Goal: Task Accomplishment & Management: Use online tool/utility

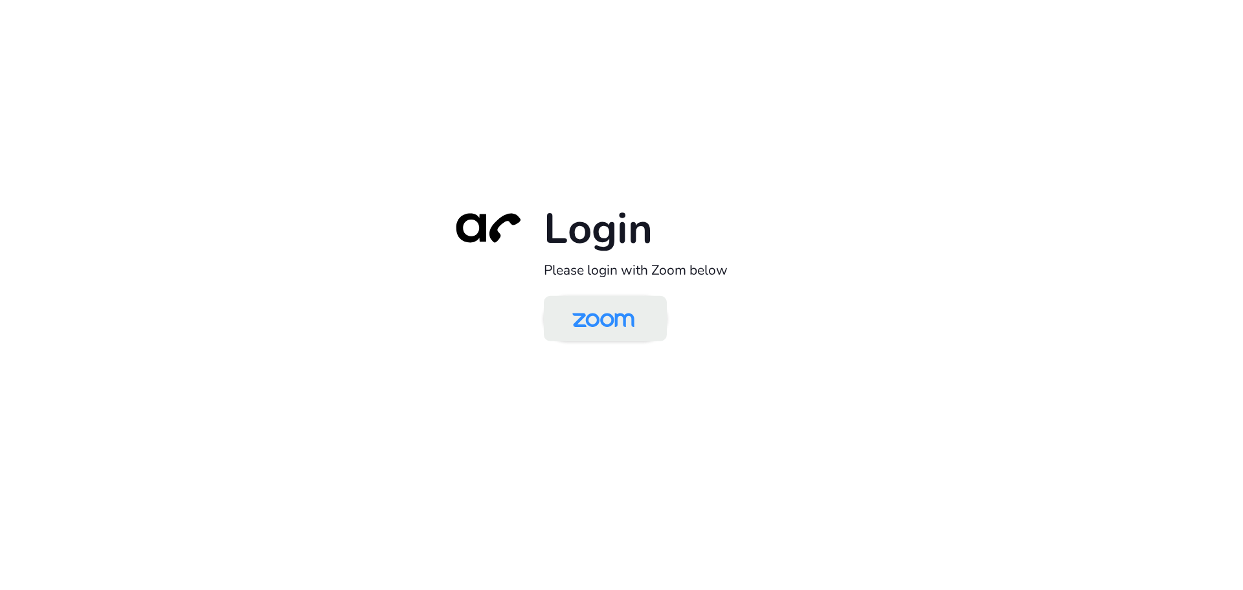
click at [628, 317] on img at bounding box center [603, 319] width 89 height 42
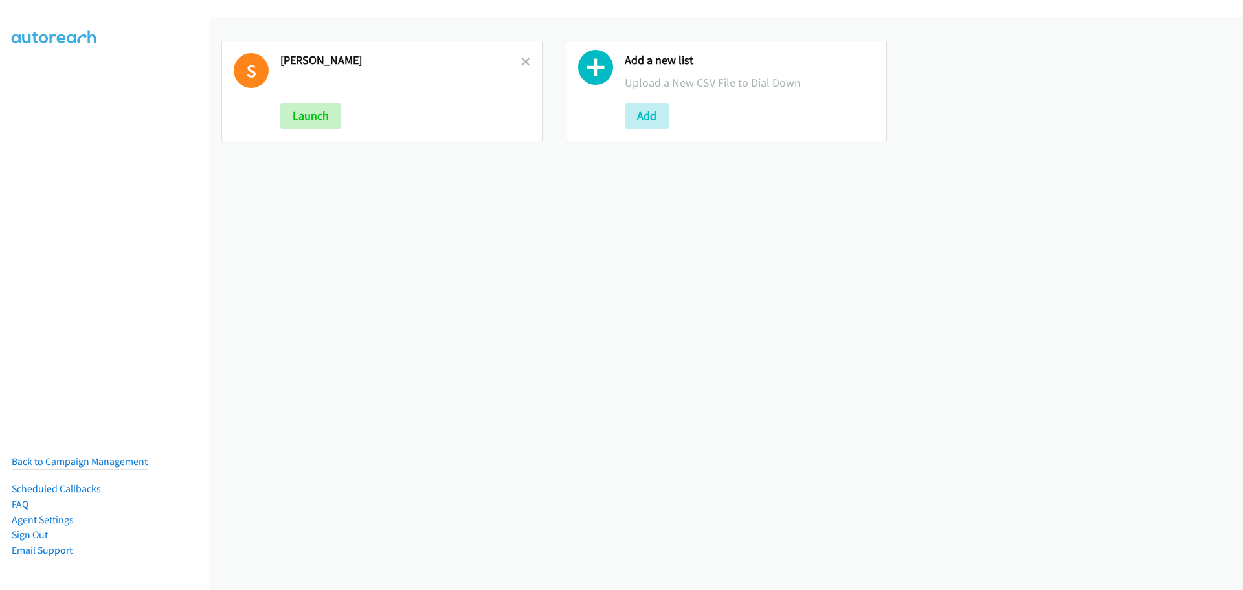
click at [525, 68] on link at bounding box center [525, 61] width 9 height 15
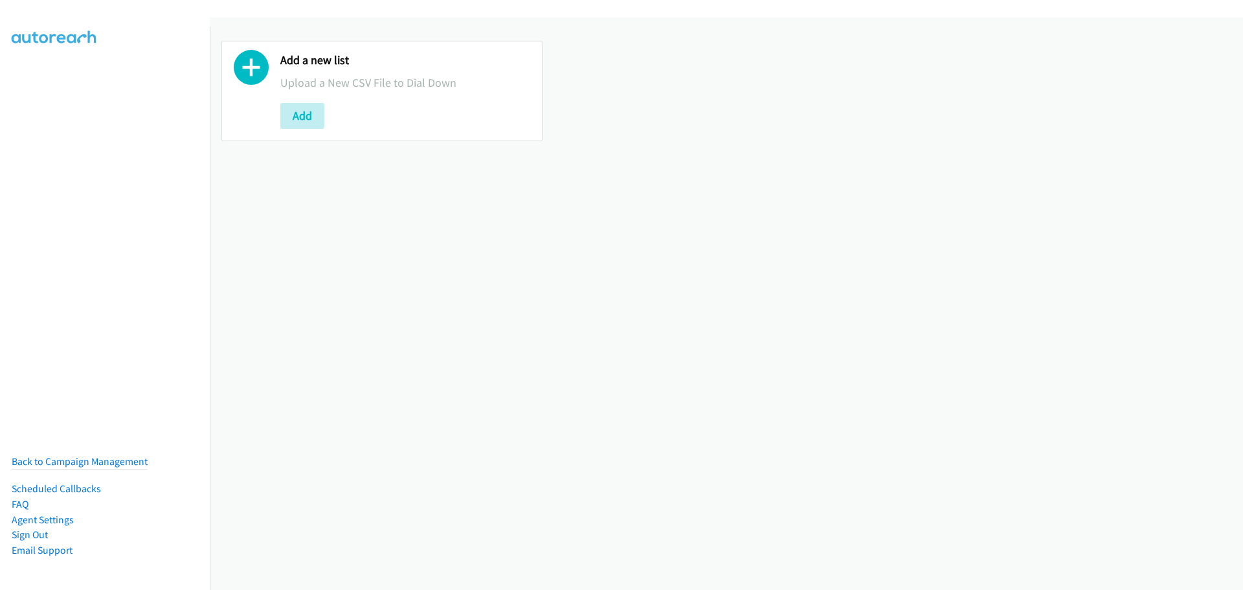
click at [312, 98] on div "Add a new list Upload a New CSV File to Dial Down Add" at bounding box center [405, 91] width 250 height 76
click at [323, 118] on button "Add" at bounding box center [302, 116] width 44 height 26
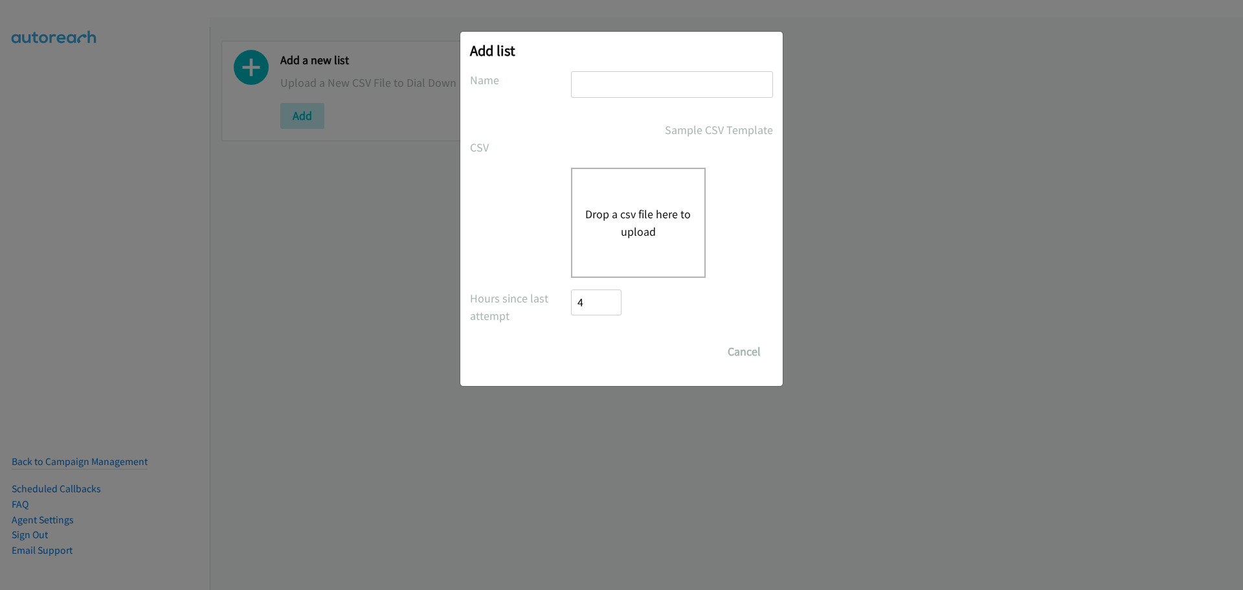
click at [621, 216] on button "Drop a csv file here to upload" at bounding box center [638, 222] width 106 height 35
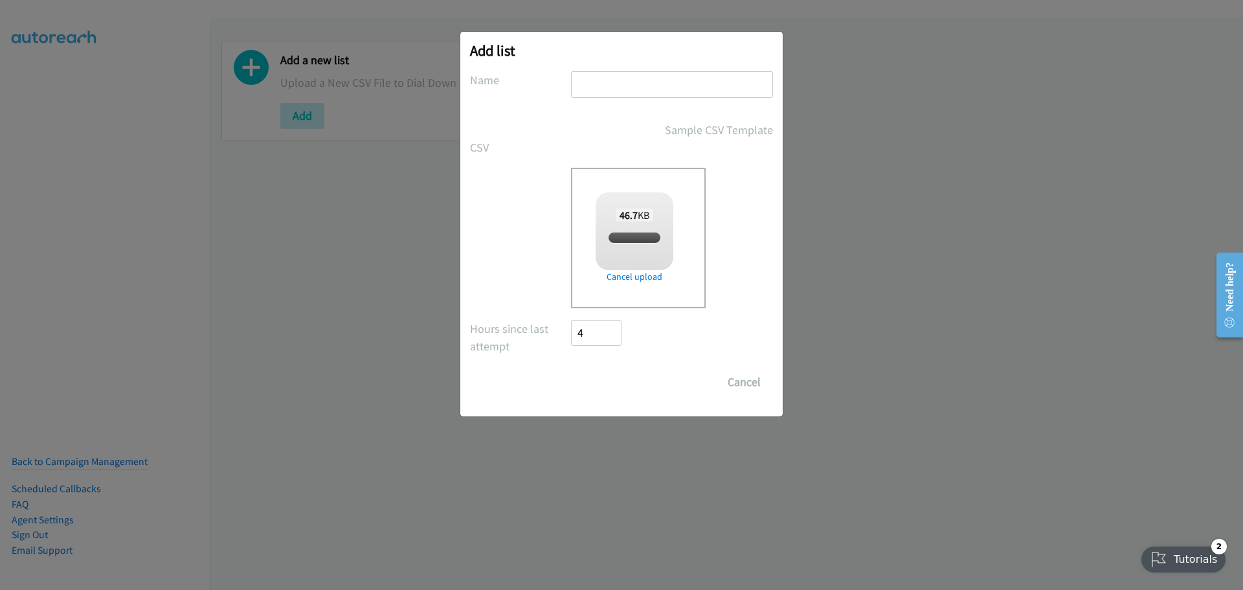
checkbox input "true"
click at [595, 86] on input "text" at bounding box center [672, 84] width 202 height 27
type input "[PERSON_NAME]"
click at [597, 390] on input "Save List" at bounding box center [605, 382] width 68 height 26
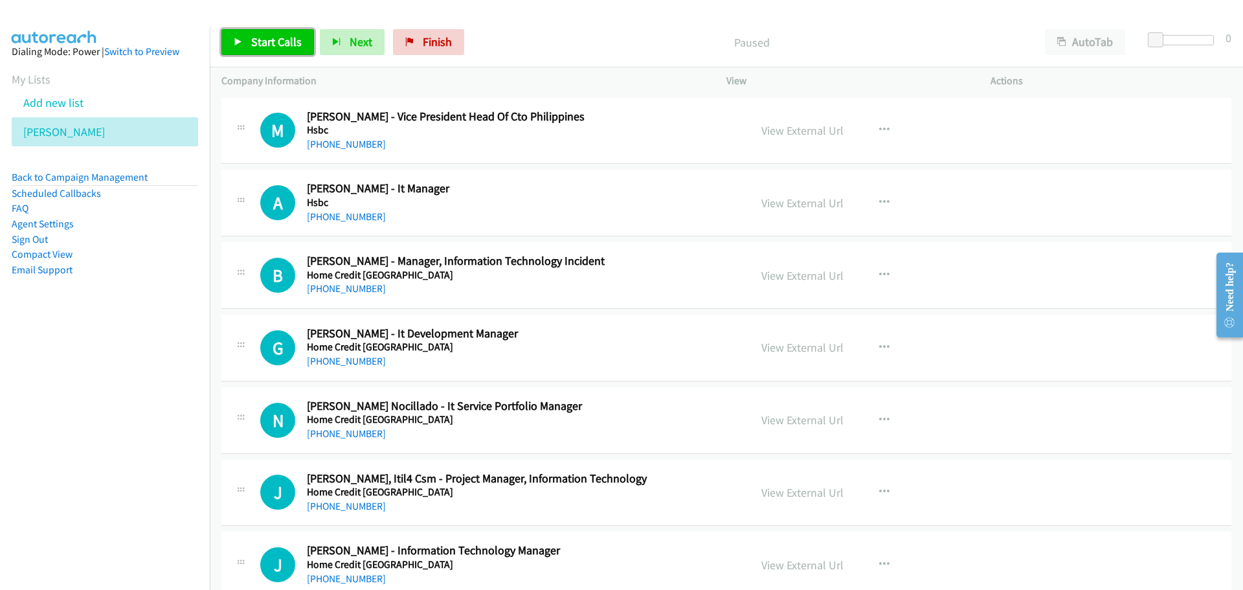
click at [285, 46] on span "Start Calls" at bounding box center [276, 41] width 50 height 15
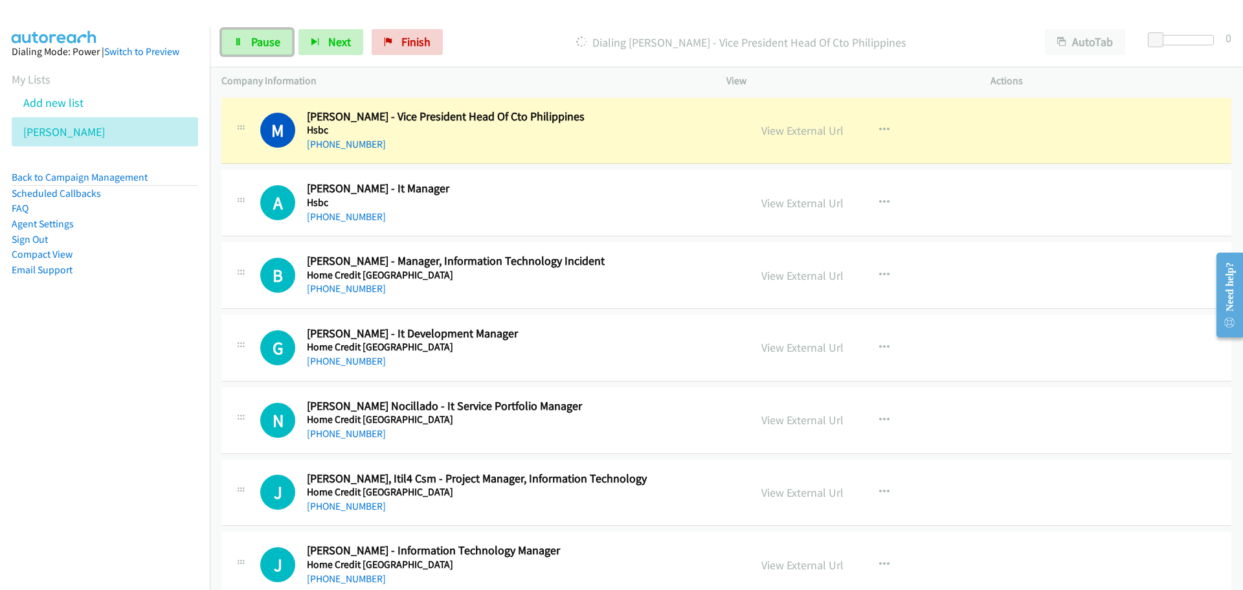
drag, startPoint x: 276, startPoint y: 50, endPoint x: 186, endPoint y: 109, distance: 107.5
click at [276, 50] on link "Pause" at bounding box center [256, 42] width 71 height 26
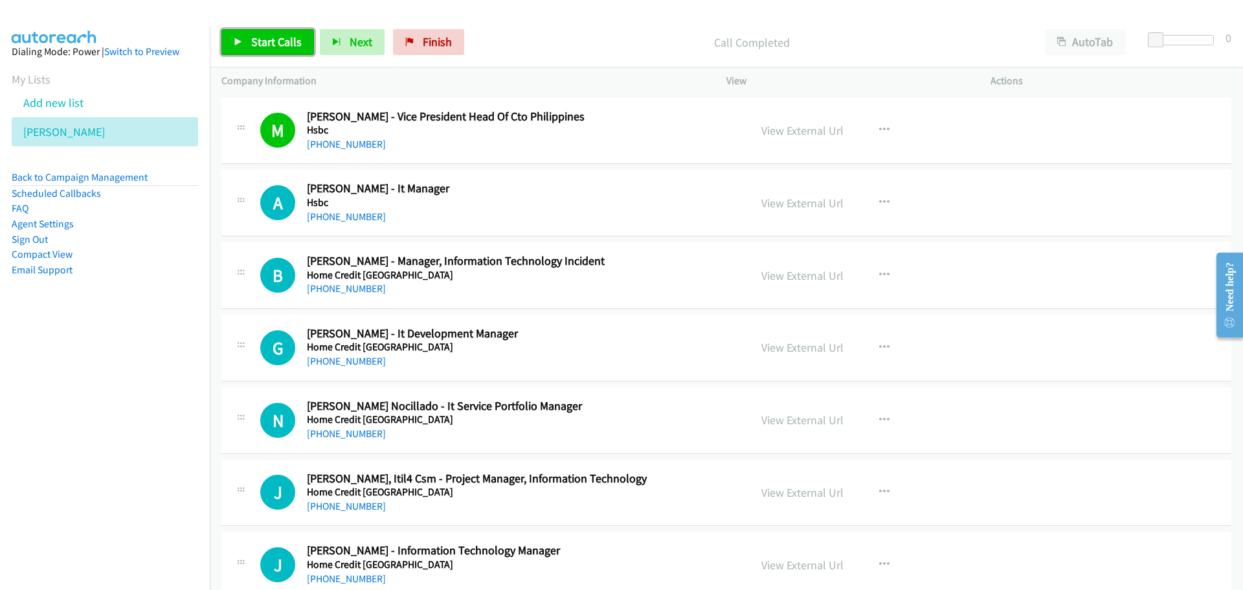
click at [254, 43] on span "Start Calls" at bounding box center [276, 41] width 50 height 15
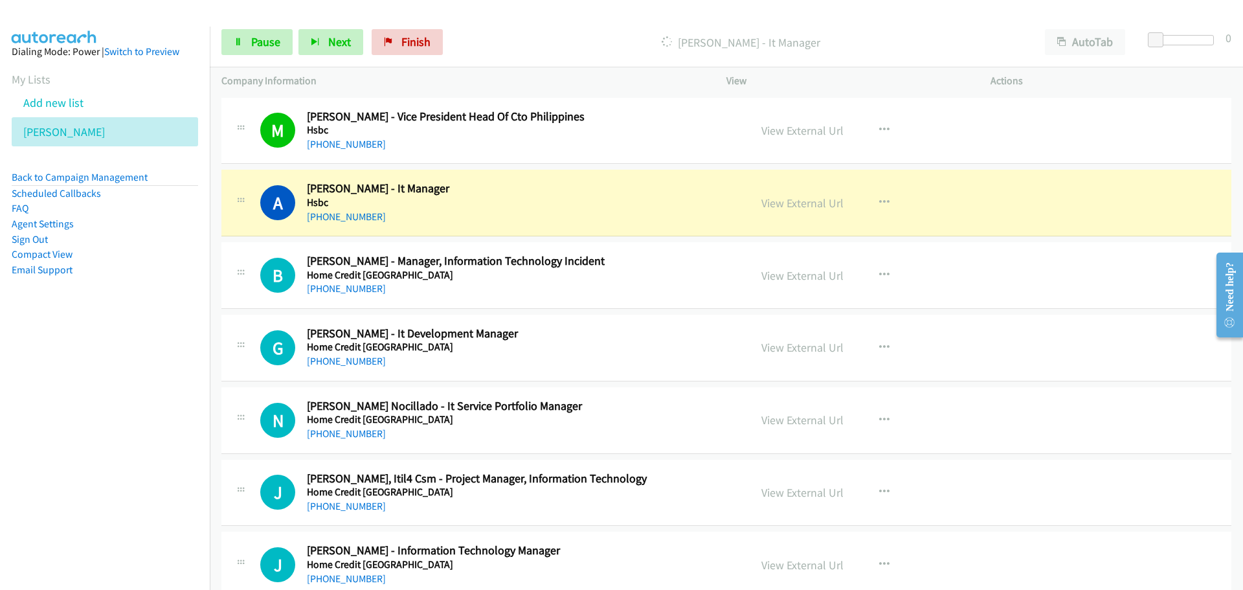
scroll to position [65, 0]
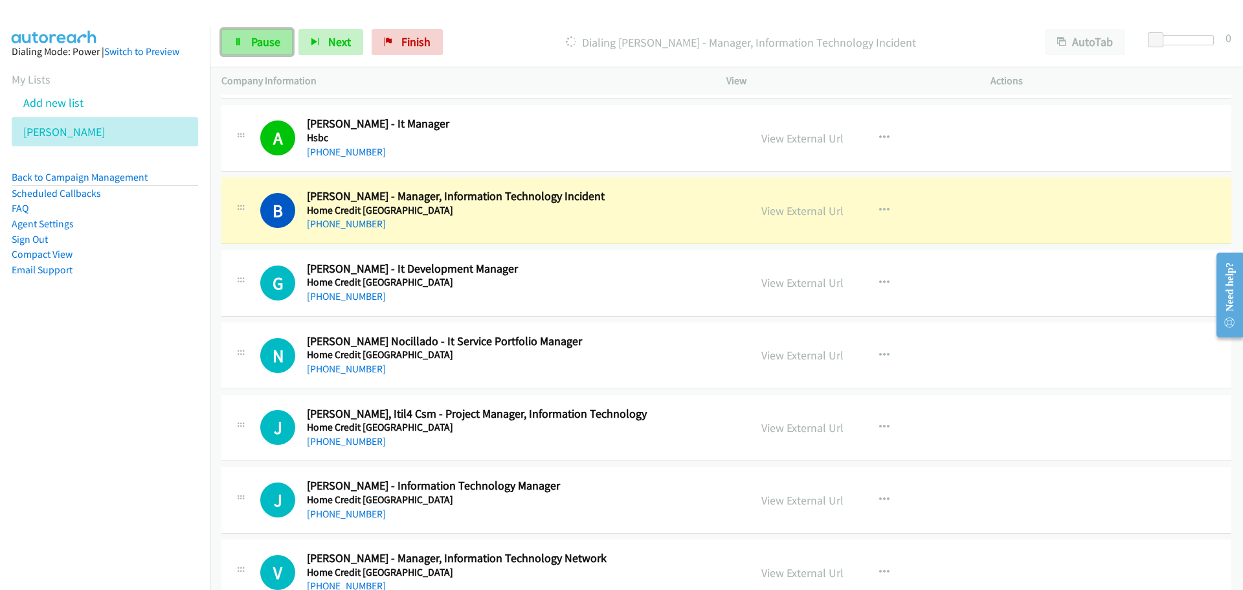
click at [260, 48] on span "Pause" at bounding box center [265, 41] width 29 height 15
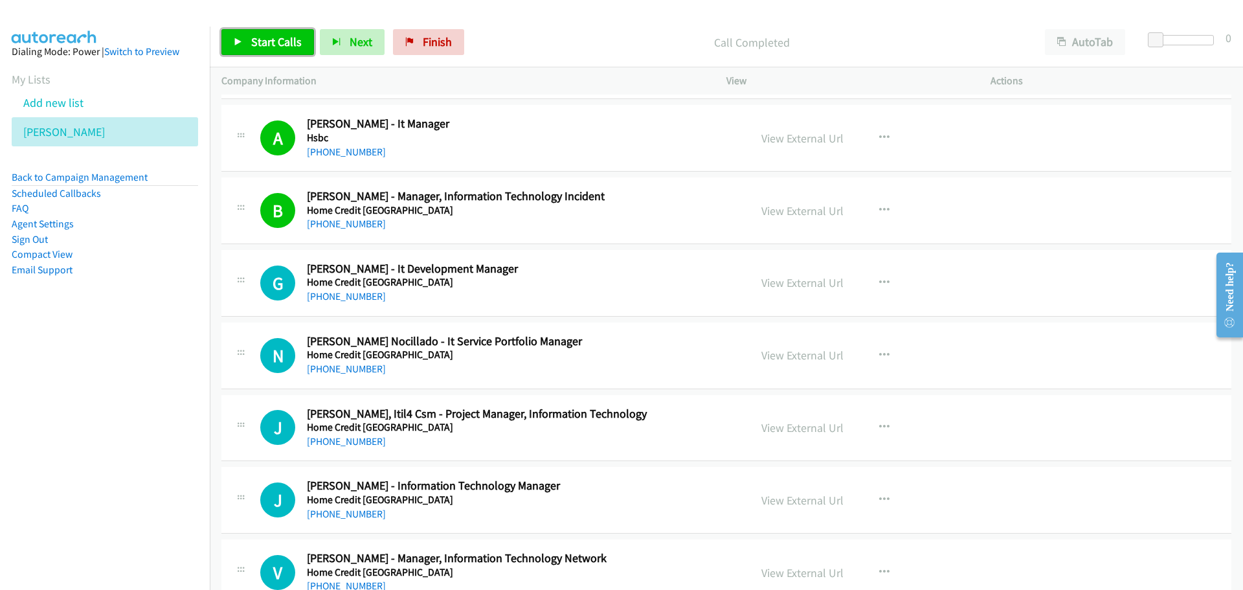
click at [278, 39] on span "Start Calls" at bounding box center [276, 41] width 50 height 15
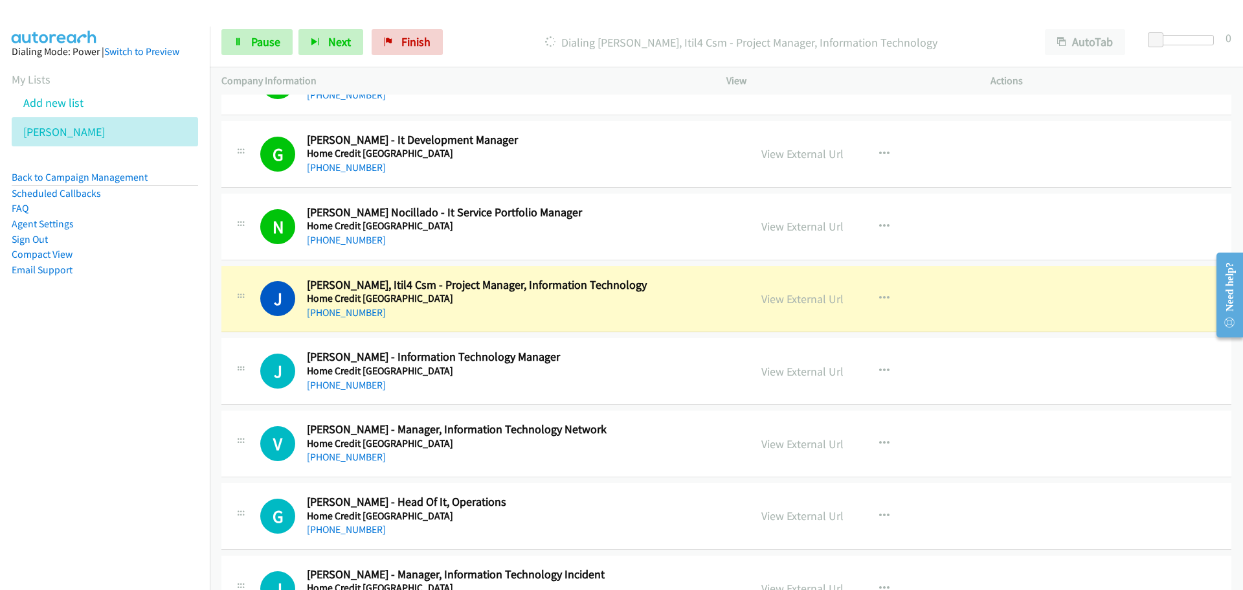
scroll to position [194, 0]
drag, startPoint x: 272, startPoint y: 50, endPoint x: 267, endPoint y: 56, distance: 6.9
click at [271, 50] on link "Pause" at bounding box center [256, 42] width 71 height 26
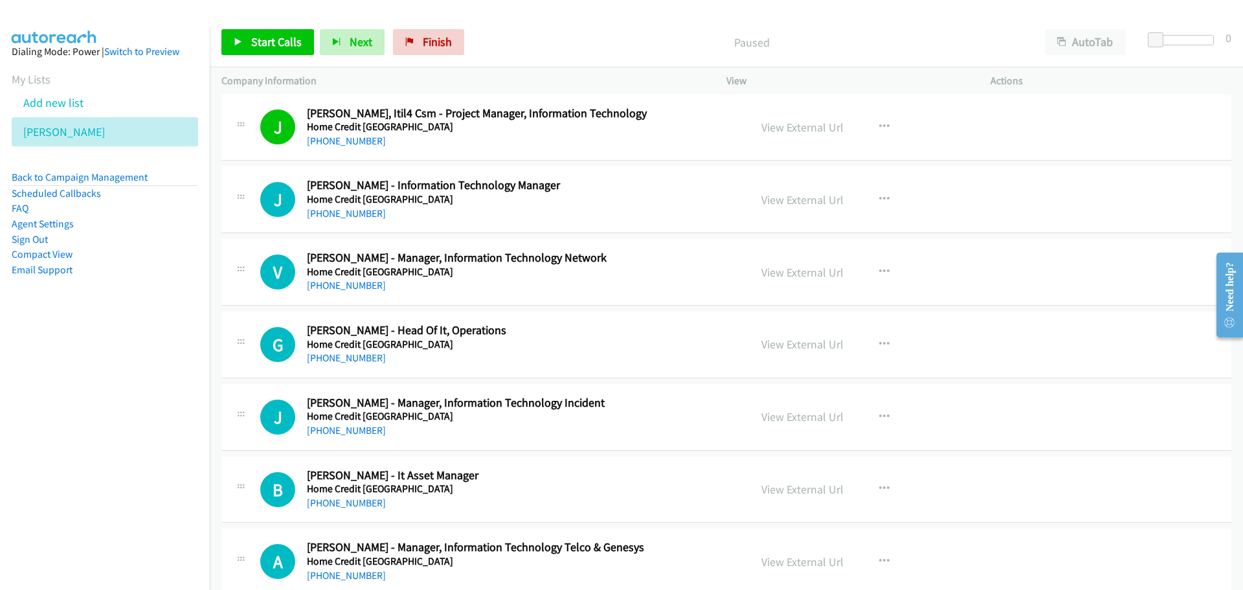
scroll to position [388, 0]
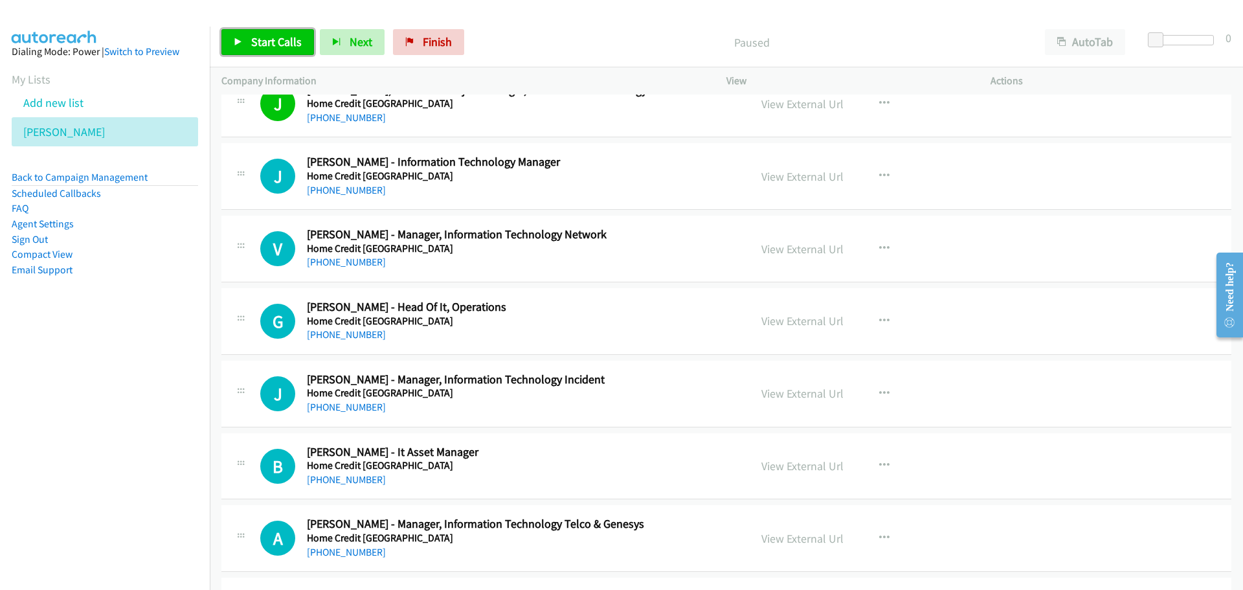
click at [282, 48] on span "Start Calls" at bounding box center [276, 41] width 50 height 15
click at [272, 52] on link "Pause" at bounding box center [256, 42] width 71 height 26
click at [272, 52] on link "Start Calls" at bounding box center [267, 42] width 93 height 26
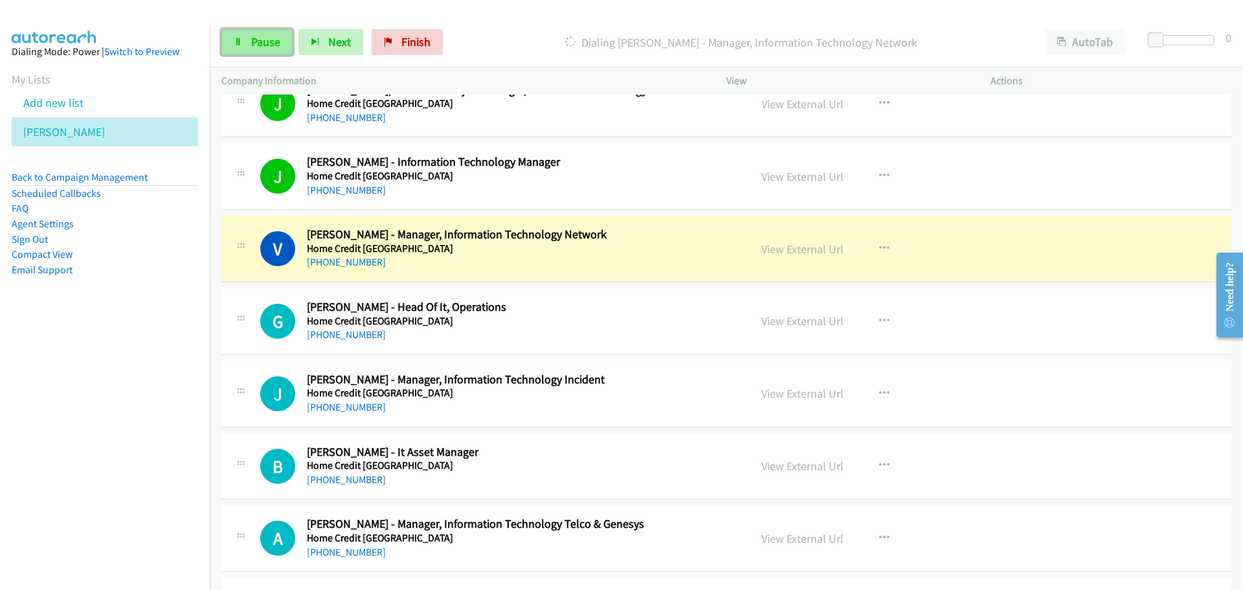
click at [227, 40] on link "Pause" at bounding box center [256, 42] width 71 height 26
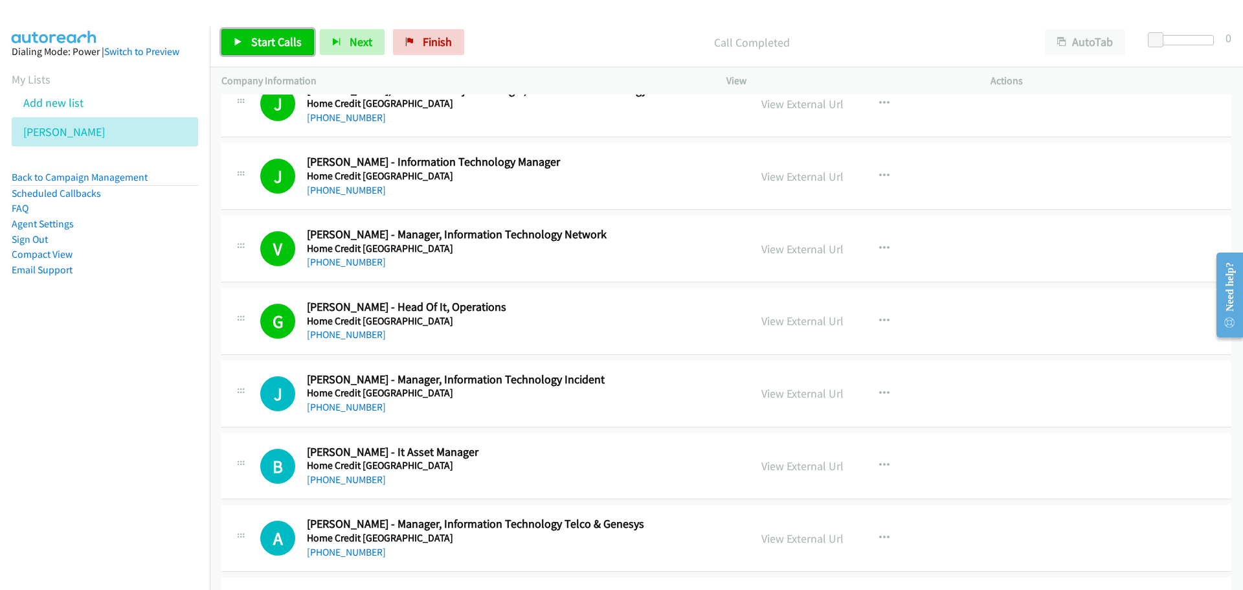
click at [295, 47] on span "Start Calls" at bounding box center [276, 41] width 50 height 15
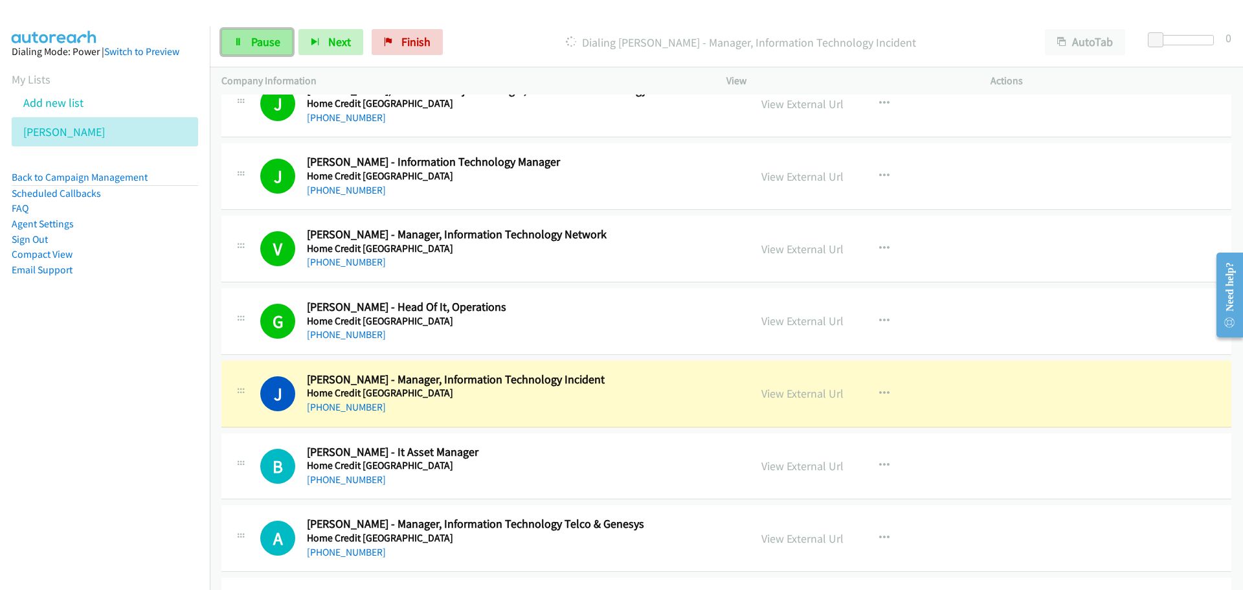
click at [242, 44] on icon at bounding box center [238, 42] width 9 height 9
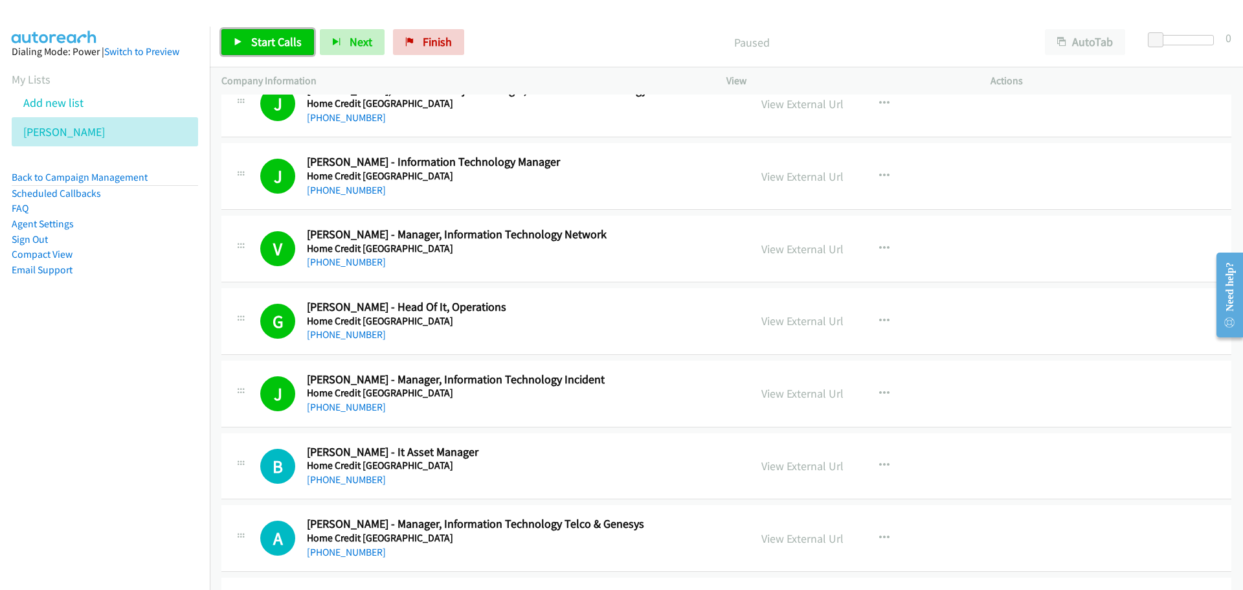
click at [261, 39] on span "Start Calls" at bounding box center [276, 41] width 50 height 15
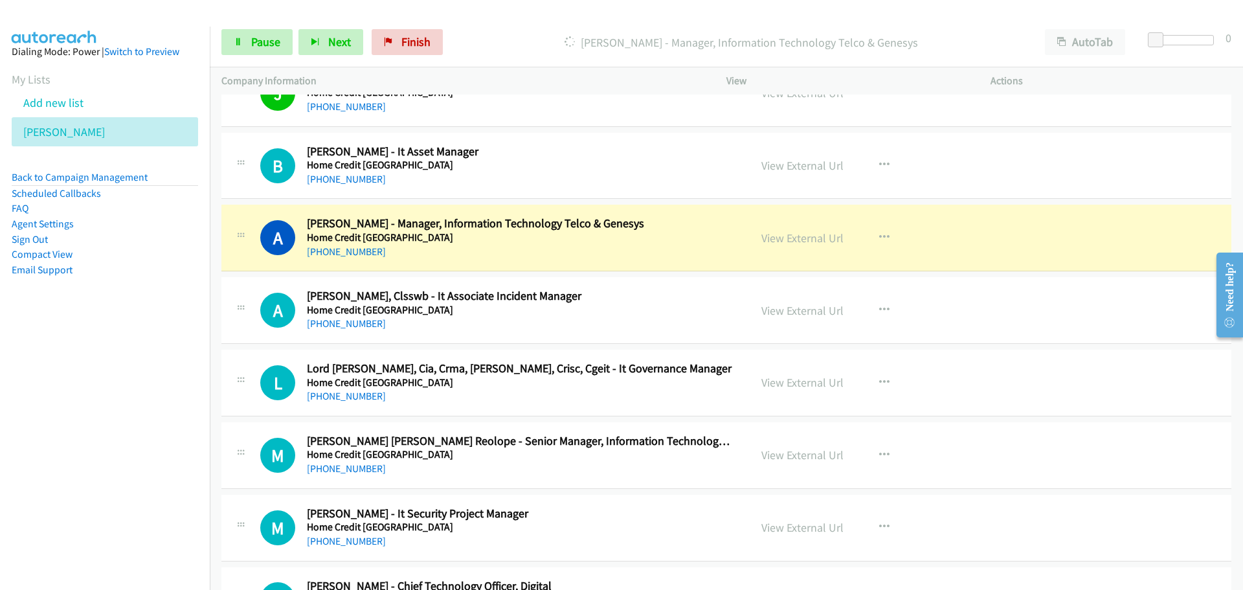
scroll to position [712, 0]
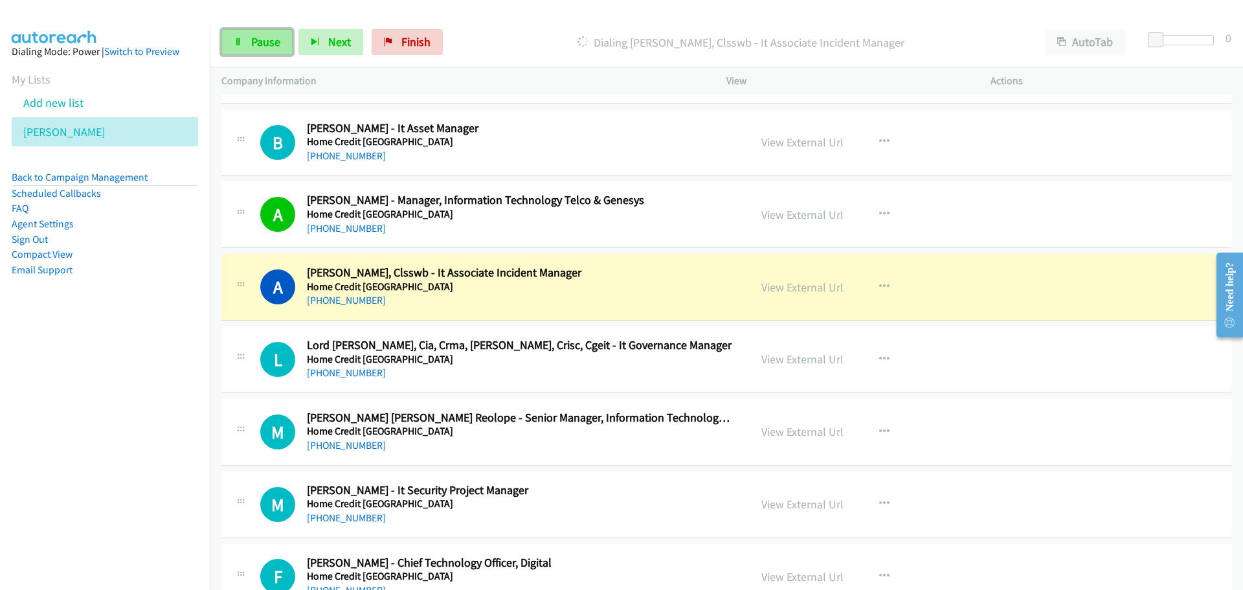
click at [250, 50] on link "Pause" at bounding box center [256, 42] width 71 height 26
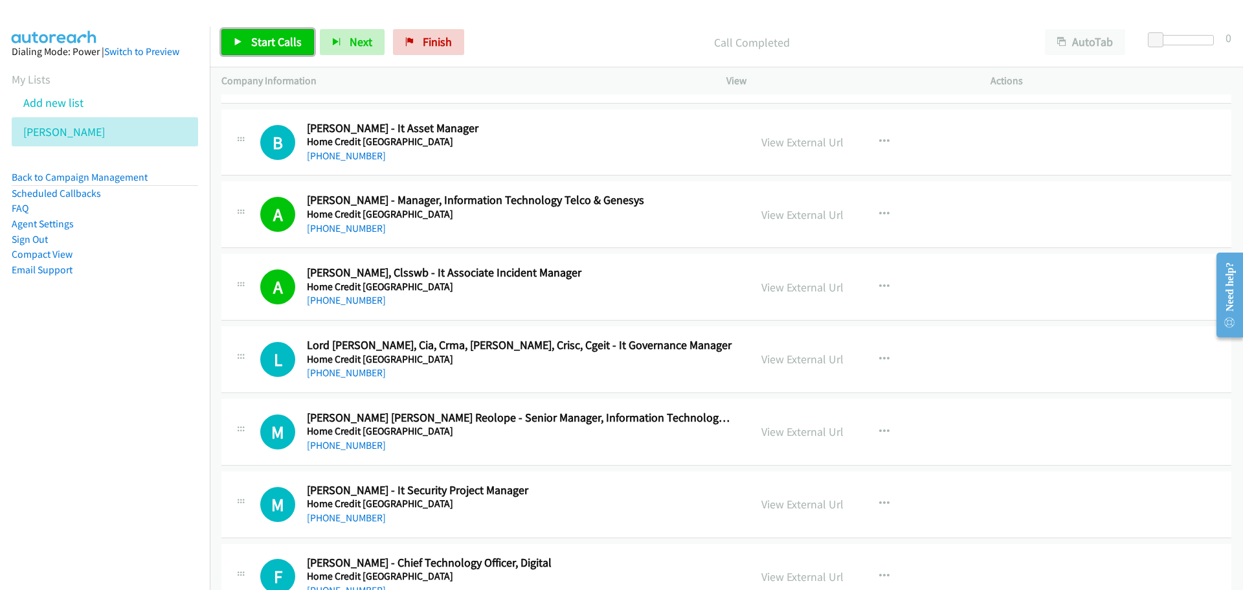
click at [231, 46] on link "Start Calls" at bounding box center [267, 42] width 93 height 26
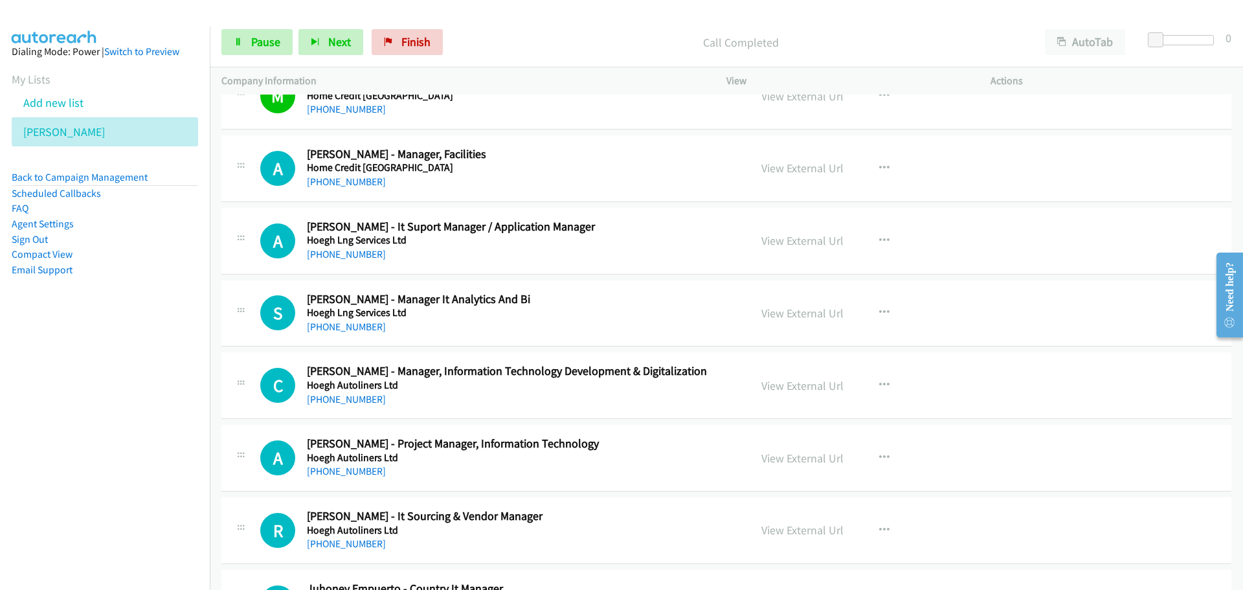
scroll to position [1359, 0]
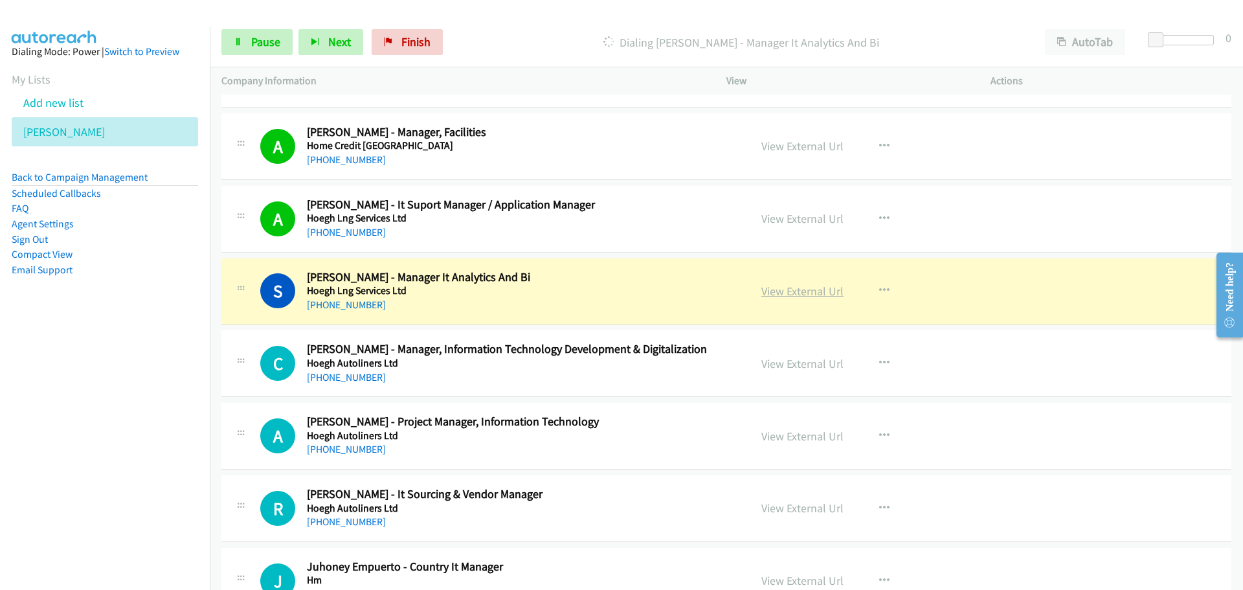
click at [793, 288] on link "View External Url" at bounding box center [802, 290] width 82 height 15
click at [261, 38] on span "Pause" at bounding box center [265, 41] width 29 height 15
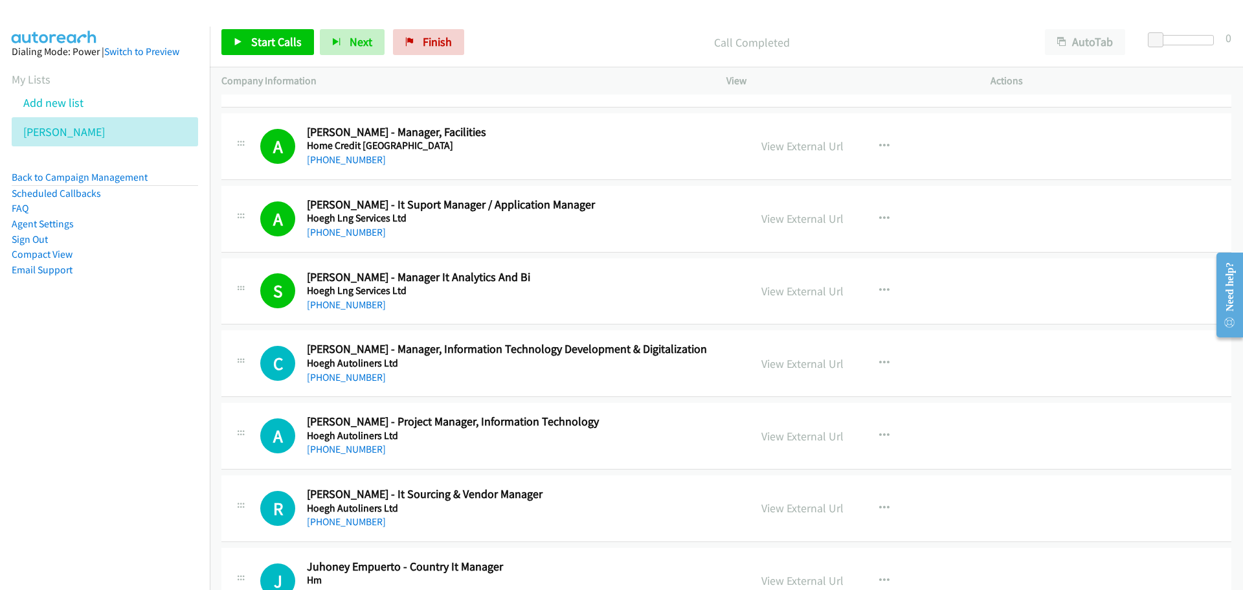
click at [243, 55] on div "Start Calls Pause Next Finish Call Completed AutoTab AutoTab 0" at bounding box center [726, 42] width 1033 height 50
click at [245, 36] on link "Start Calls" at bounding box center [267, 42] width 93 height 26
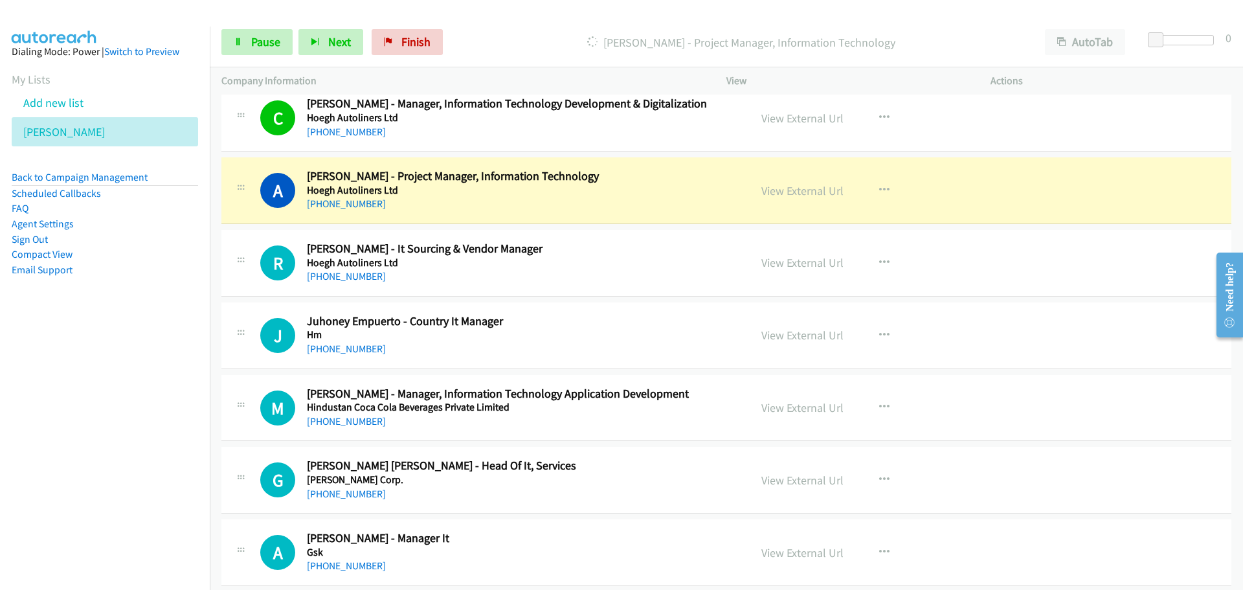
scroll to position [1683, 0]
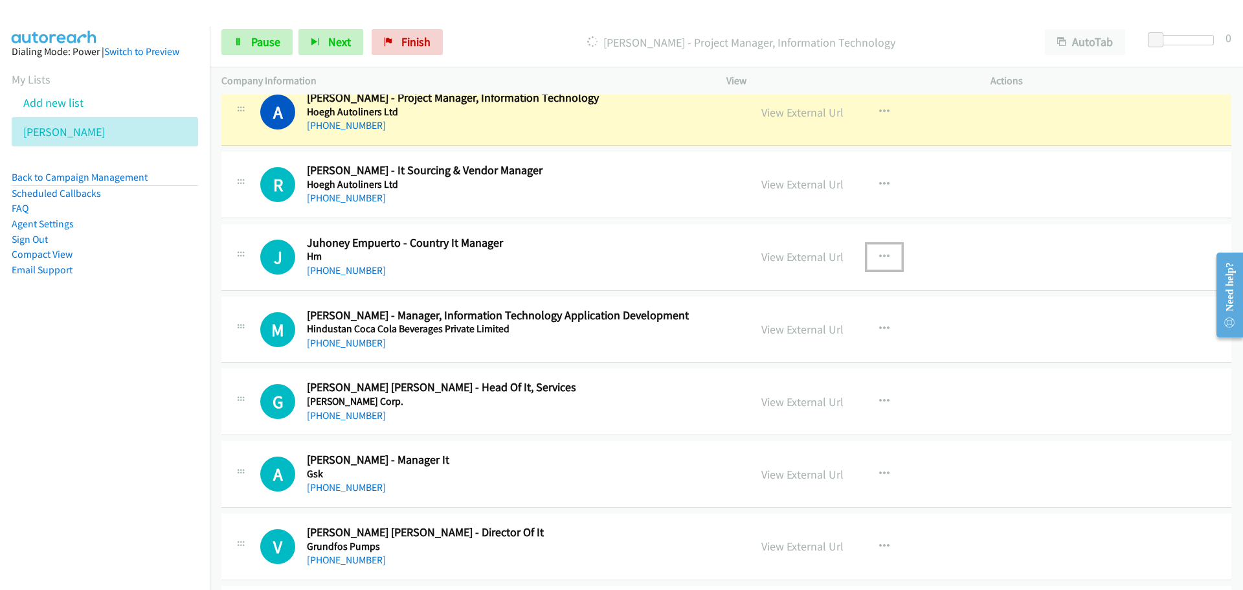
click at [879, 256] on icon "button" at bounding box center [884, 257] width 10 height 10
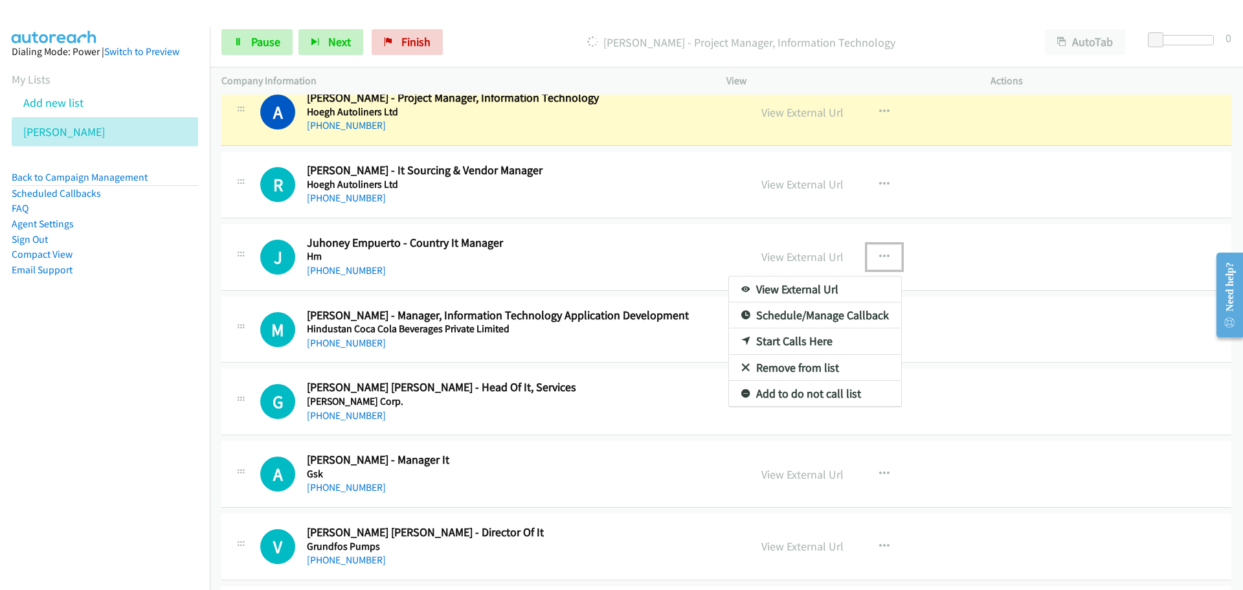
click at [776, 339] on link "Start Calls Here" at bounding box center [815, 341] width 172 height 26
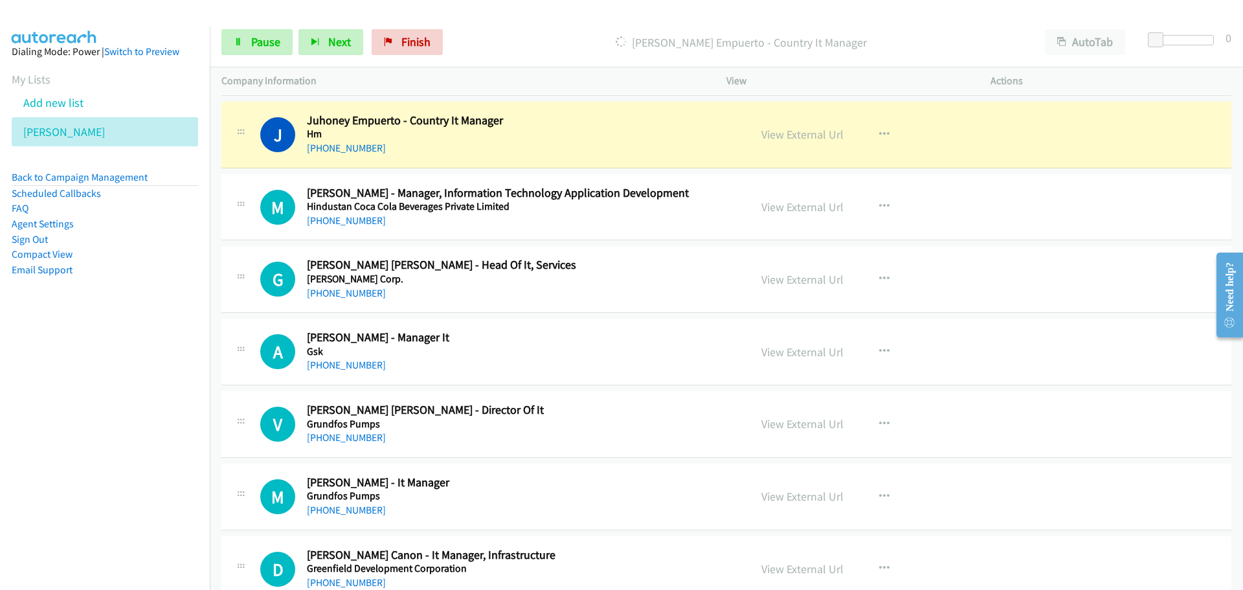
scroll to position [1812, 0]
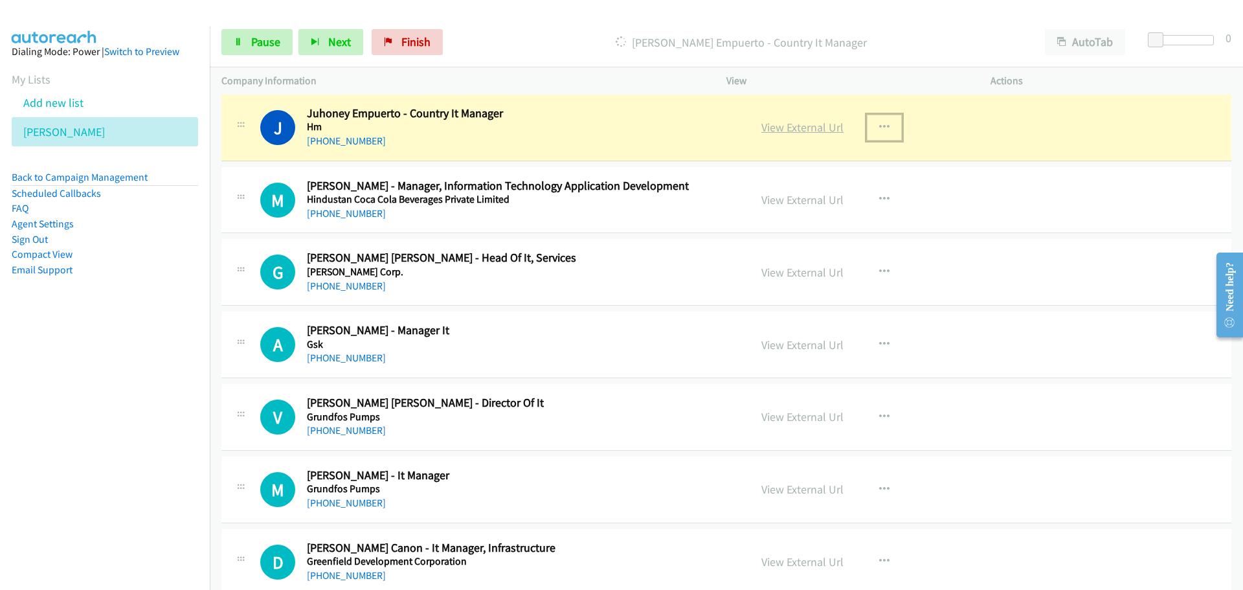
click at [805, 129] on link "View External Url" at bounding box center [802, 127] width 82 height 15
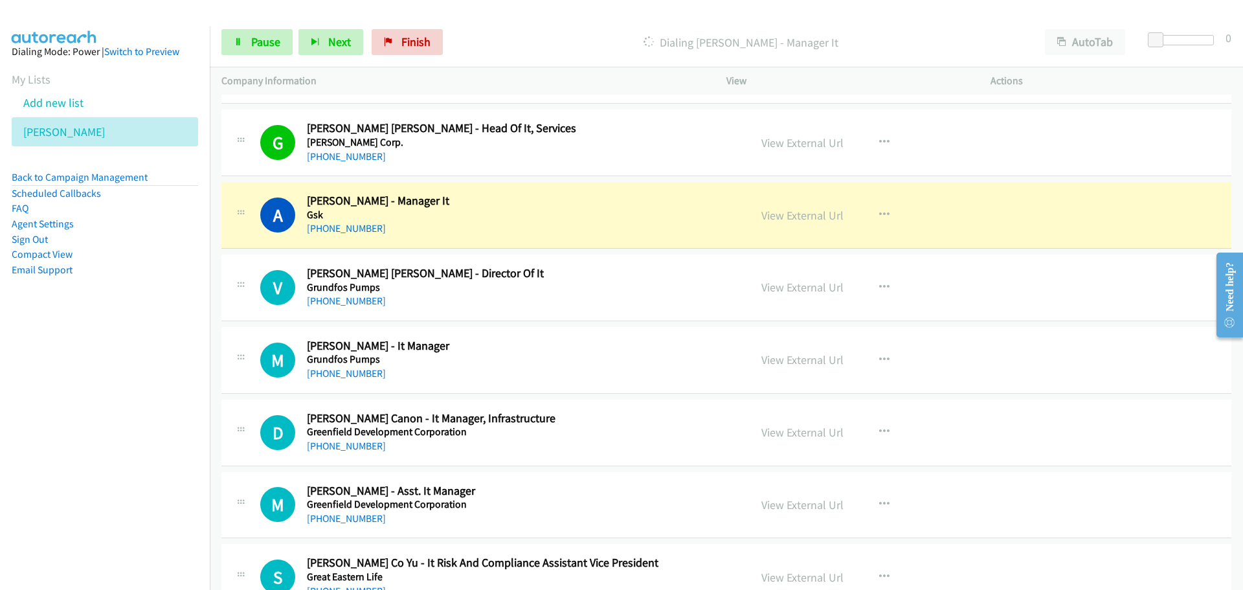
scroll to position [2006, 0]
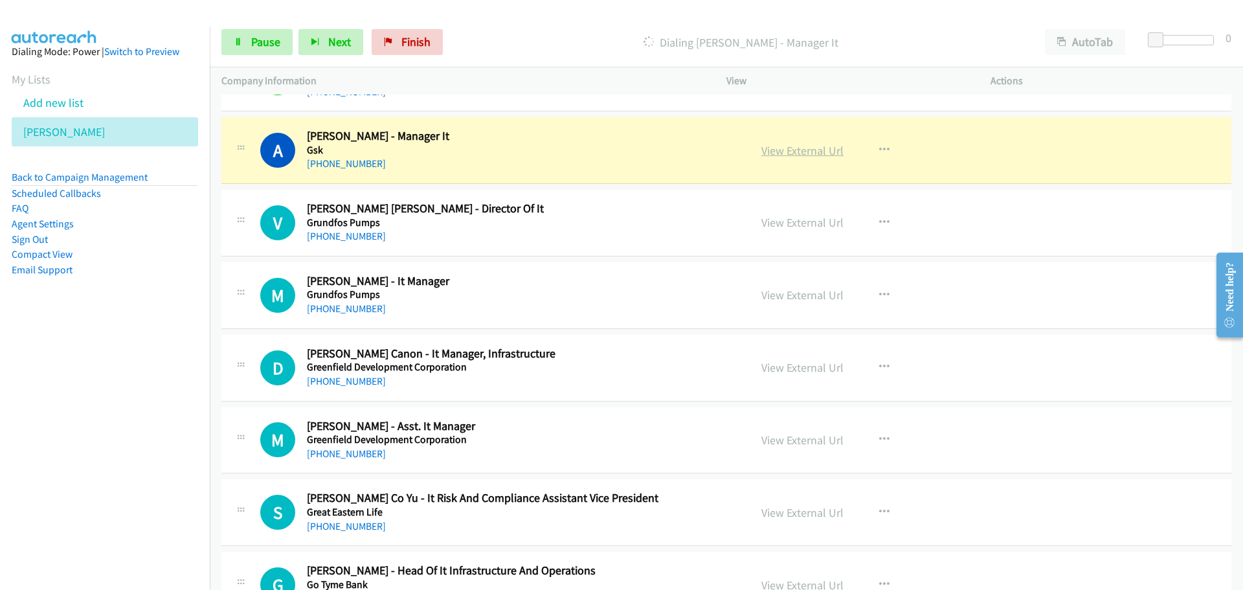
click at [792, 148] on link "View External Url" at bounding box center [802, 150] width 82 height 15
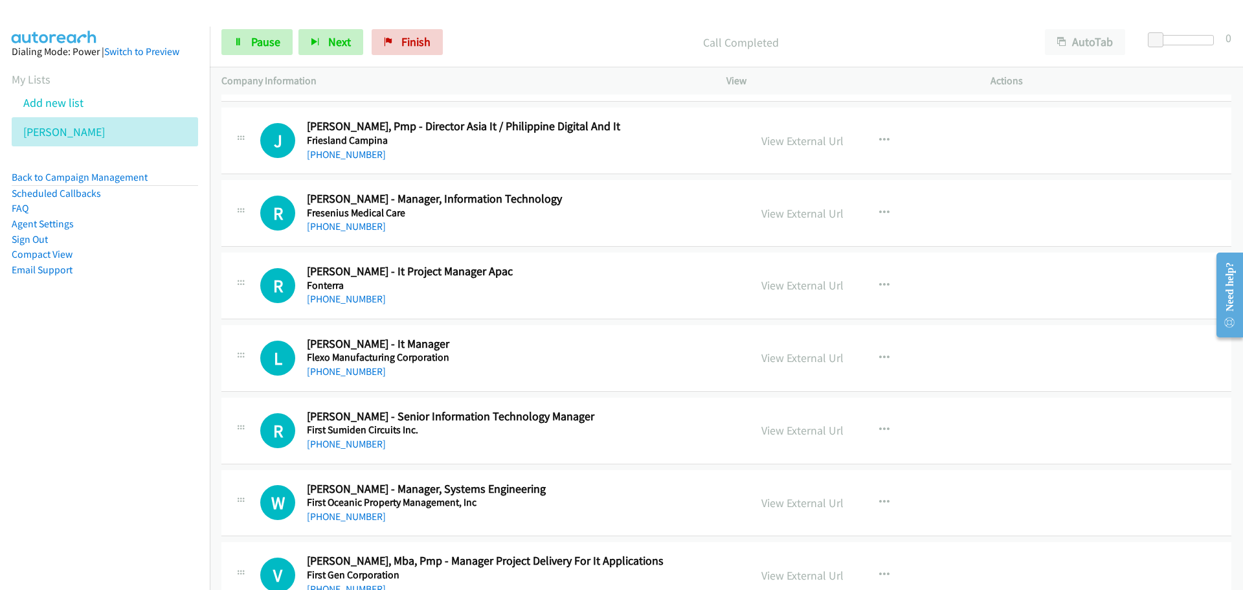
scroll to position [3107, 0]
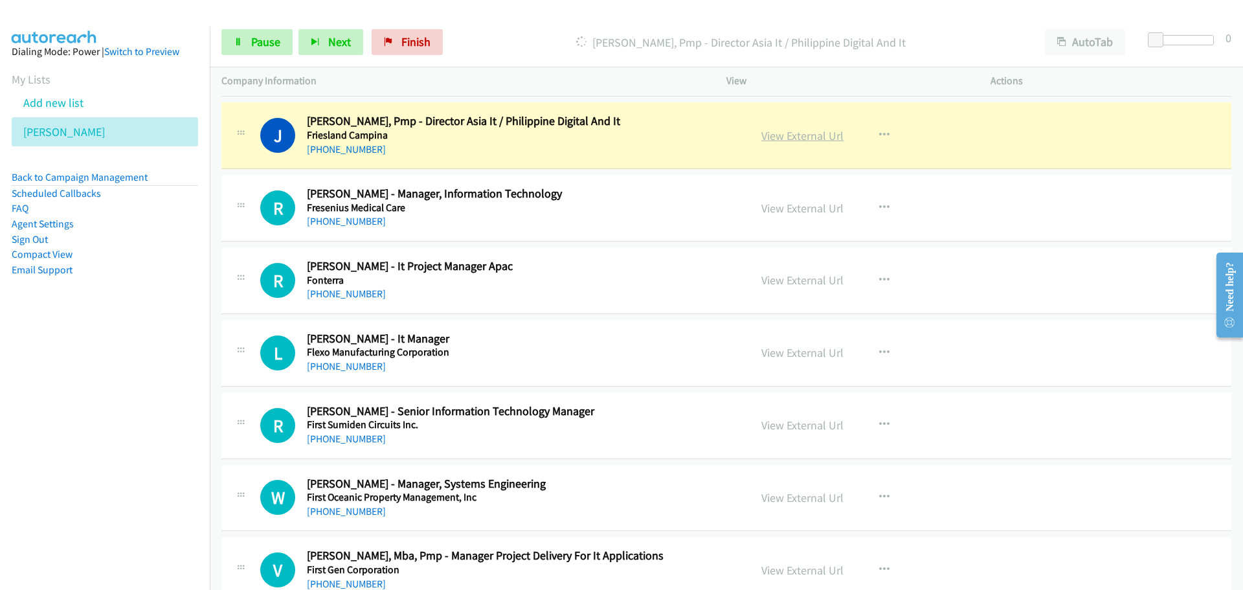
click at [804, 138] on link "View External Url" at bounding box center [802, 135] width 82 height 15
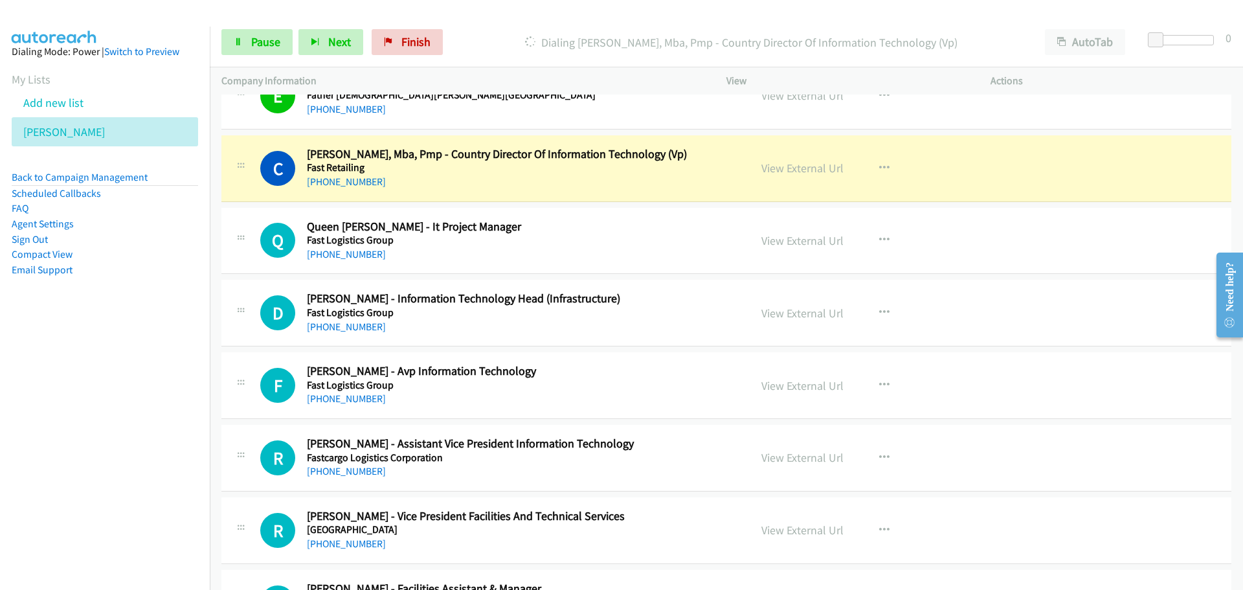
scroll to position [3754, 0]
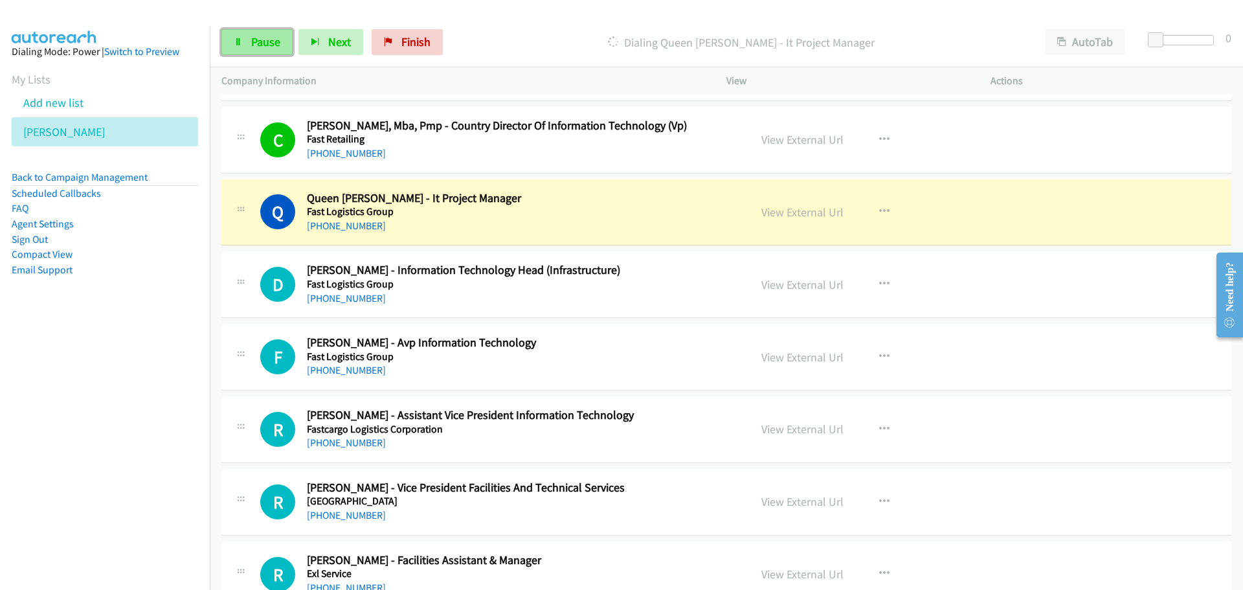
click at [262, 45] on span "Pause" at bounding box center [265, 41] width 29 height 15
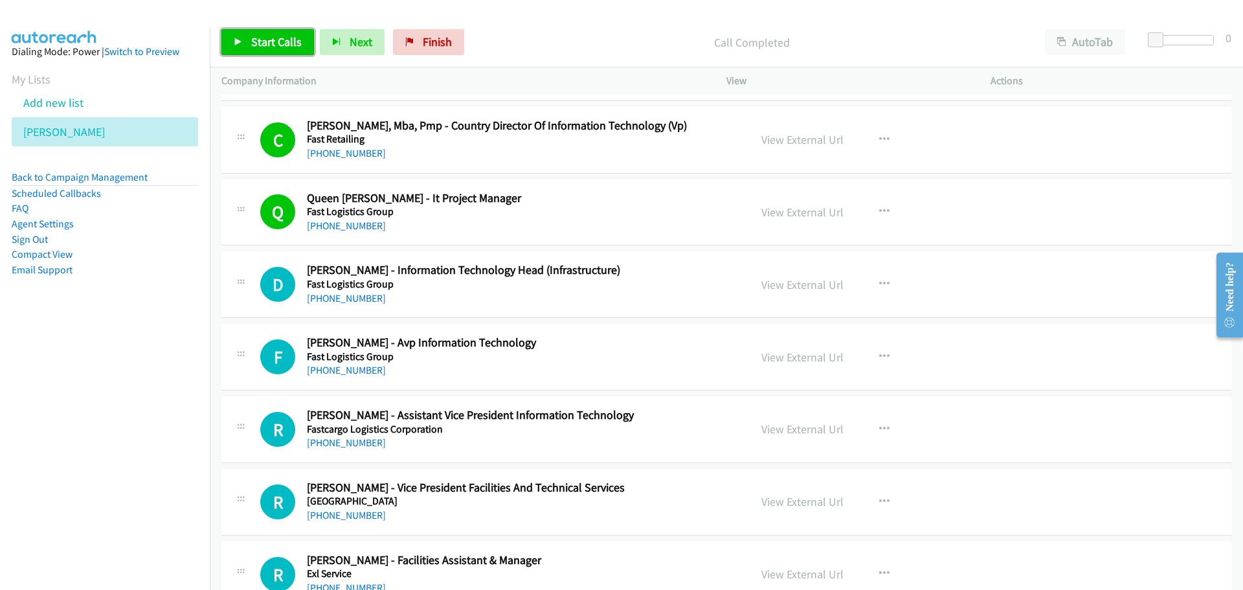
click at [283, 38] on span "Start Calls" at bounding box center [276, 41] width 50 height 15
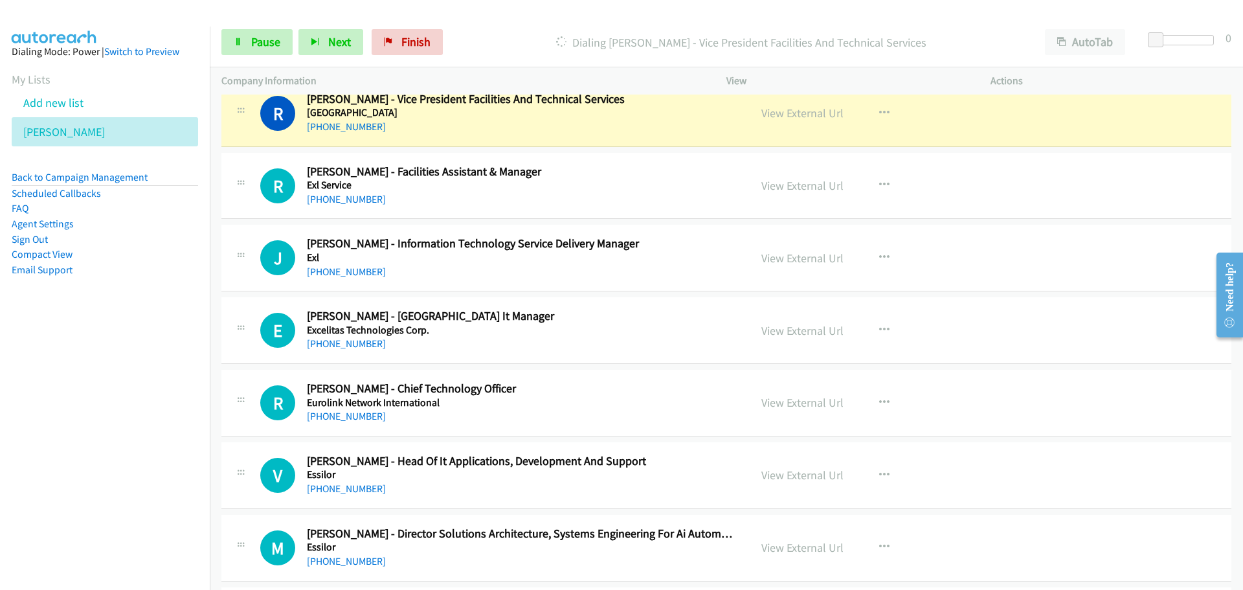
scroll to position [4077, 0]
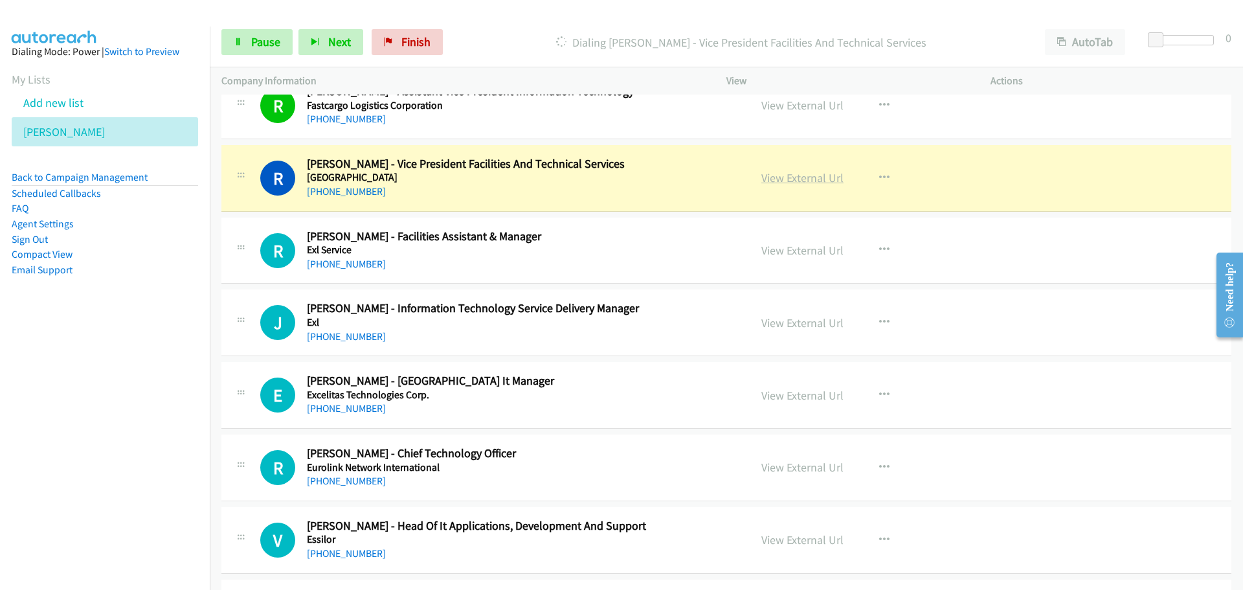
click at [787, 181] on link "View External Url" at bounding box center [802, 177] width 82 height 15
click at [241, 39] on icon at bounding box center [238, 42] width 9 height 9
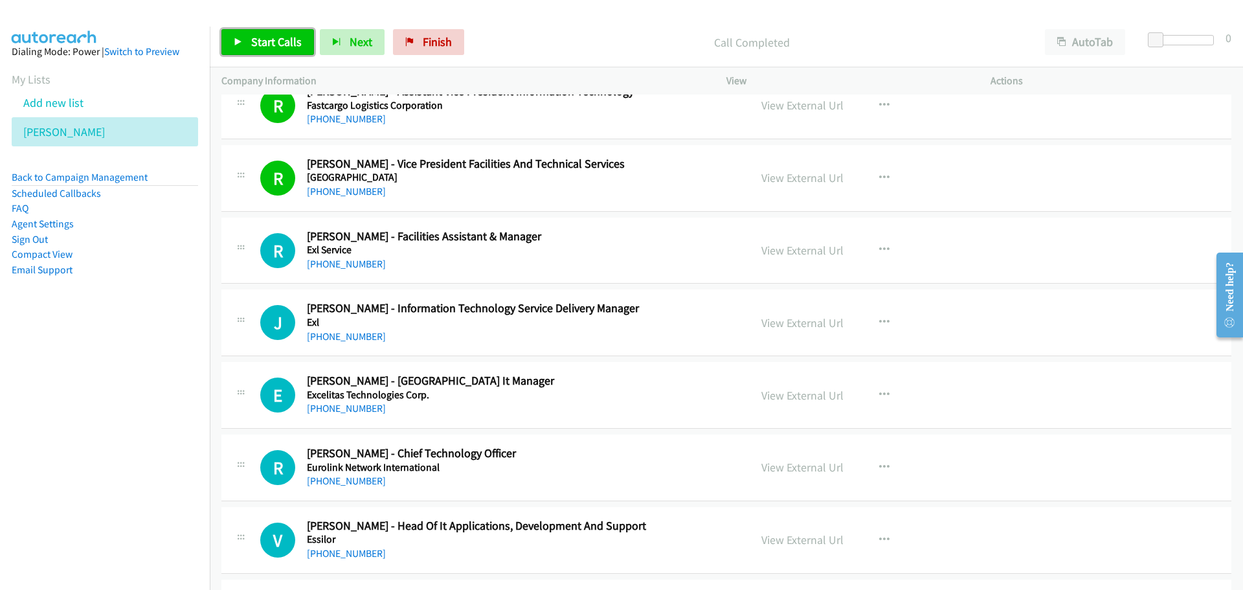
click at [252, 42] on span "Start Calls" at bounding box center [276, 41] width 50 height 15
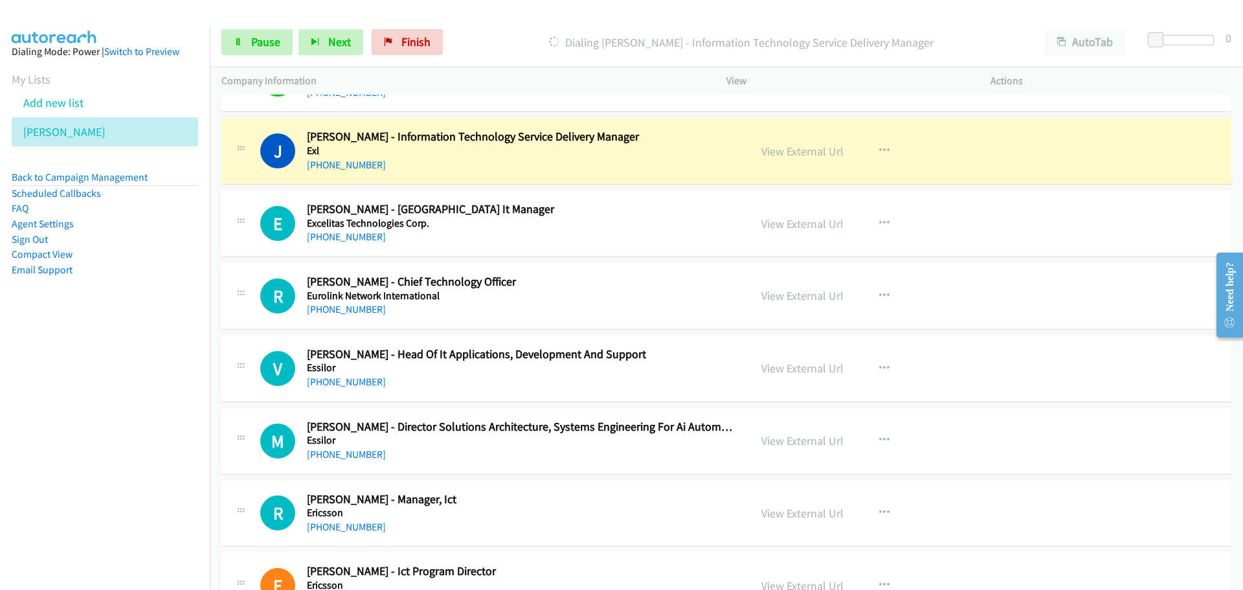
scroll to position [4271, 0]
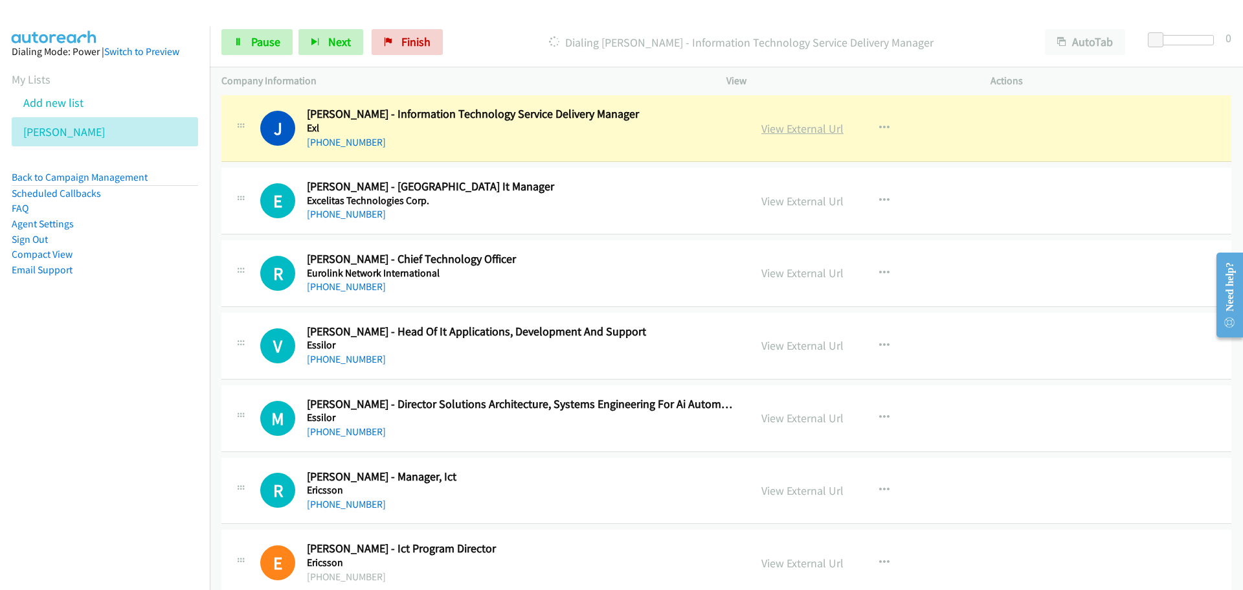
click at [798, 126] on link "View External Url" at bounding box center [802, 128] width 82 height 15
click at [282, 34] on link "Pause" at bounding box center [256, 42] width 71 height 26
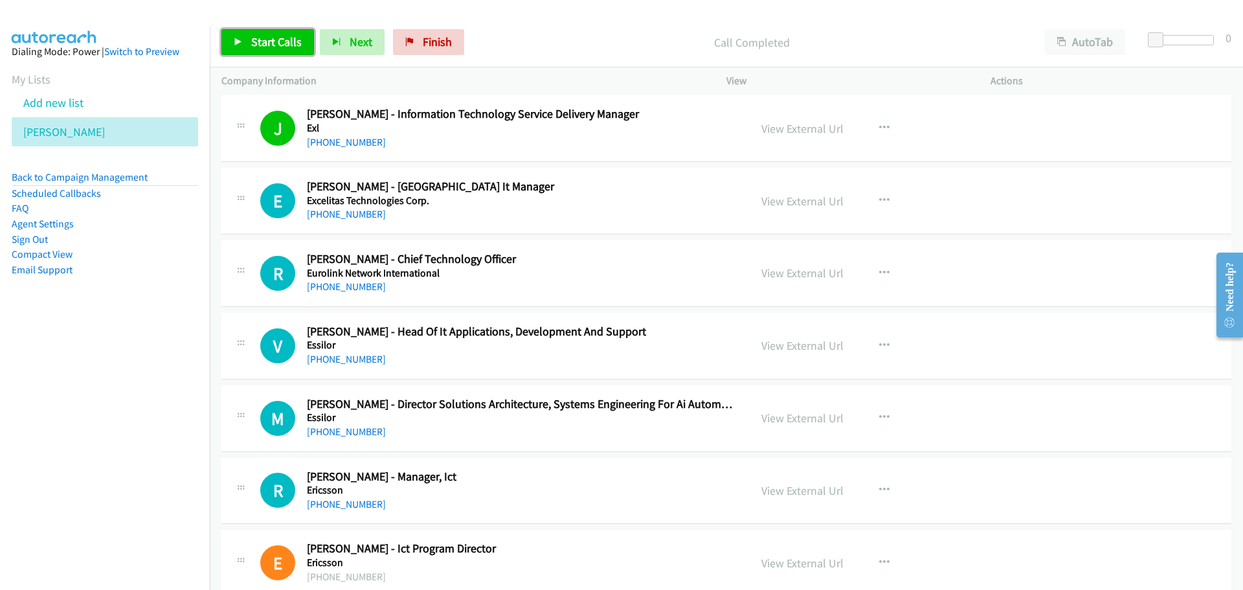
click at [263, 34] on link "Start Calls" at bounding box center [267, 42] width 93 height 26
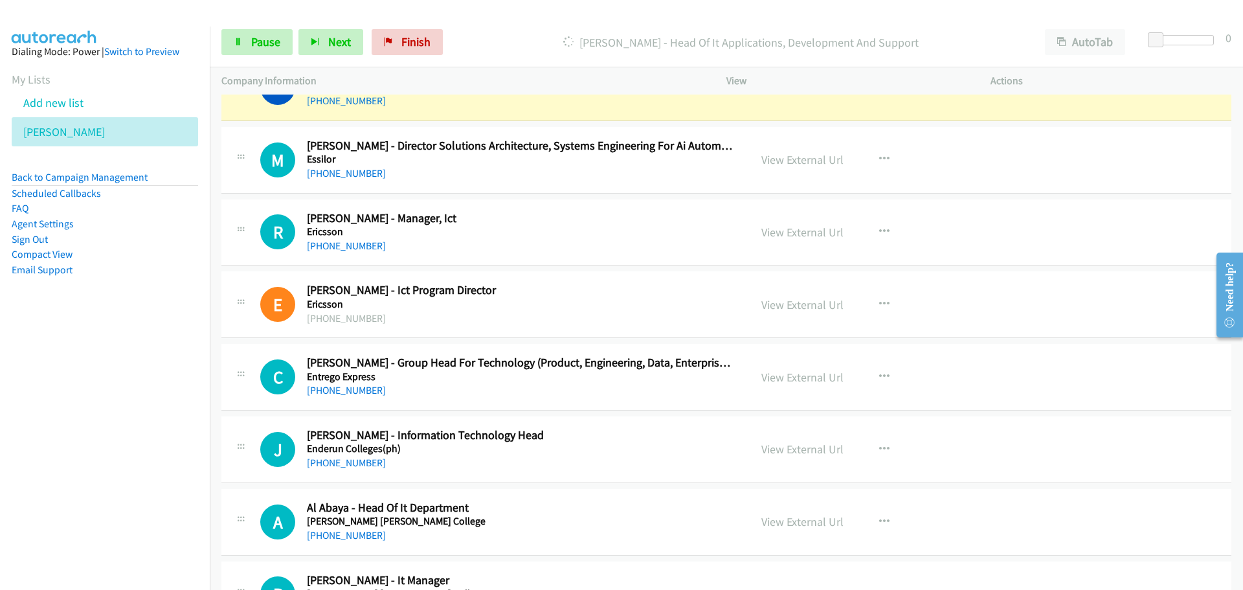
scroll to position [4530, 0]
drag, startPoint x: 280, startPoint y: 38, endPoint x: 254, endPoint y: 58, distance: 32.2
click at [280, 38] on link "Pause" at bounding box center [256, 42] width 71 height 26
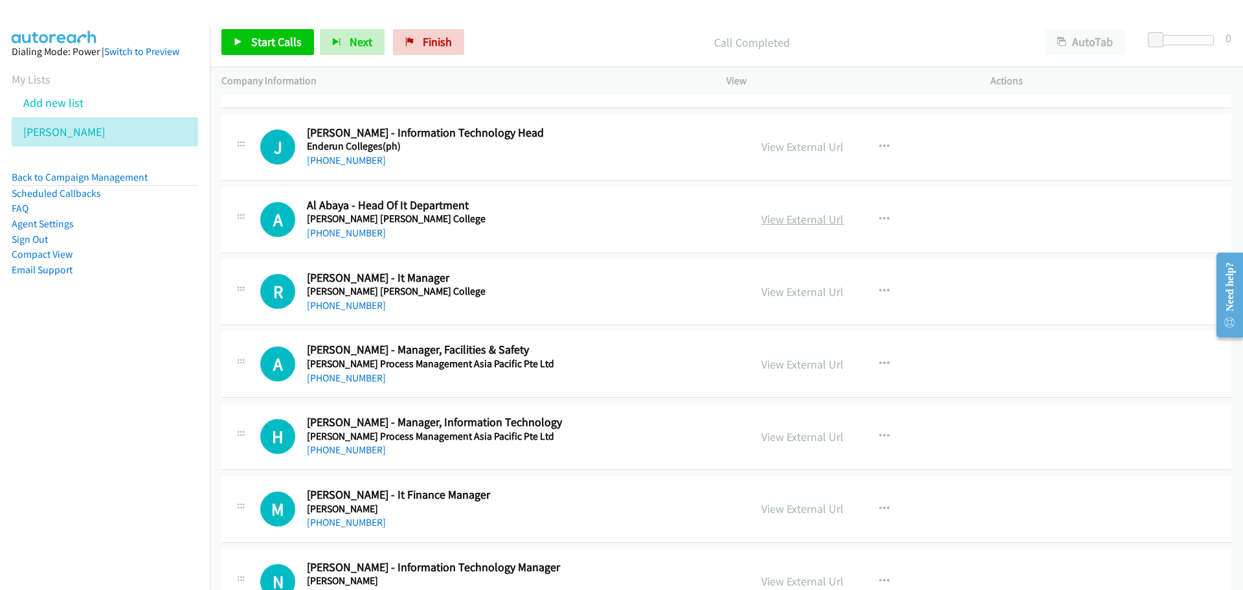
scroll to position [4854, 0]
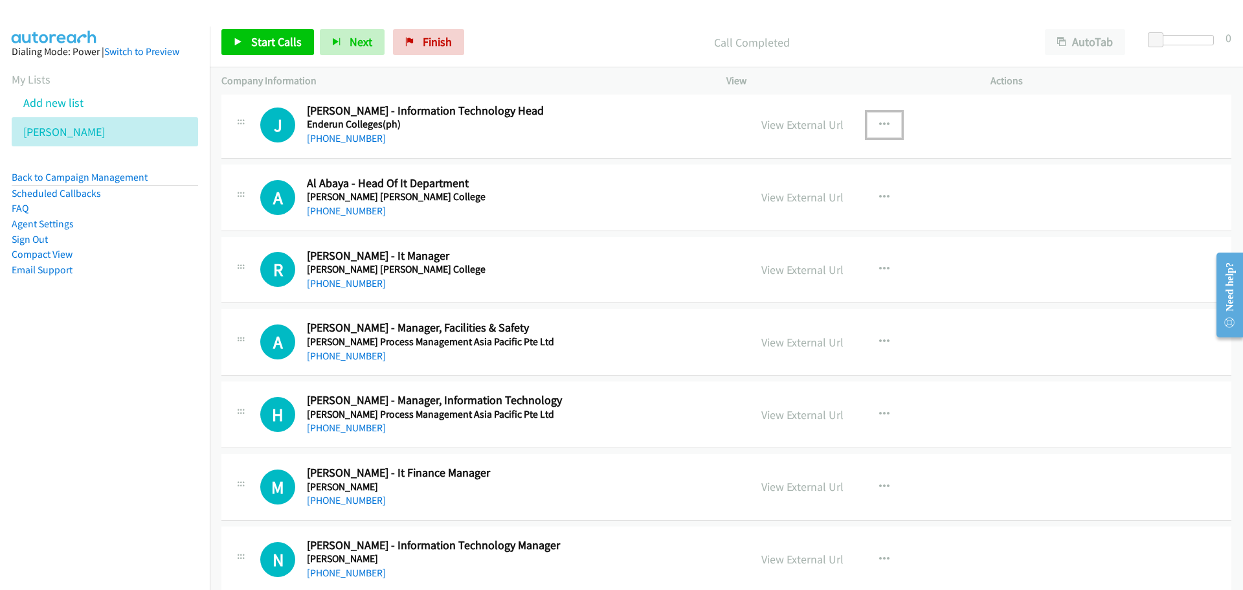
click at [885, 120] on button "button" at bounding box center [884, 125] width 35 height 26
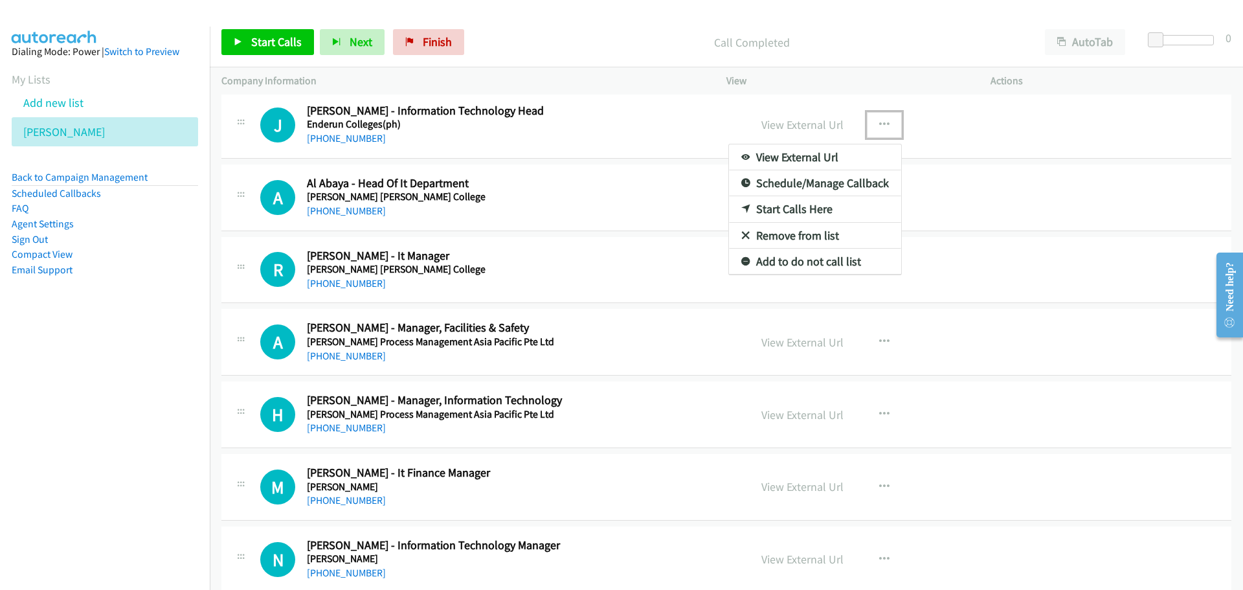
click at [781, 209] on link "Start Calls Here" at bounding box center [815, 209] width 172 height 26
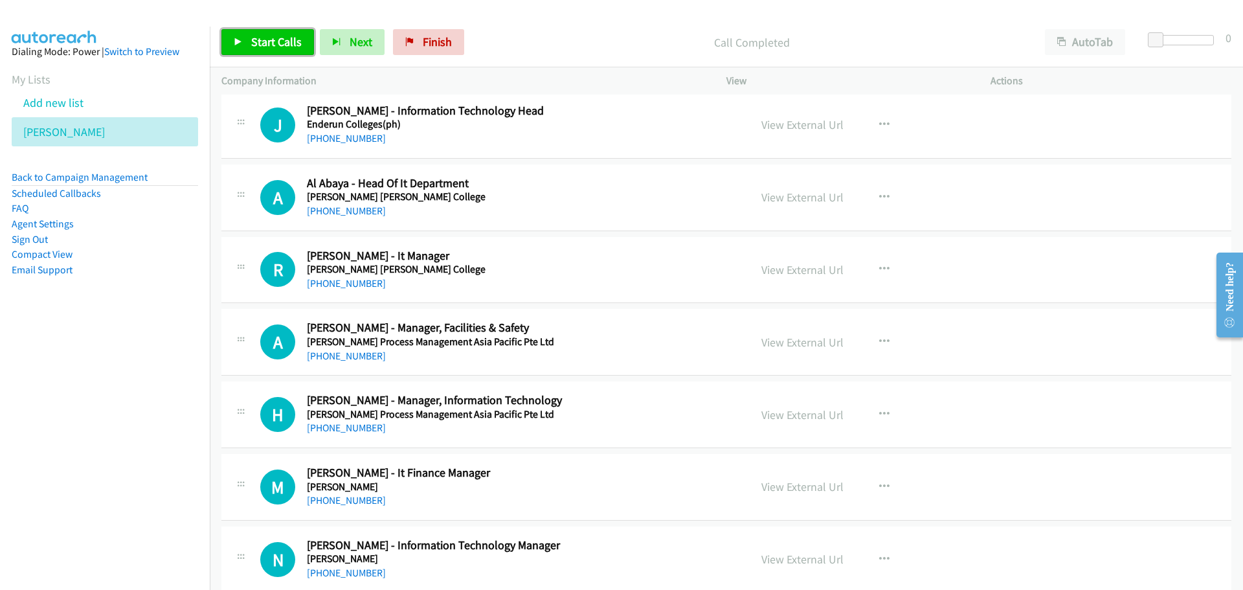
click at [274, 31] on link "Start Calls" at bounding box center [267, 42] width 93 height 26
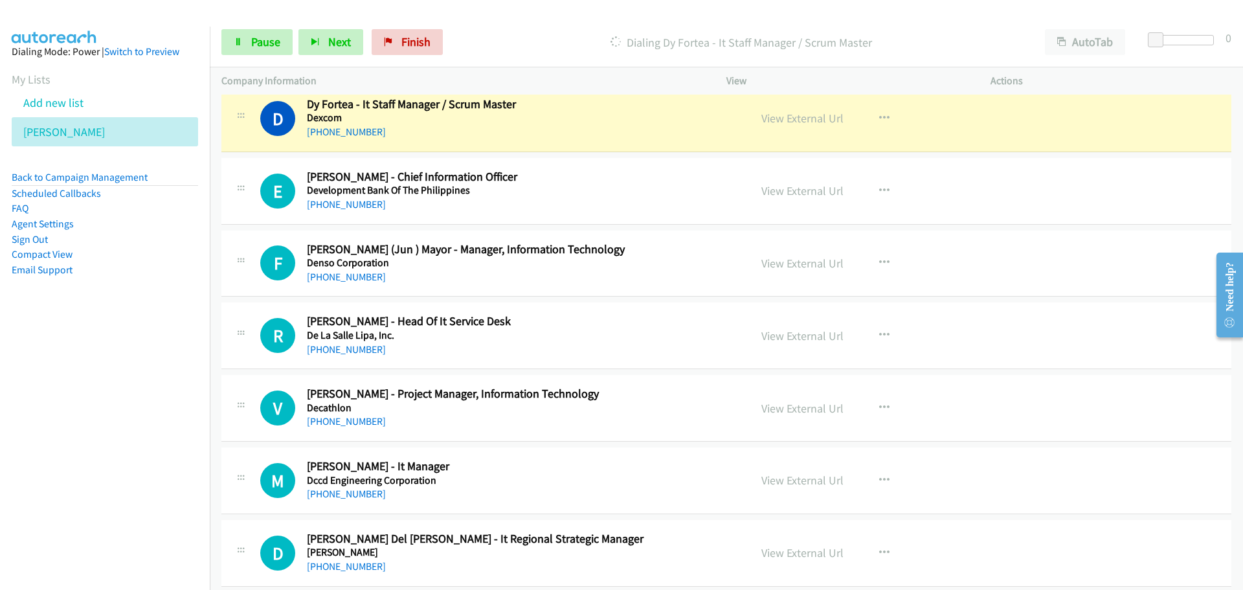
scroll to position [6019, 0]
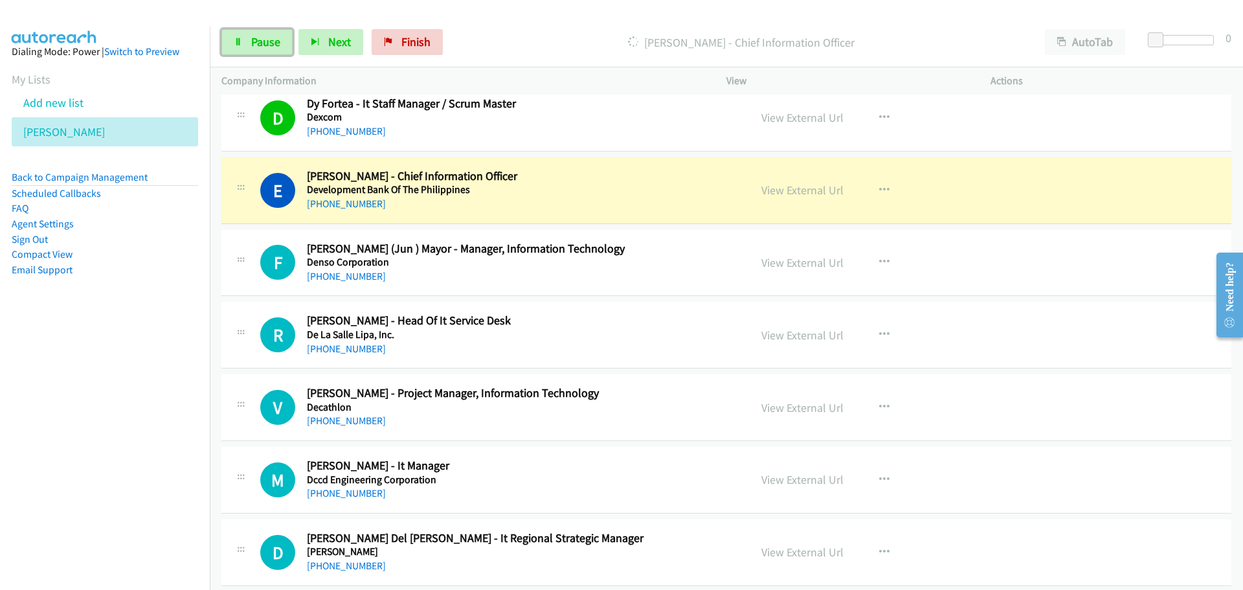
drag, startPoint x: 263, startPoint y: 49, endPoint x: 263, endPoint y: 56, distance: 7.1
click at [263, 49] on span "Pause" at bounding box center [265, 41] width 29 height 15
click at [880, 410] on icon "button" at bounding box center [884, 407] width 10 height 10
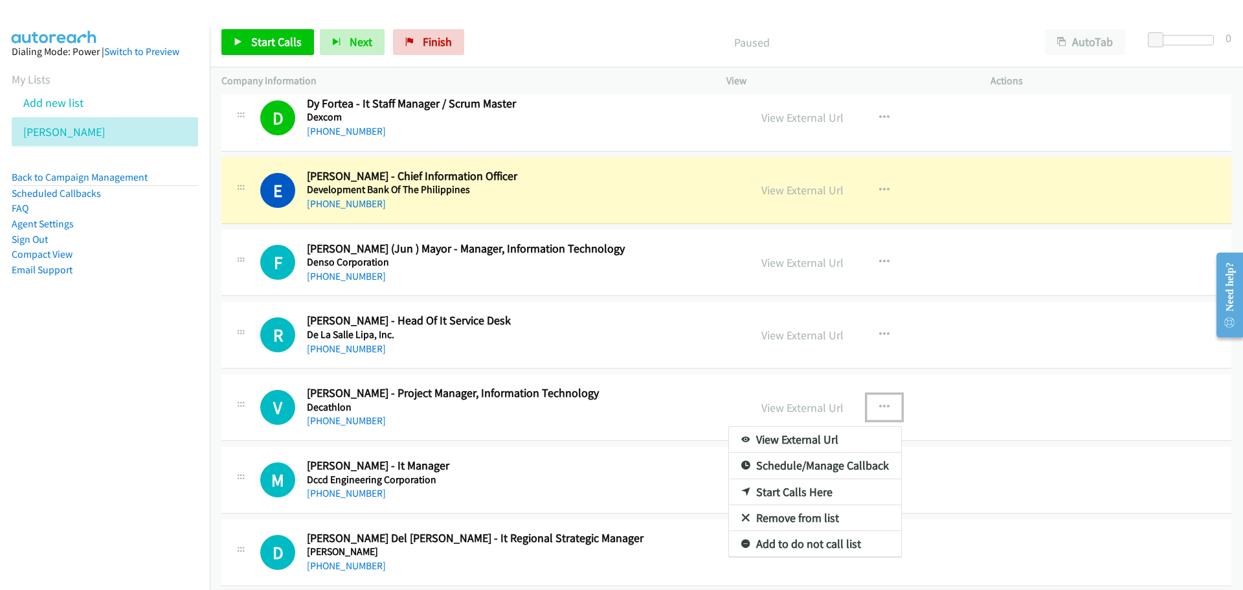
click at [788, 489] on link "Start Calls Here" at bounding box center [815, 492] width 172 height 26
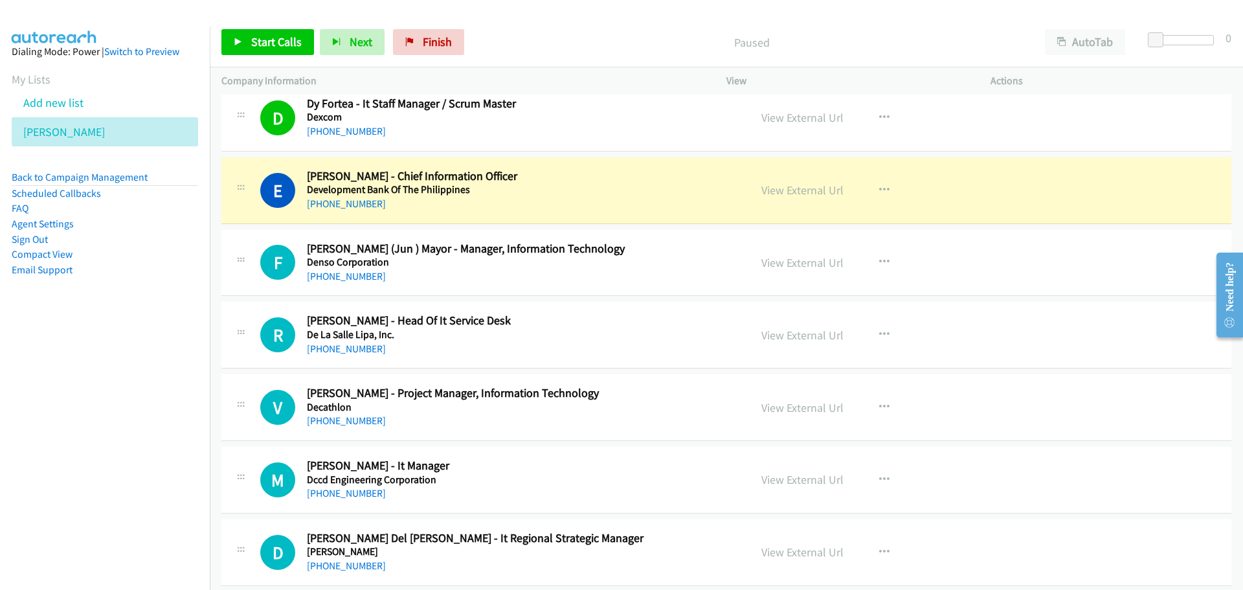
click at [261, 57] on div "Start Calls Pause Next Finish Paused AutoTab AutoTab 0" at bounding box center [726, 42] width 1033 height 50
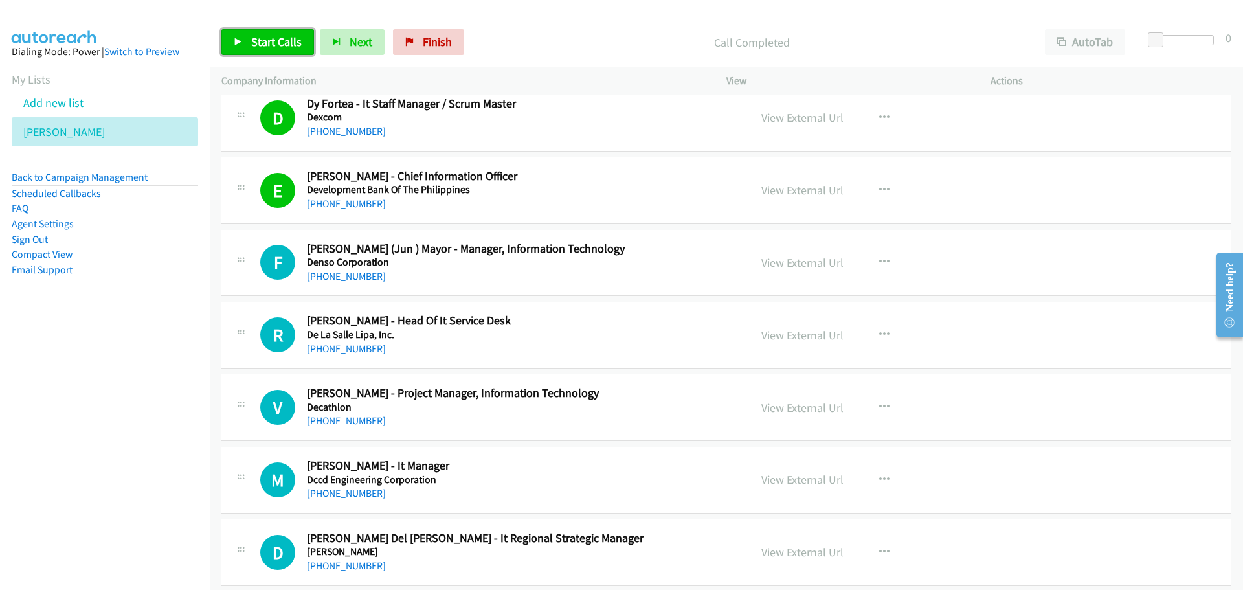
click at [272, 44] on span "Start Calls" at bounding box center [276, 41] width 50 height 15
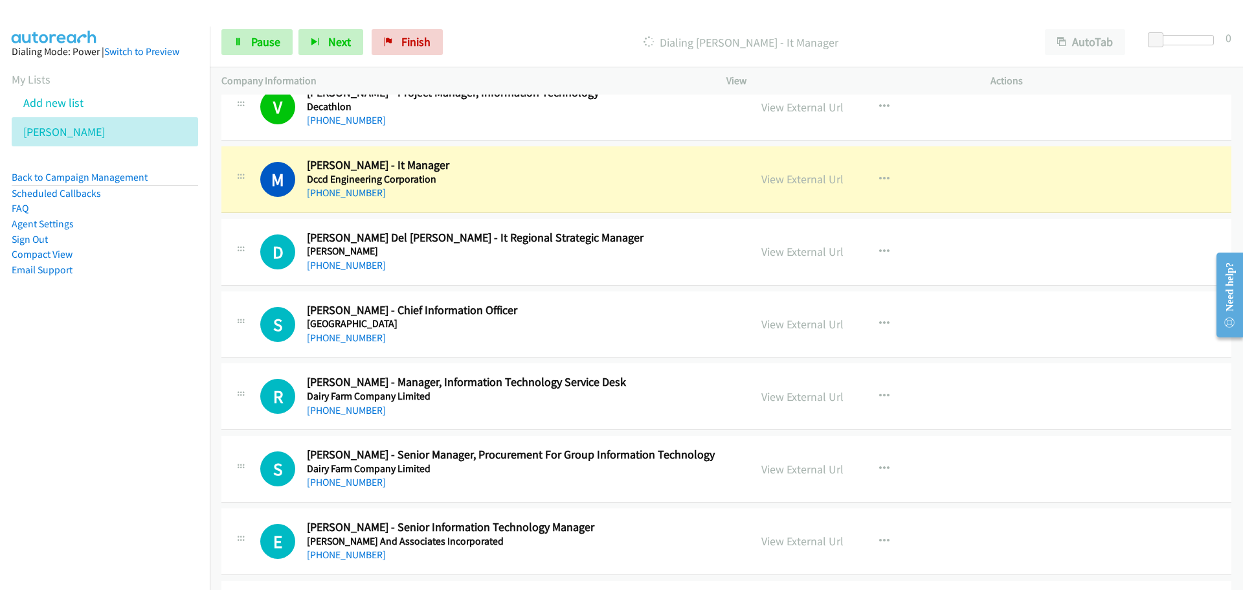
scroll to position [6342, 0]
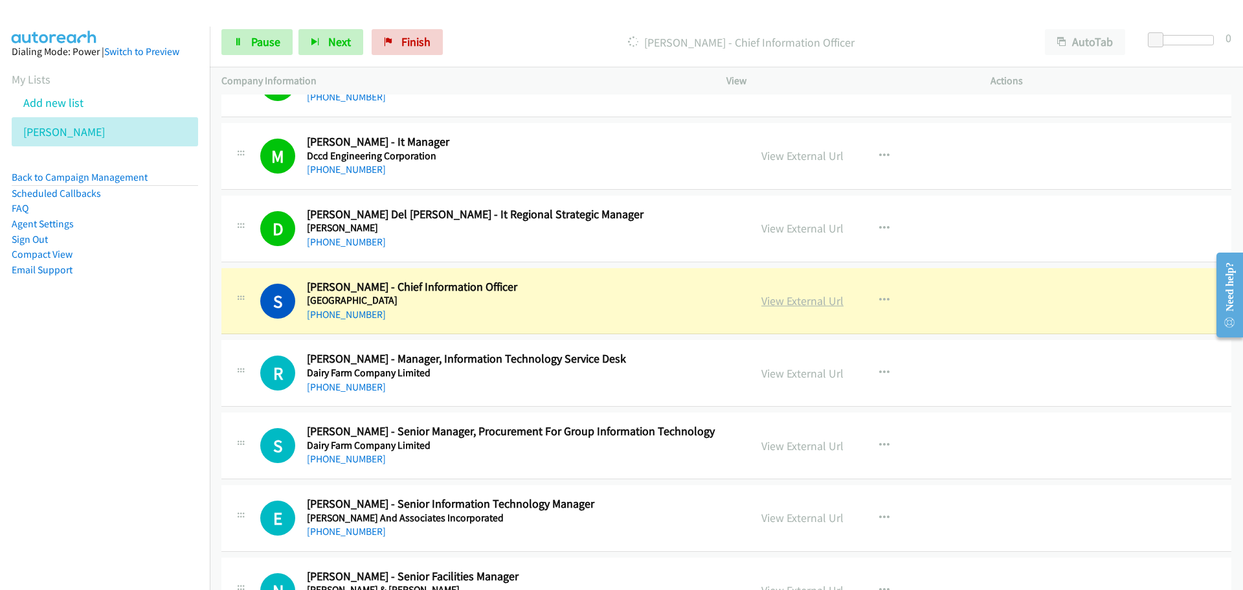
click at [771, 299] on link "View External Url" at bounding box center [802, 300] width 82 height 15
click at [251, 36] on span "Pause" at bounding box center [265, 41] width 29 height 15
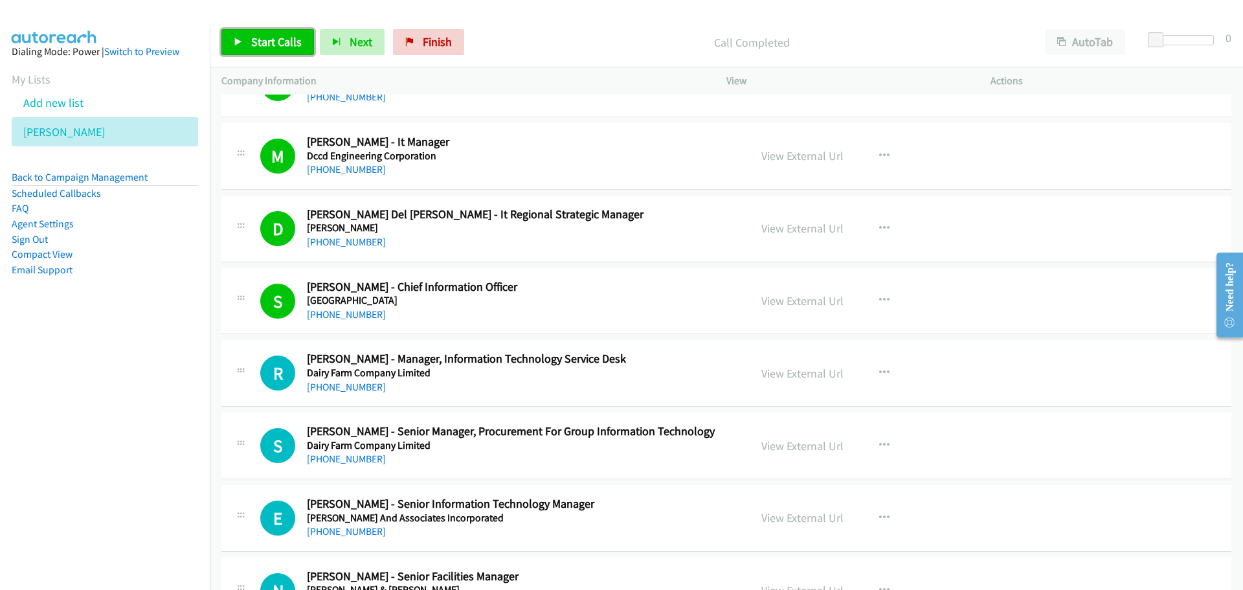
click at [234, 47] on link "Start Calls" at bounding box center [267, 42] width 93 height 26
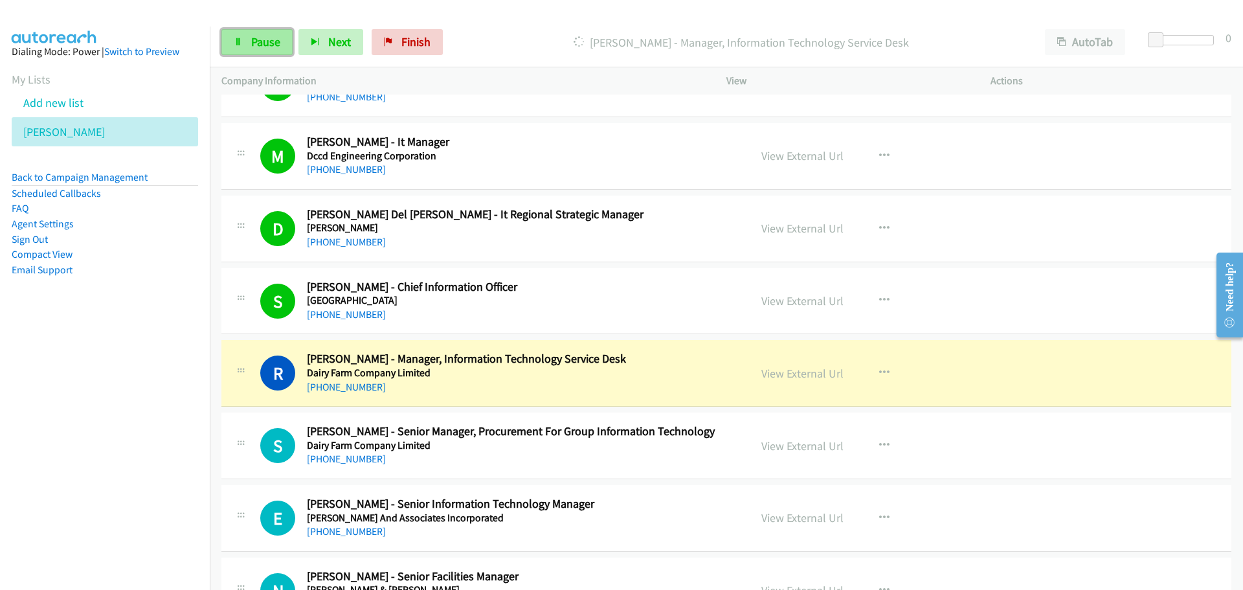
click at [278, 36] on link "Pause" at bounding box center [256, 42] width 71 height 26
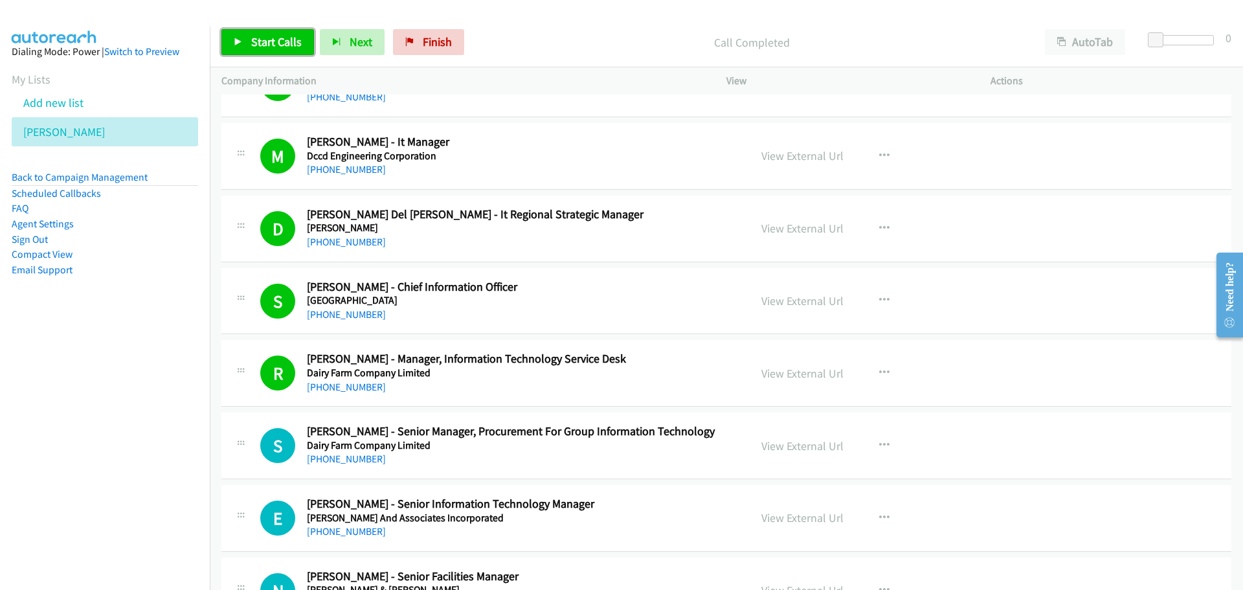
click at [239, 48] on link "Start Calls" at bounding box center [267, 42] width 93 height 26
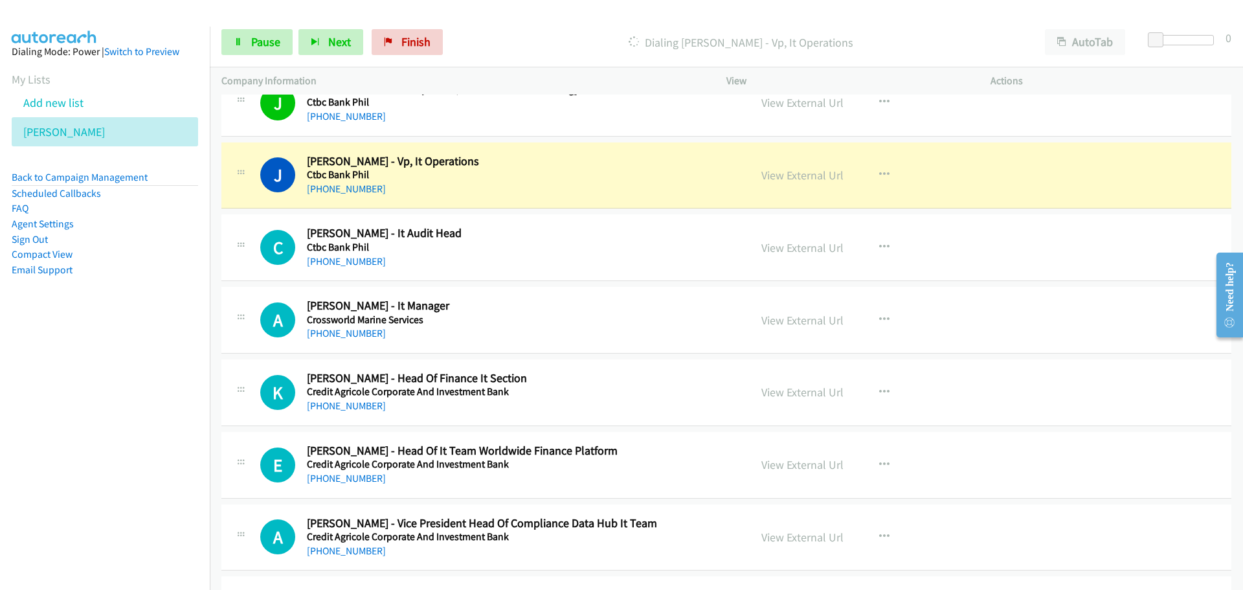
scroll to position [6925, 0]
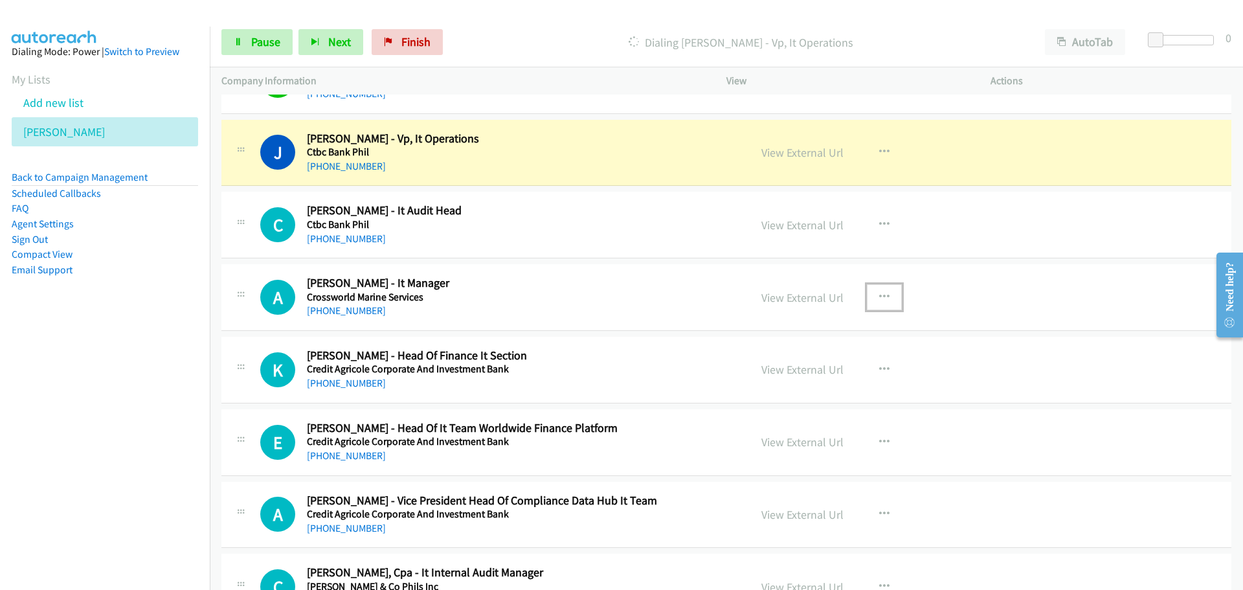
click at [870, 297] on button "button" at bounding box center [884, 297] width 35 height 26
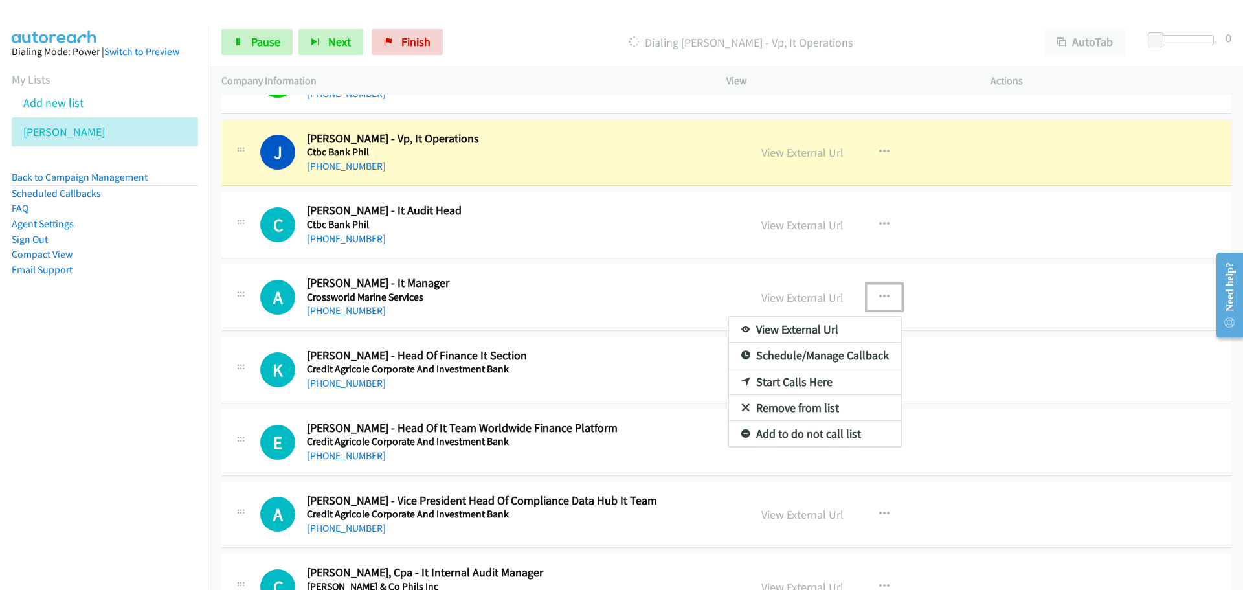
click at [814, 384] on link "Start Calls Here" at bounding box center [815, 382] width 172 height 26
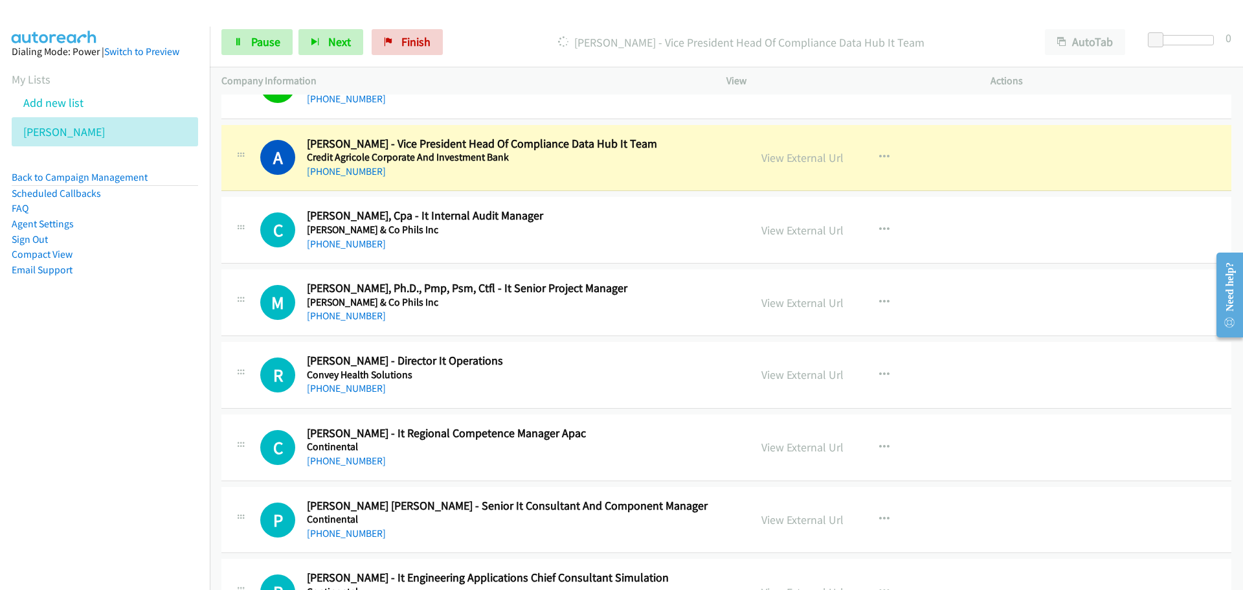
scroll to position [7313, 0]
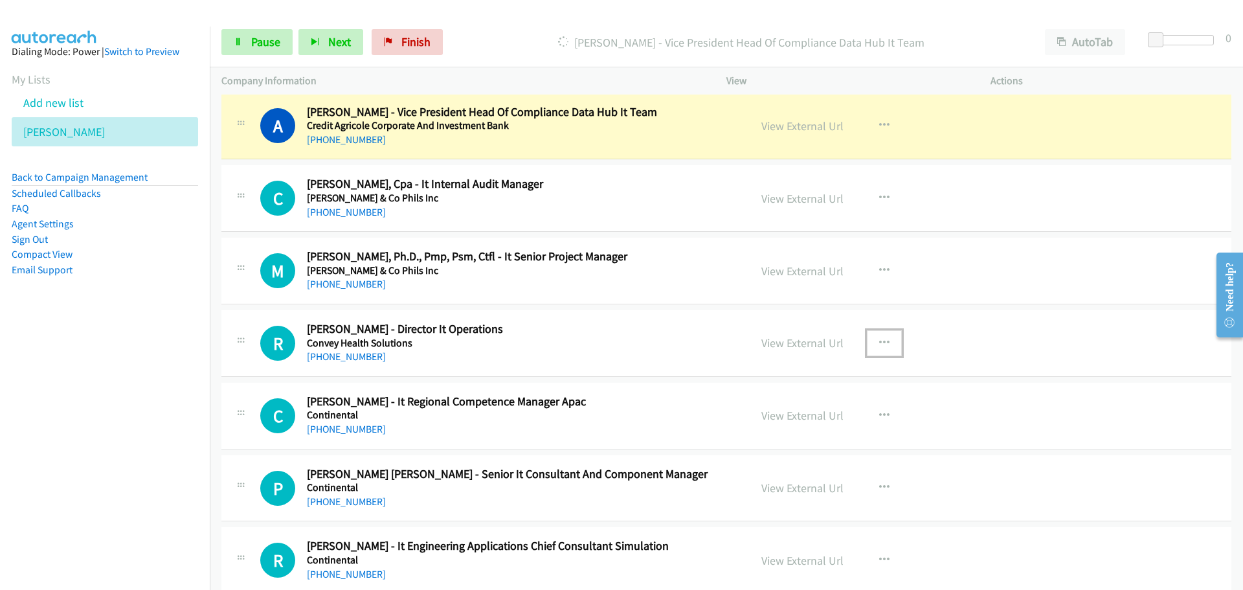
click at [885, 343] on button "button" at bounding box center [884, 343] width 35 height 26
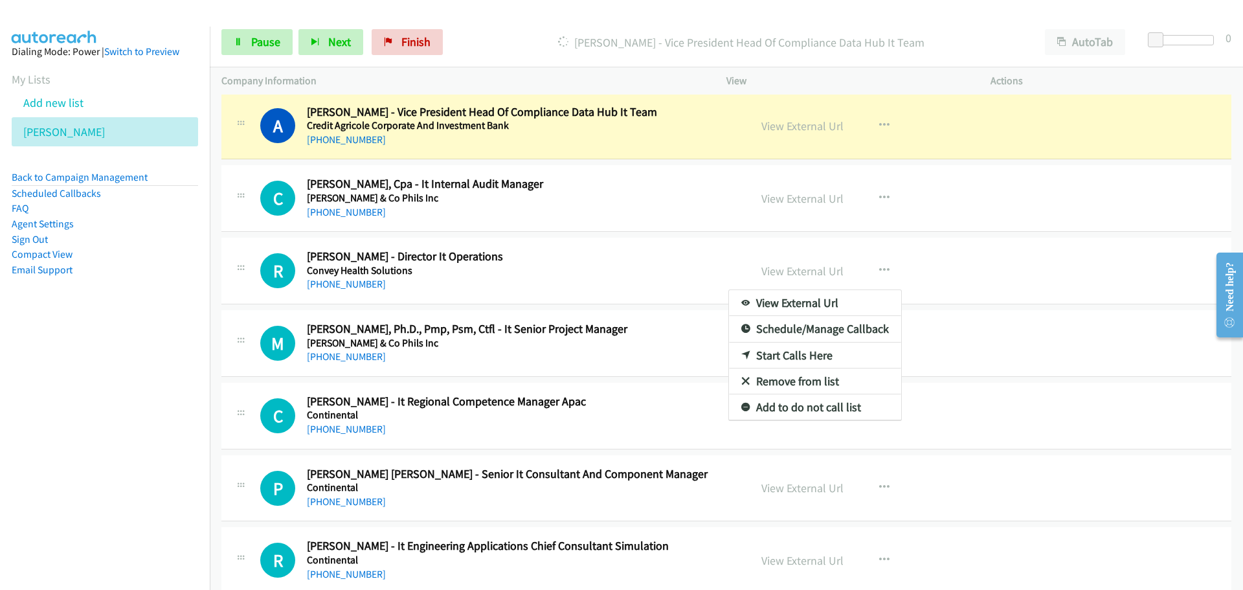
click at [777, 354] on link "Start Calls Here" at bounding box center [815, 355] width 172 height 26
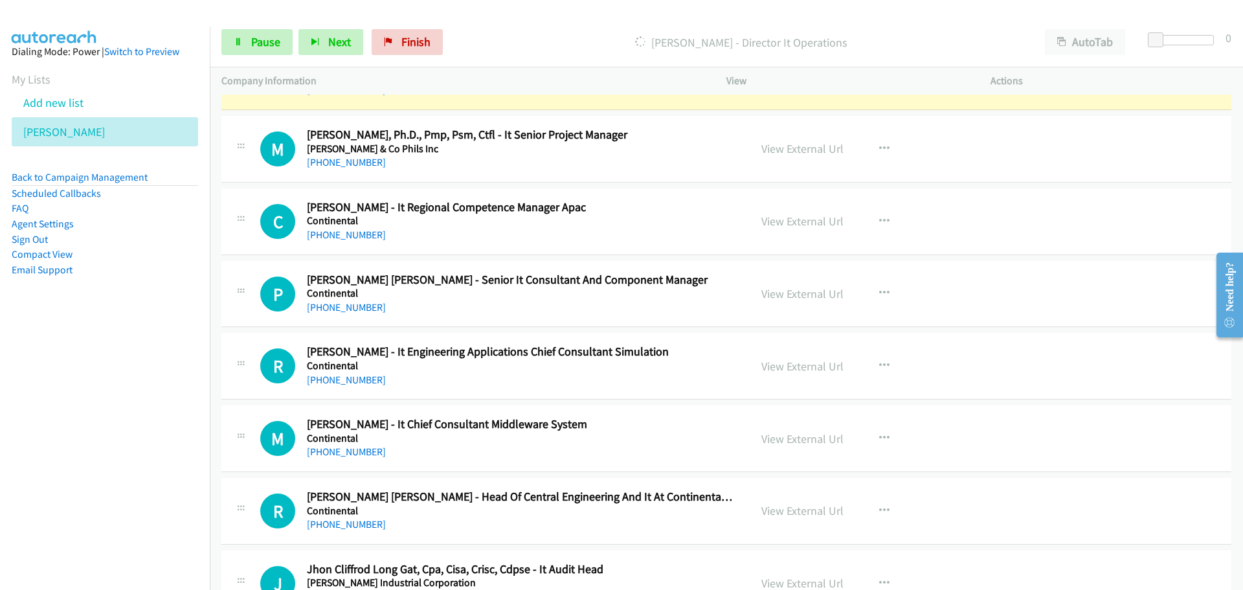
scroll to position [7443, 0]
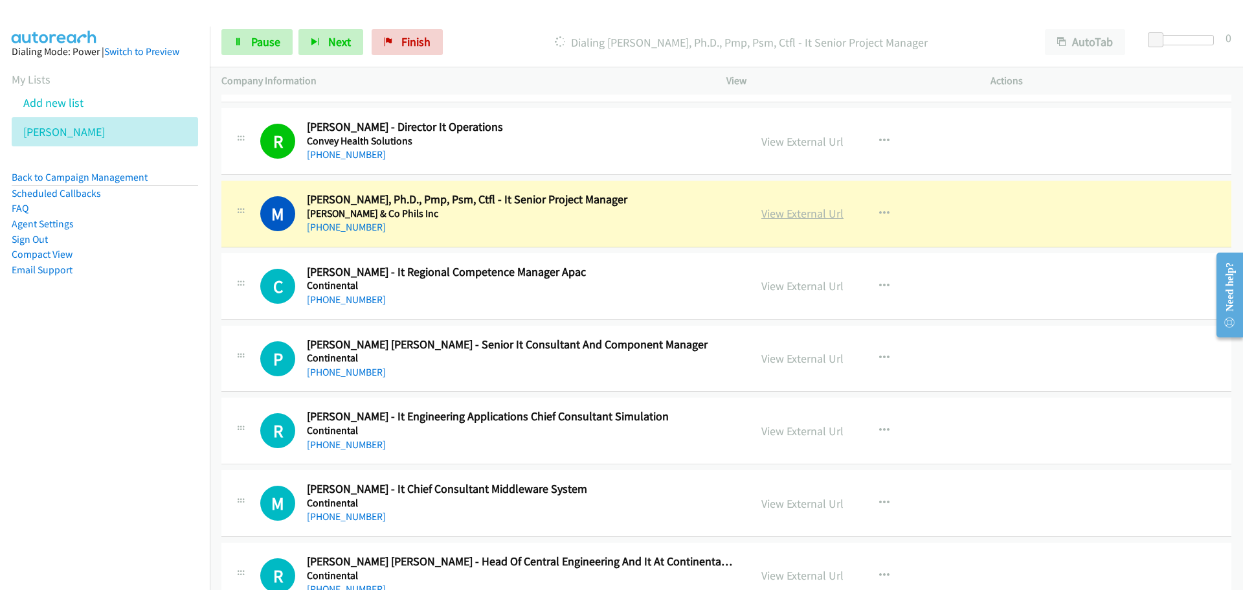
click at [806, 219] on link "View External Url" at bounding box center [802, 213] width 82 height 15
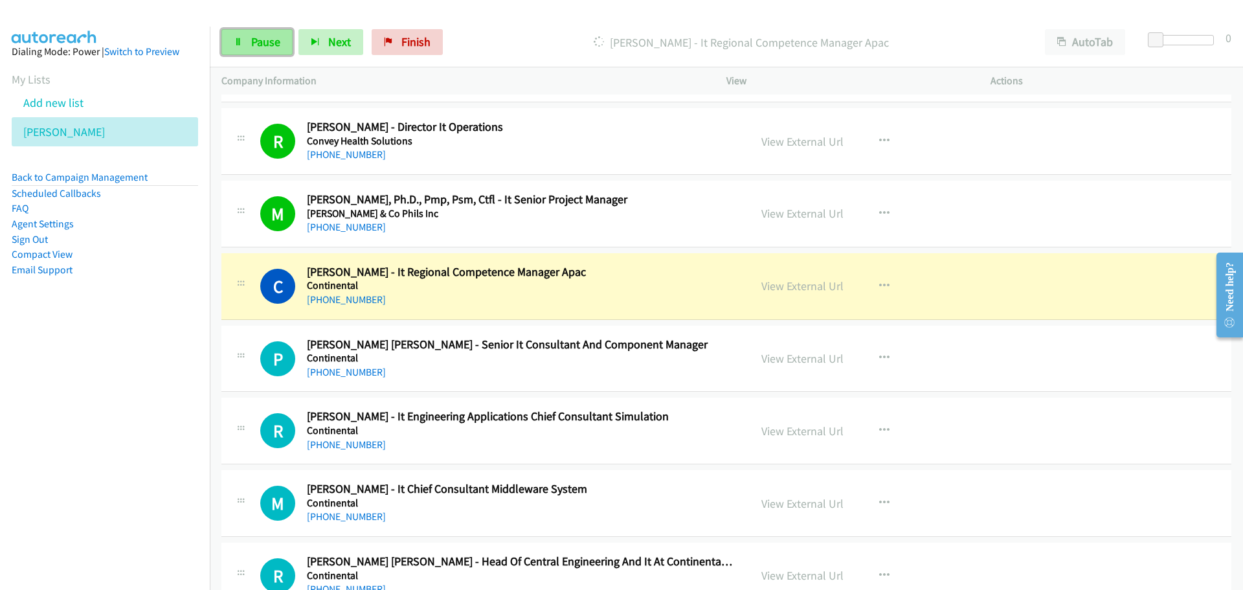
click at [267, 49] on link "Pause" at bounding box center [256, 42] width 71 height 26
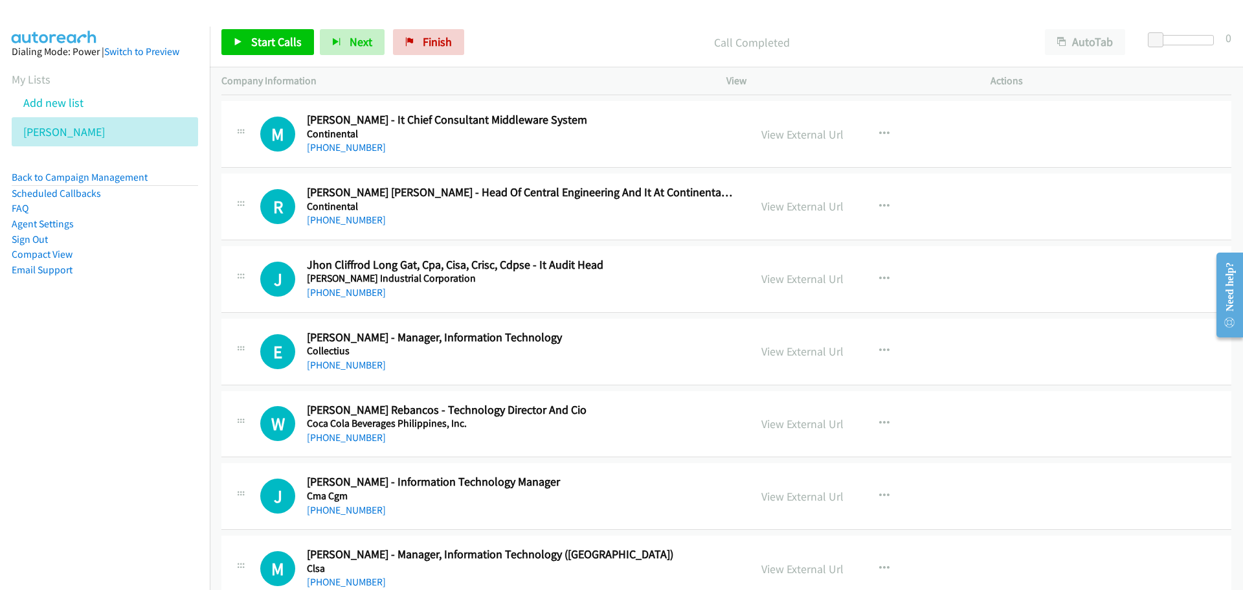
scroll to position [7831, 0]
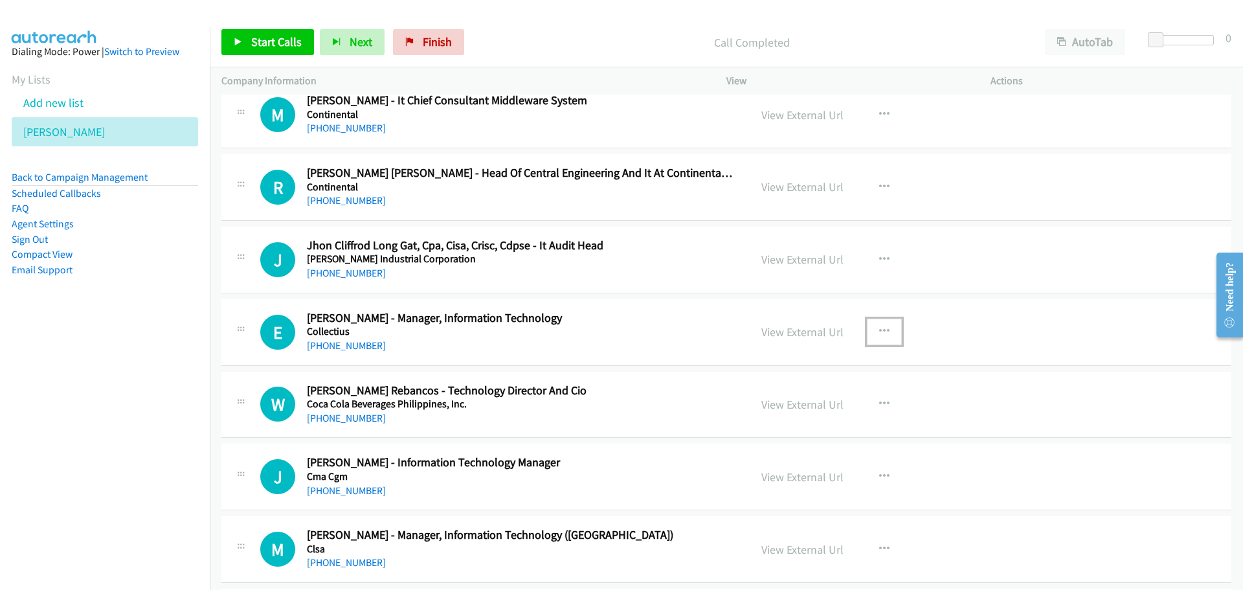
click at [879, 326] on icon "button" at bounding box center [884, 331] width 10 height 10
click at [771, 415] on link "Start Calls Here" at bounding box center [815, 416] width 172 height 26
click at [254, 41] on span "Start Calls" at bounding box center [276, 41] width 50 height 15
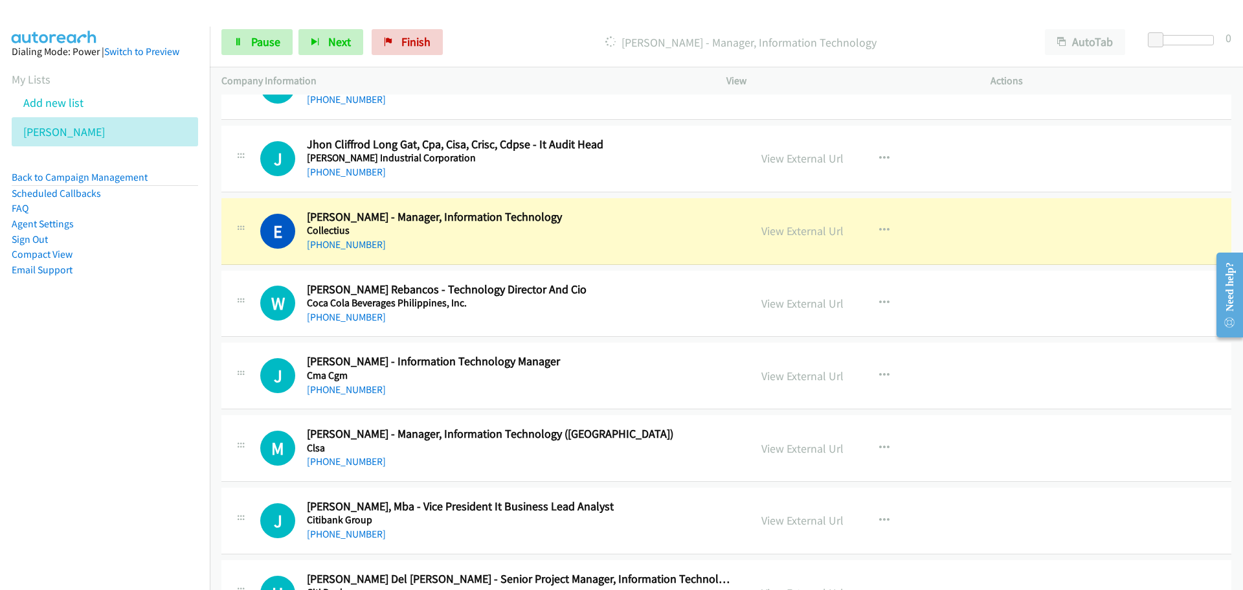
scroll to position [7960, 0]
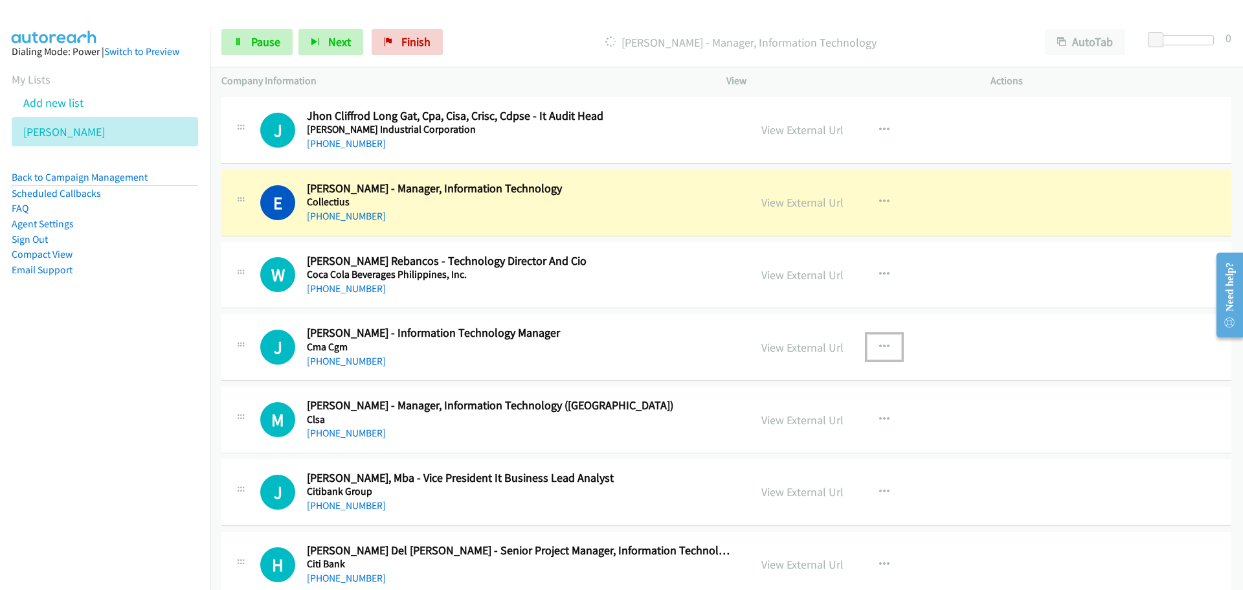
click at [880, 351] on button "button" at bounding box center [884, 347] width 35 height 26
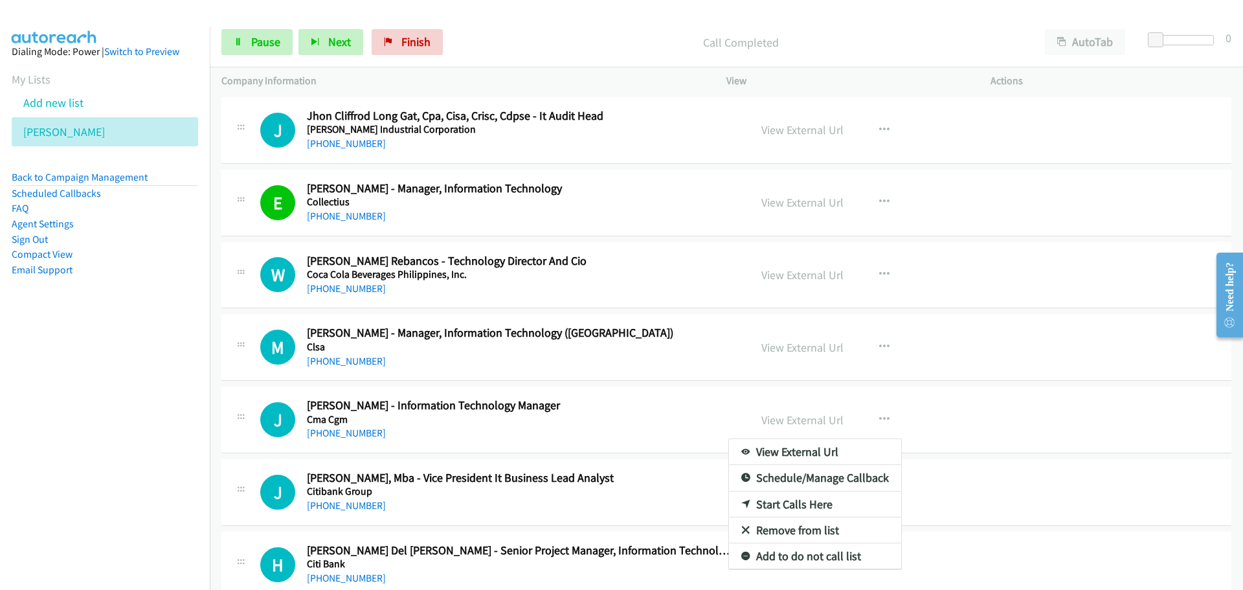
click at [769, 504] on link "Start Calls Here" at bounding box center [815, 504] width 172 height 26
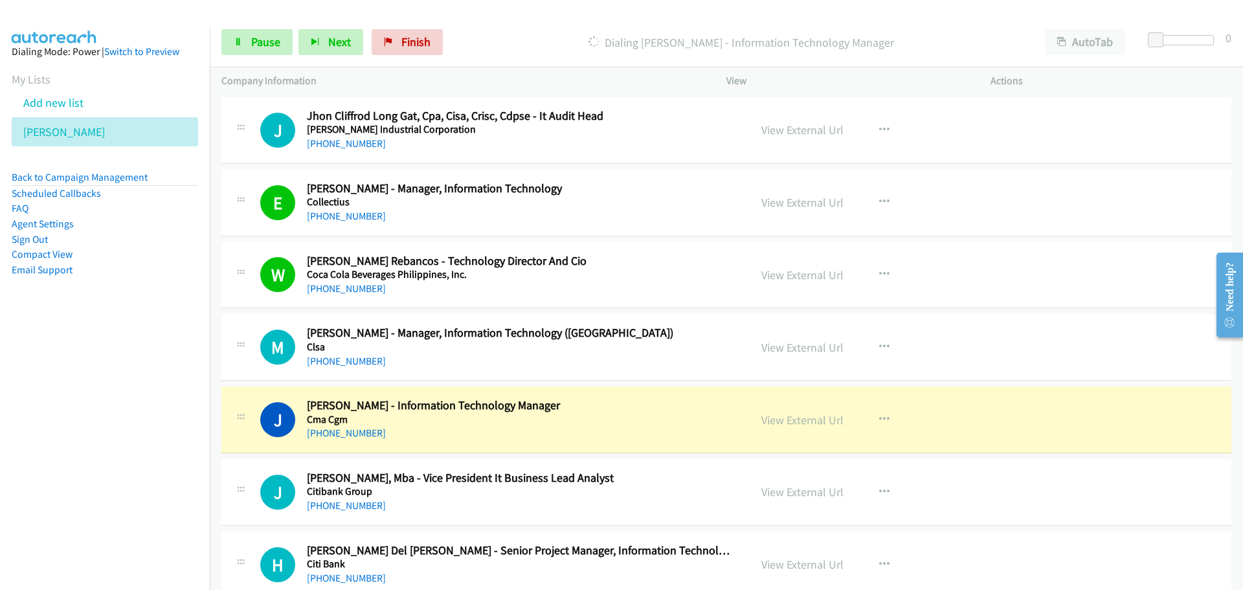
scroll to position [8025, 0]
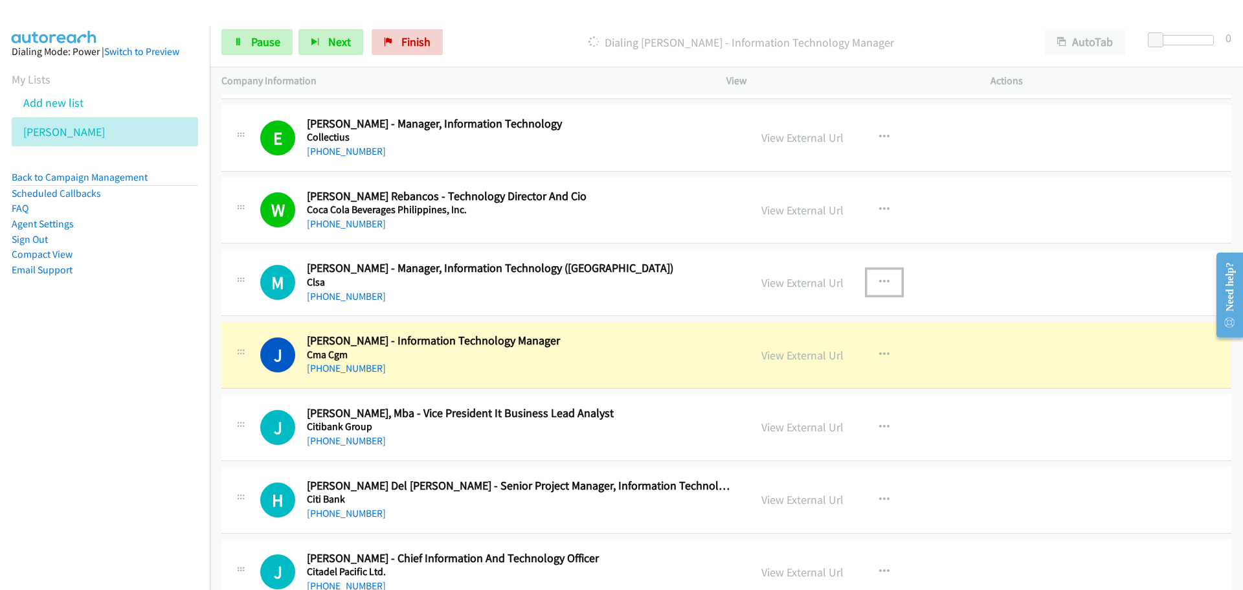
click at [881, 280] on icon "button" at bounding box center [884, 282] width 10 height 10
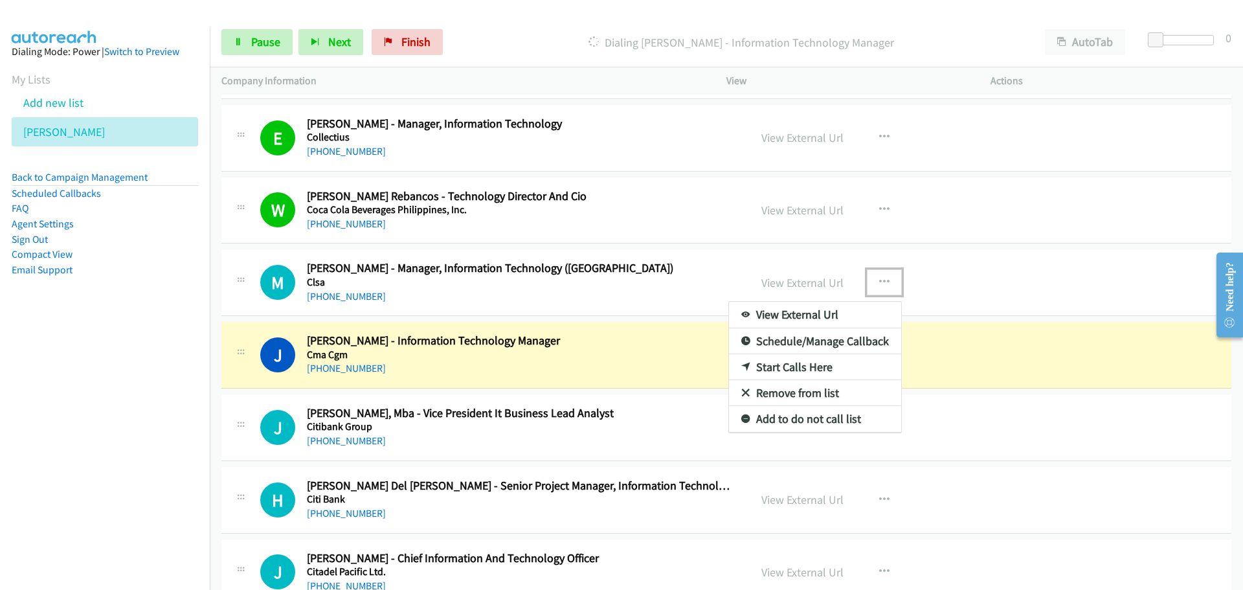
click at [773, 364] on link "Start Calls Here" at bounding box center [815, 367] width 172 height 26
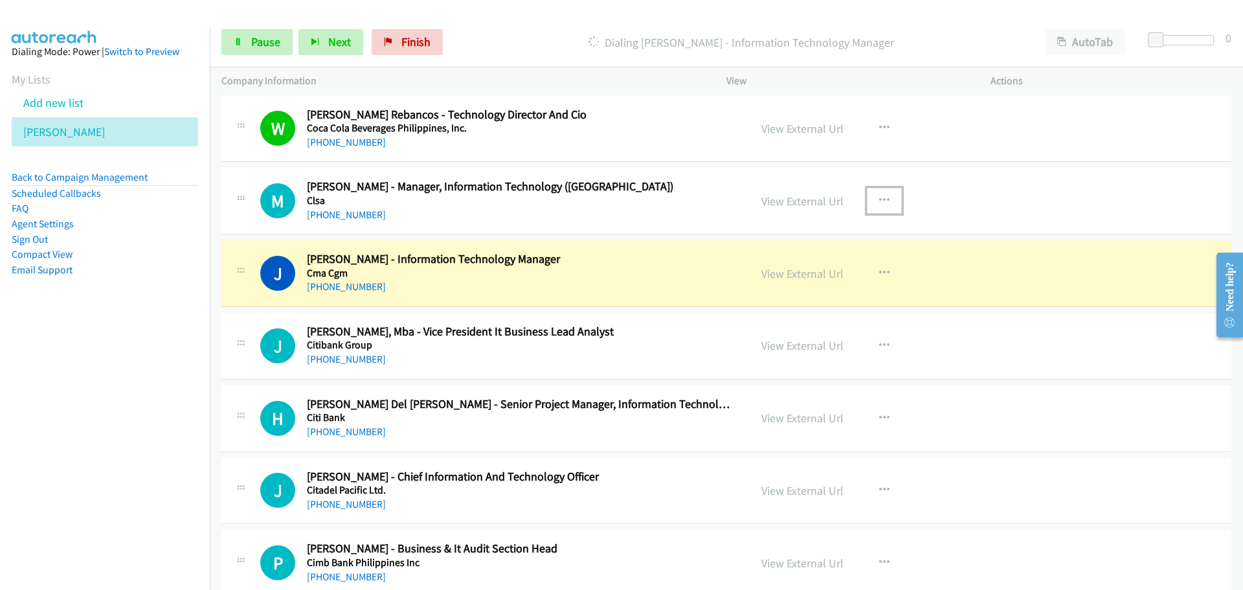
scroll to position [8155, 0]
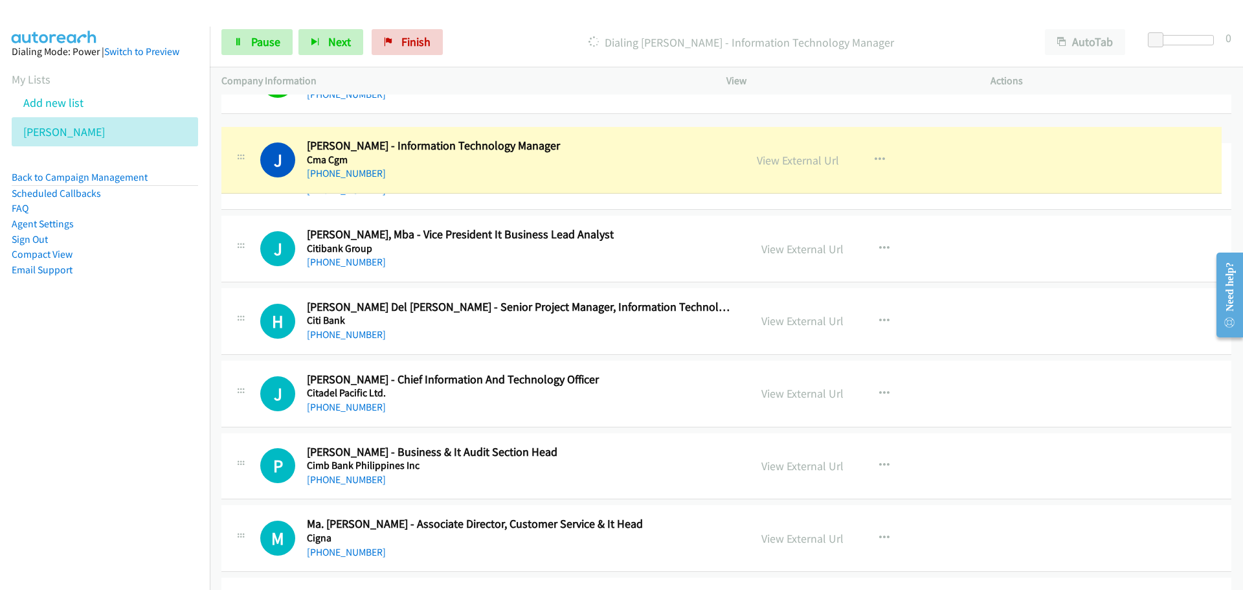
drag, startPoint x: 405, startPoint y: 212, endPoint x: 399, endPoint y: 147, distance: 65.6
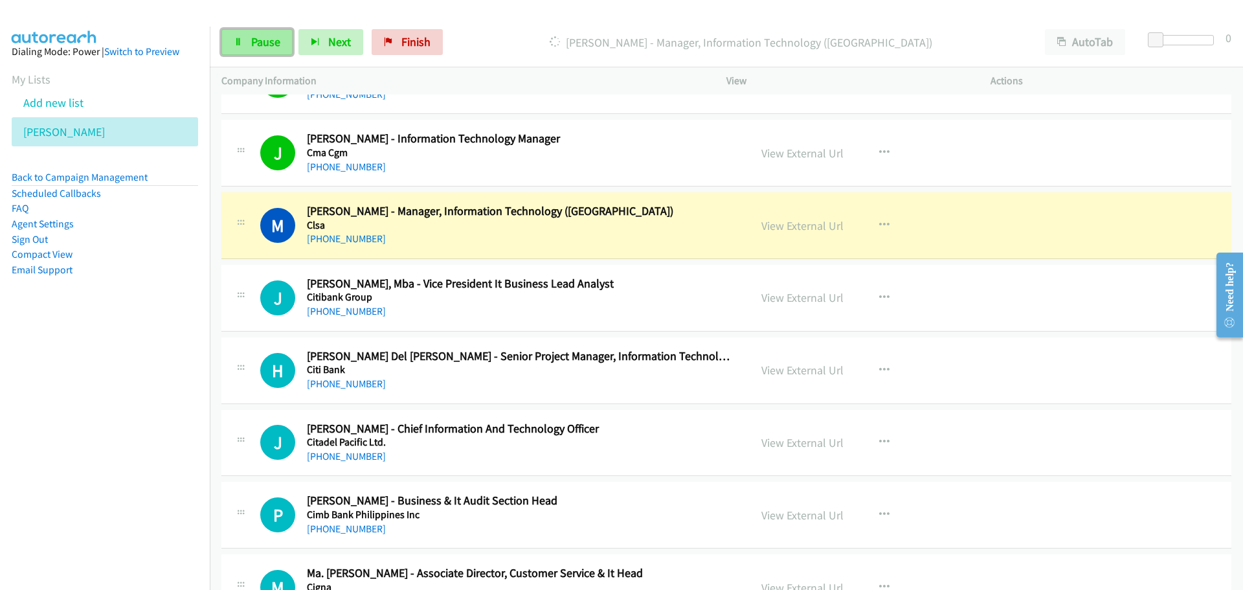
click at [243, 32] on link "Pause" at bounding box center [256, 42] width 71 height 26
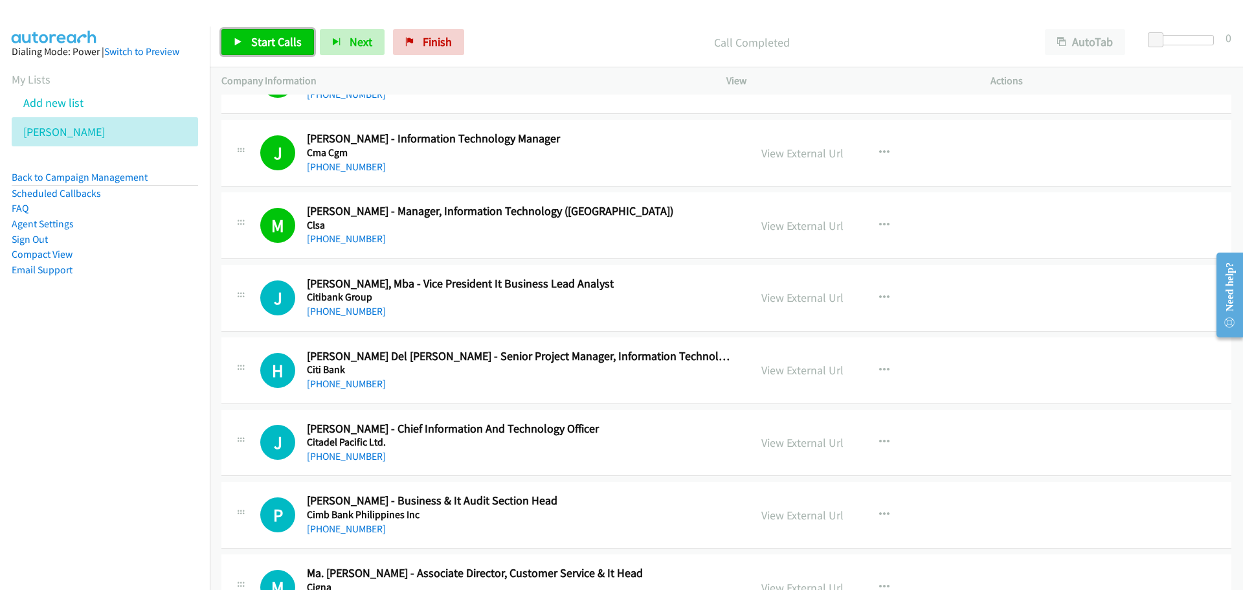
click at [291, 39] on span "Start Calls" at bounding box center [276, 41] width 50 height 15
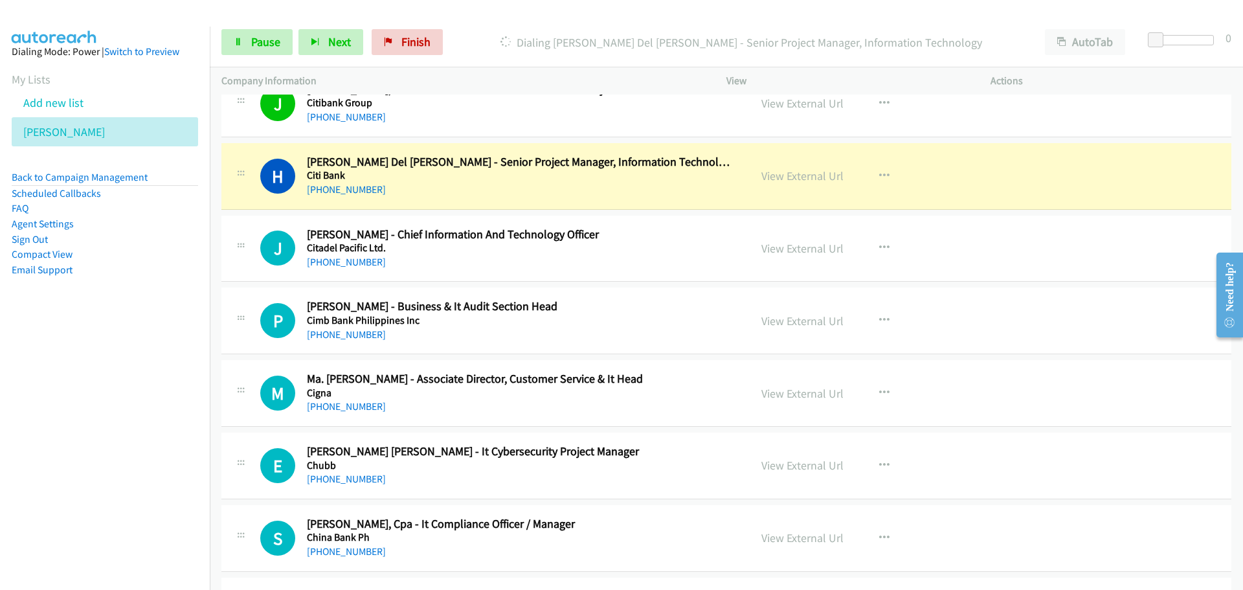
scroll to position [8413, 0]
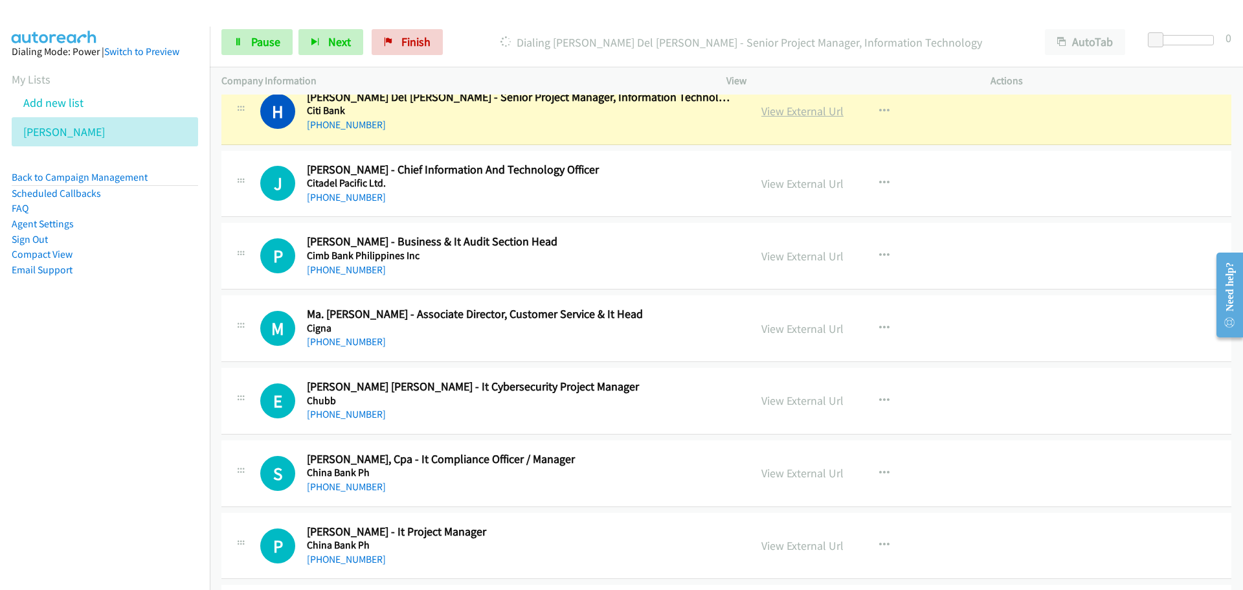
click at [778, 111] on link "View External Url" at bounding box center [802, 111] width 82 height 15
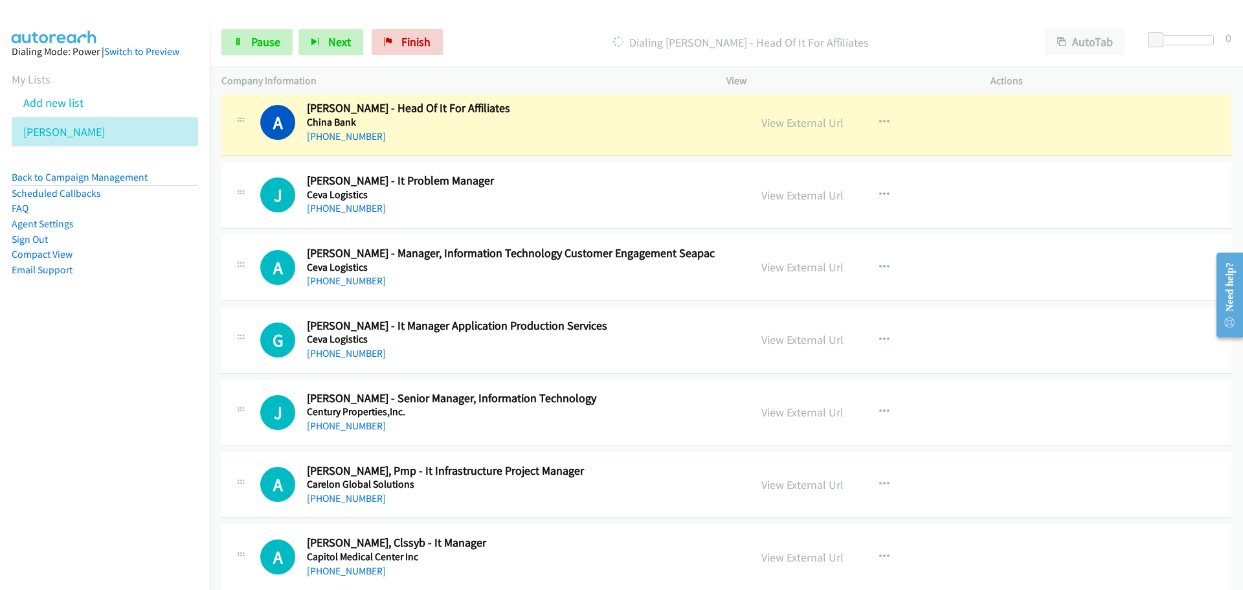
scroll to position [8931, 0]
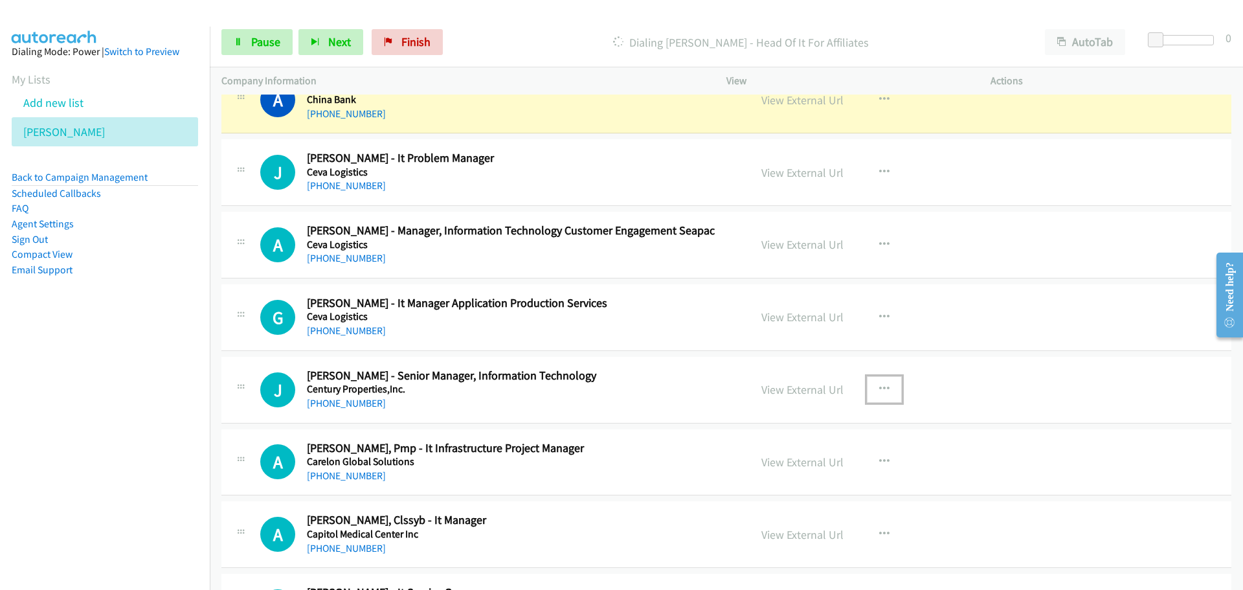
click at [872, 394] on button "button" at bounding box center [884, 389] width 35 height 26
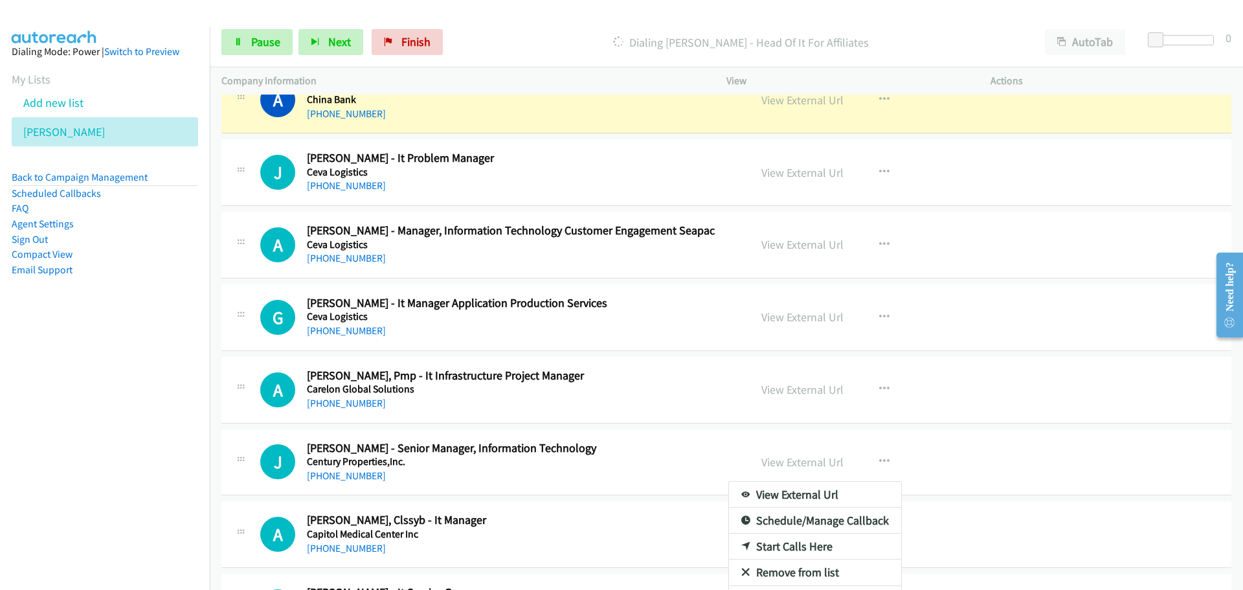
click at [770, 311] on div at bounding box center [621, 295] width 1243 height 590
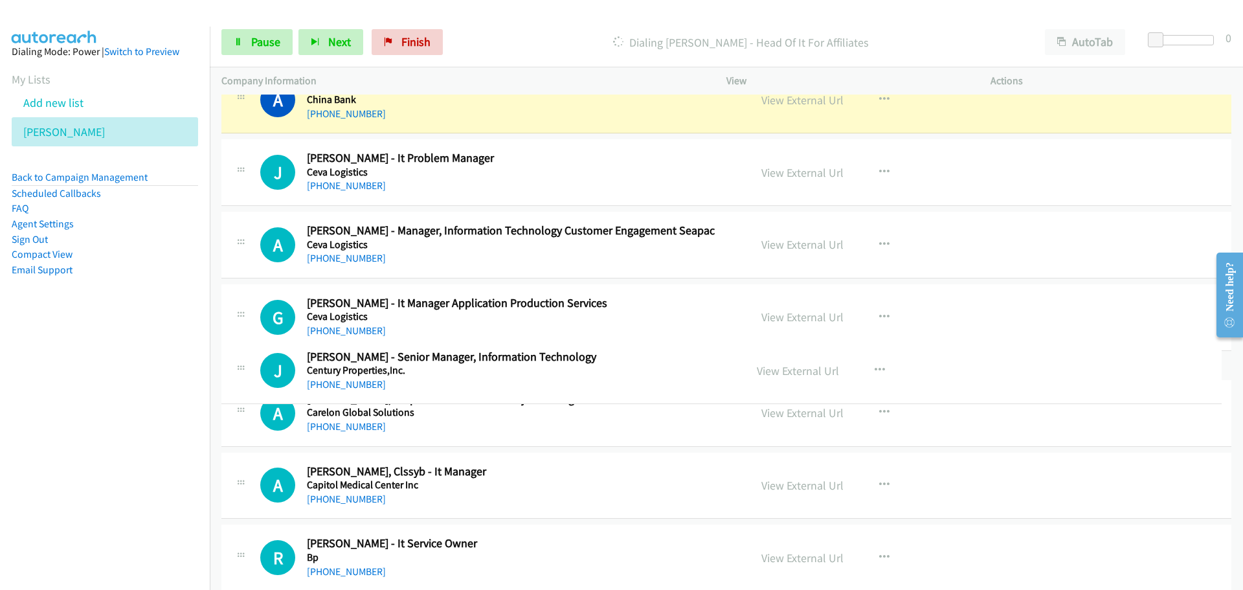
drag, startPoint x: 516, startPoint y: 444, endPoint x: 541, endPoint y: 353, distance: 94.5
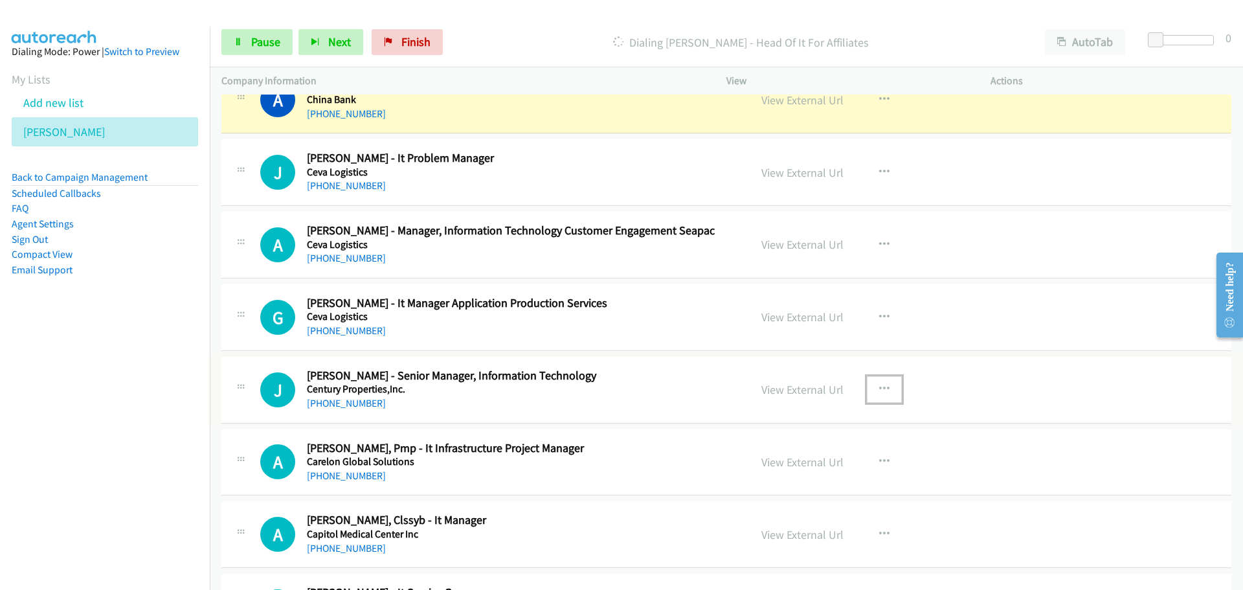
click at [880, 395] on button "button" at bounding box center [884, 389] width 35 height 26
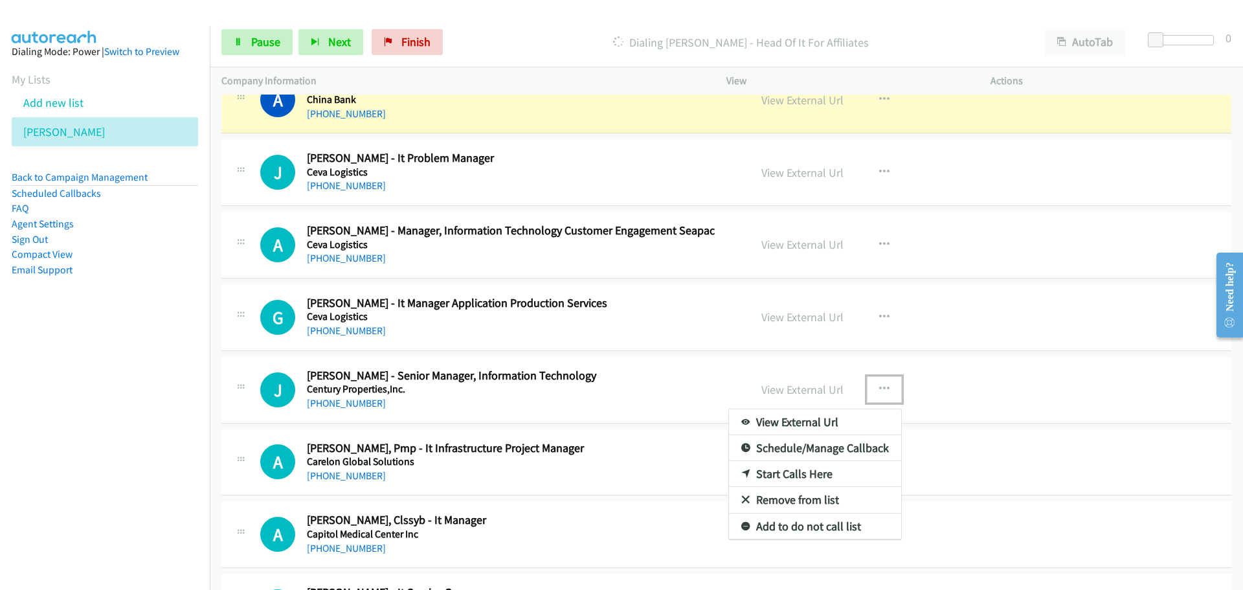
click at [759, 468] on link "Start Calls Here" at bounding box center [815, 474] width 172 height 26
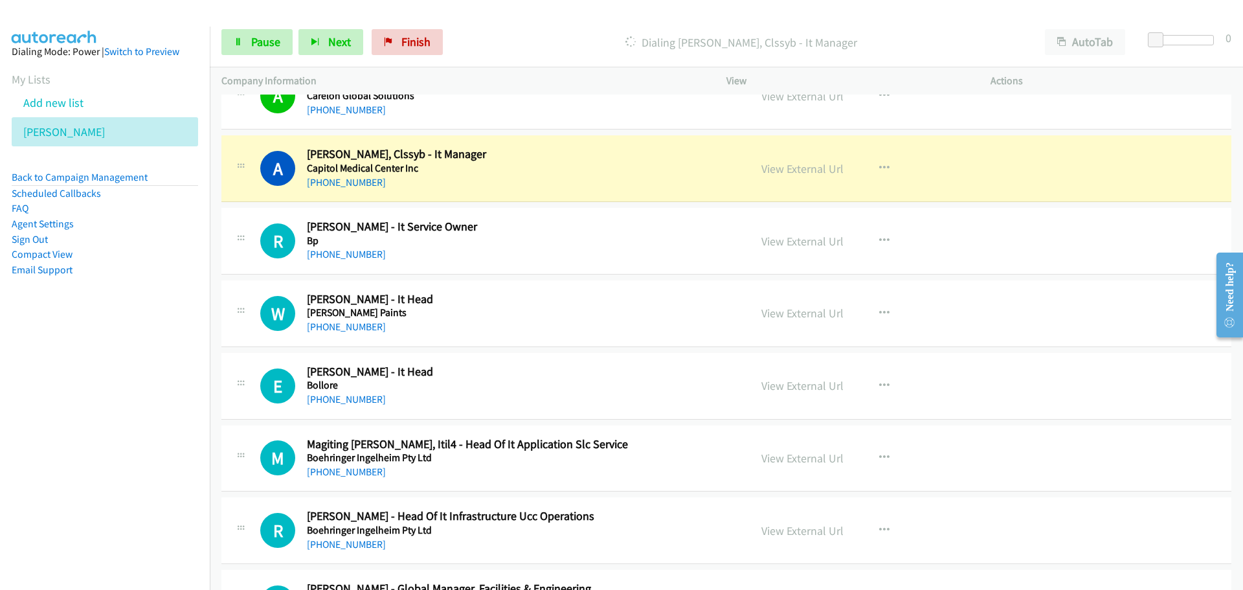
scroll to position [9320, 0]
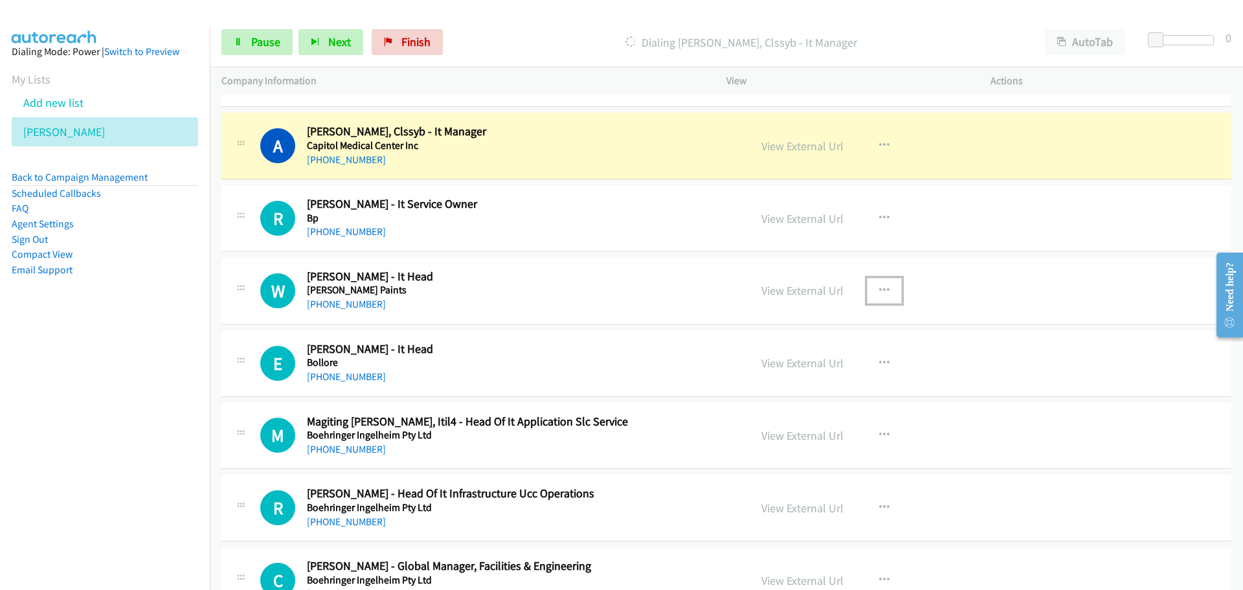
click at [892, 288] on button "button" at bounding box center [884, 291] width 35 height 26
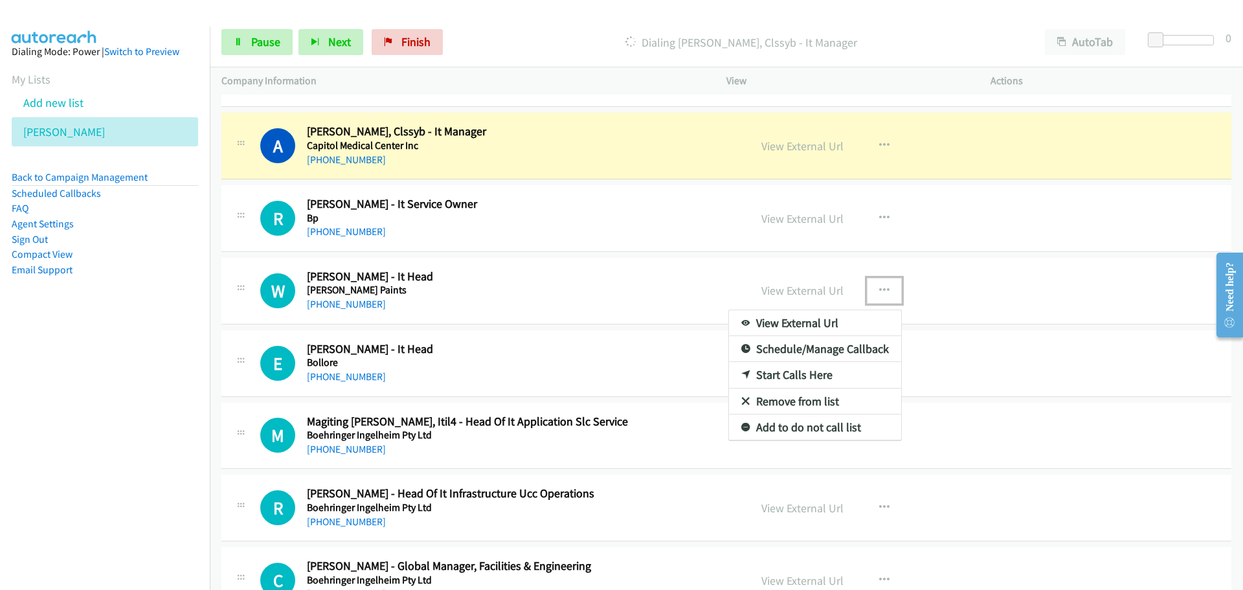
click at [768, 373] on link "Start Calls Here" at bounding box center [815, 375] width 172 height 26
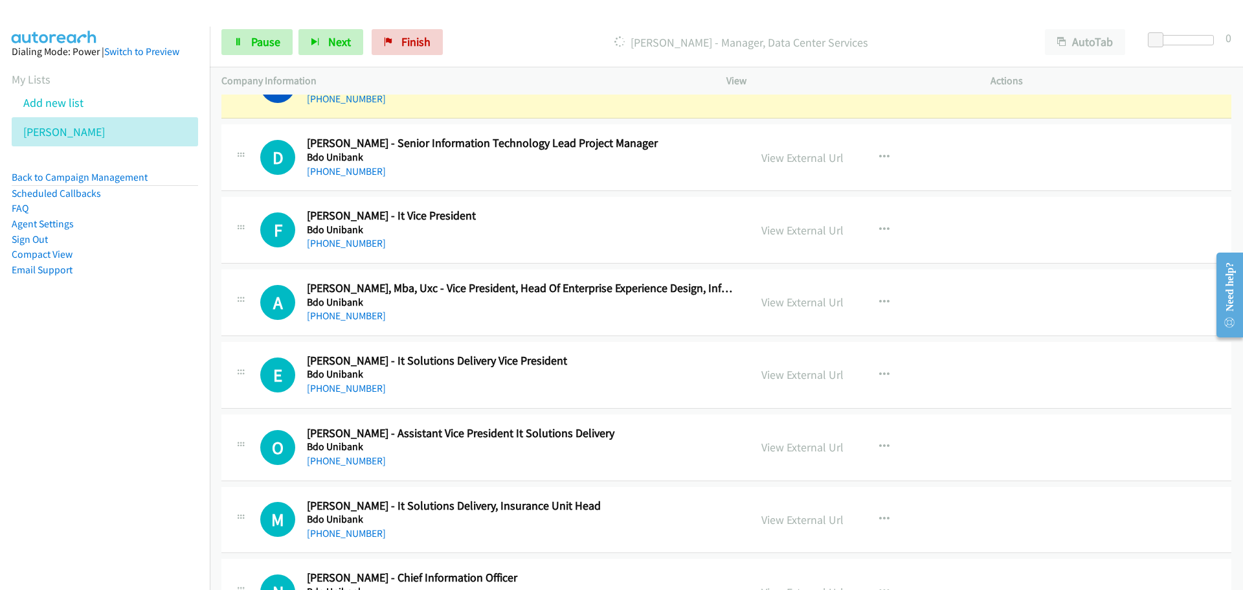
scroll to position [9967, 0]
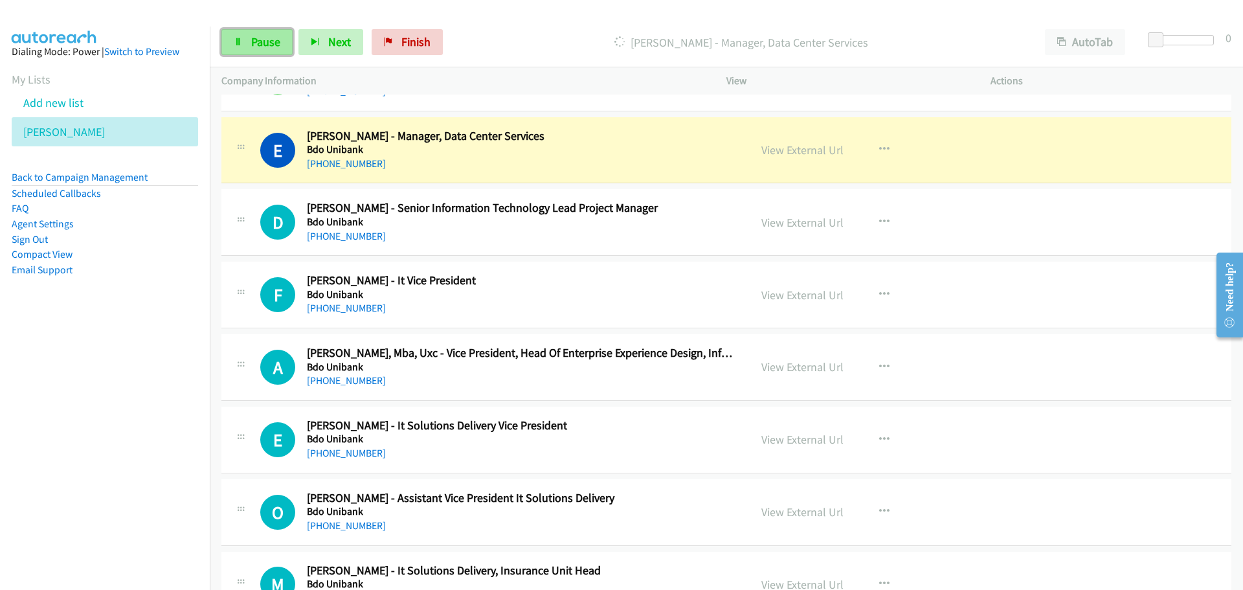
click at [255, 46] on span "Pause" at bounding box center [265, 41] width 29 height 15
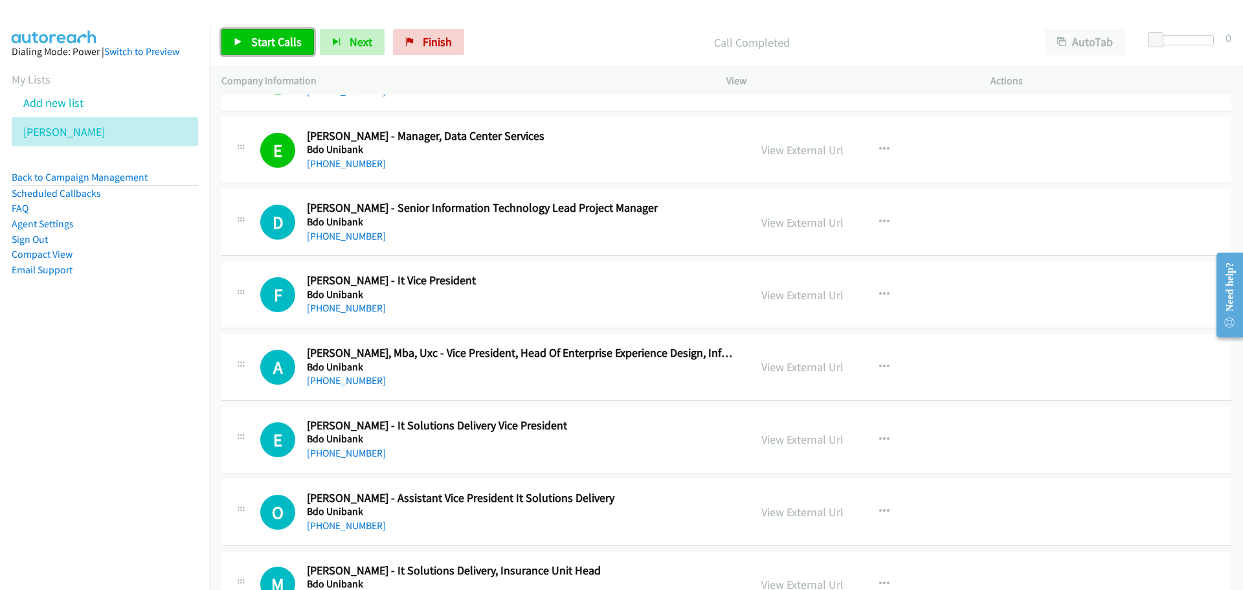
click at [247, 48] on link "Start Calls" at bounding box center [267, 42] width 93 height 26
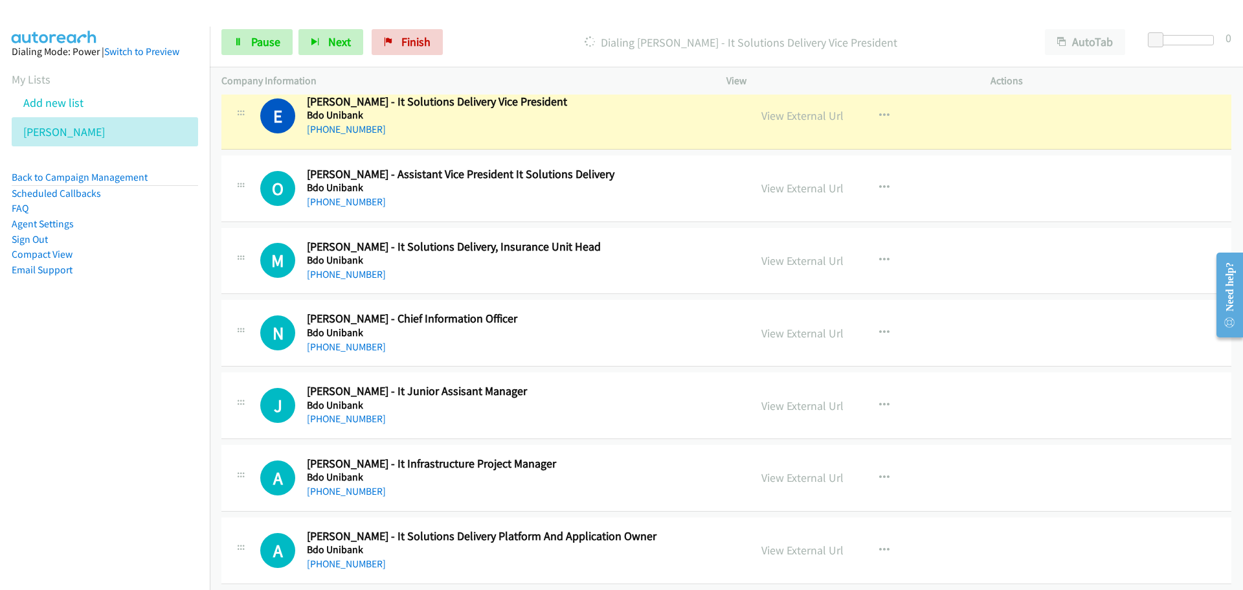
scroll to position [10355, 0]
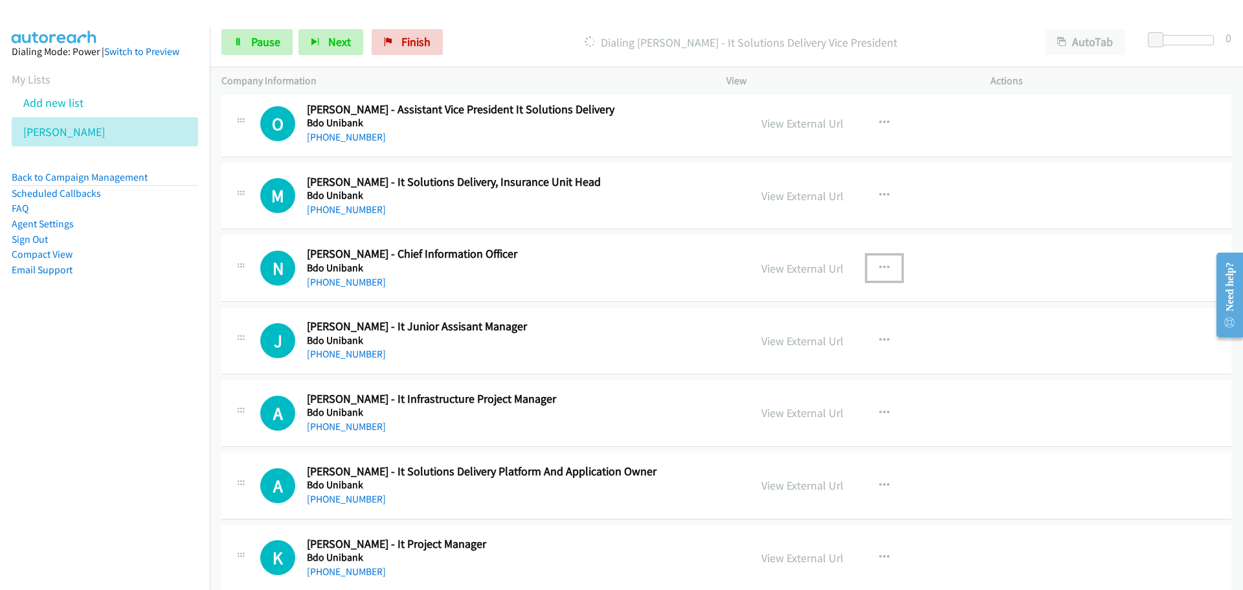
click at [880, 260] on button "button" at bounding box center [884, 268] width 35 height 26
click at [788, 353] on link "Start Calls Here" at bounding box center [815, 353] width 172 height 26
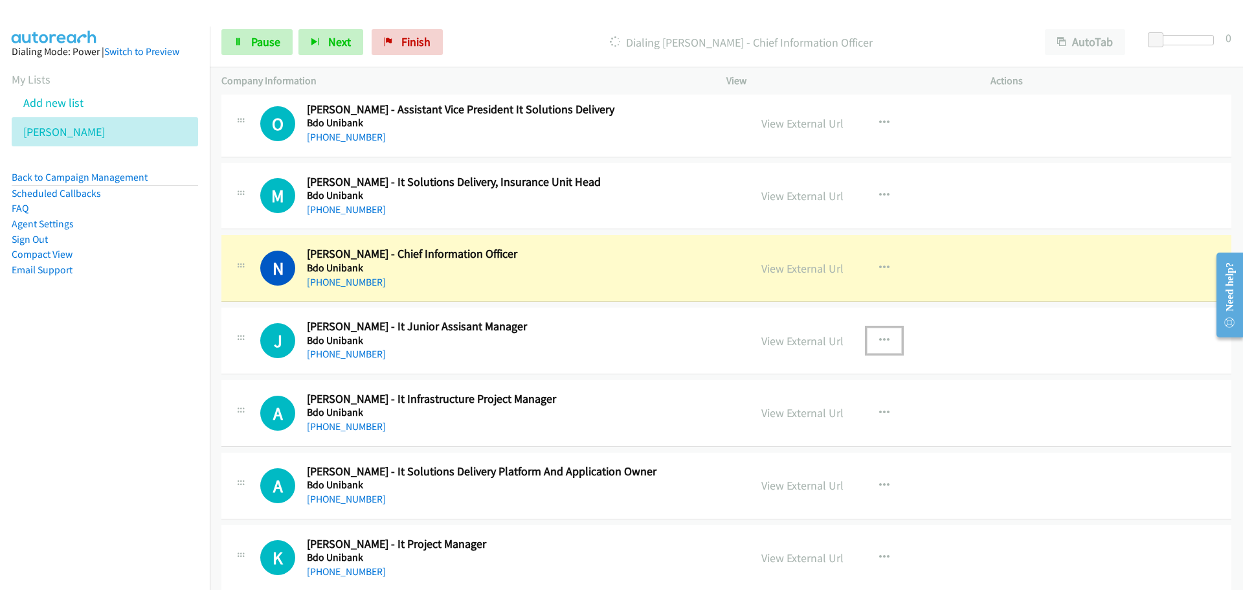
click at [883, 348] on button "button" at bounding box center [884, 340] width 35 height 26
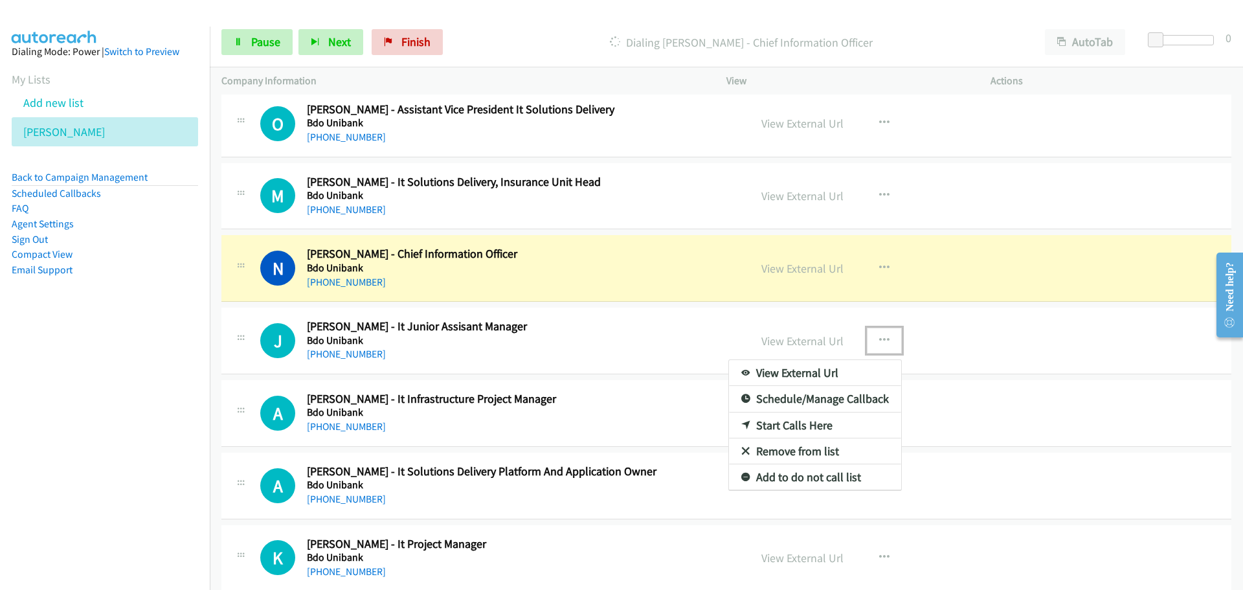
click at [639, 326] on div at bounding box center [621, 295] width 1243 height 590
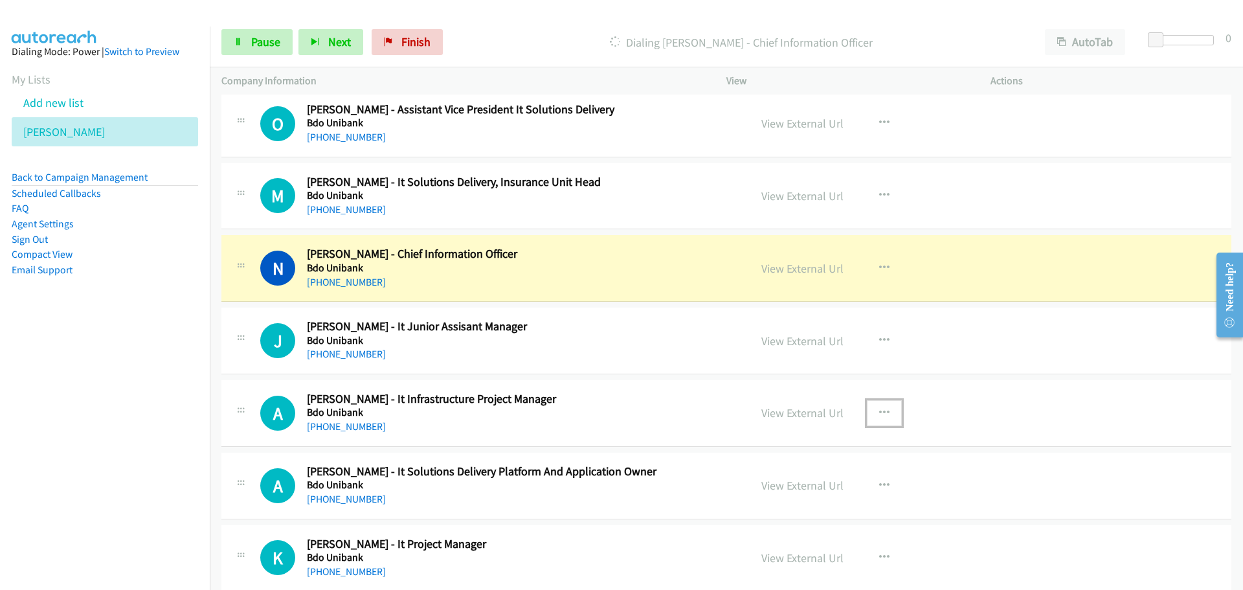
click at [879, 419] on button "button" at bounding box center [884, 413] width 35 height 26
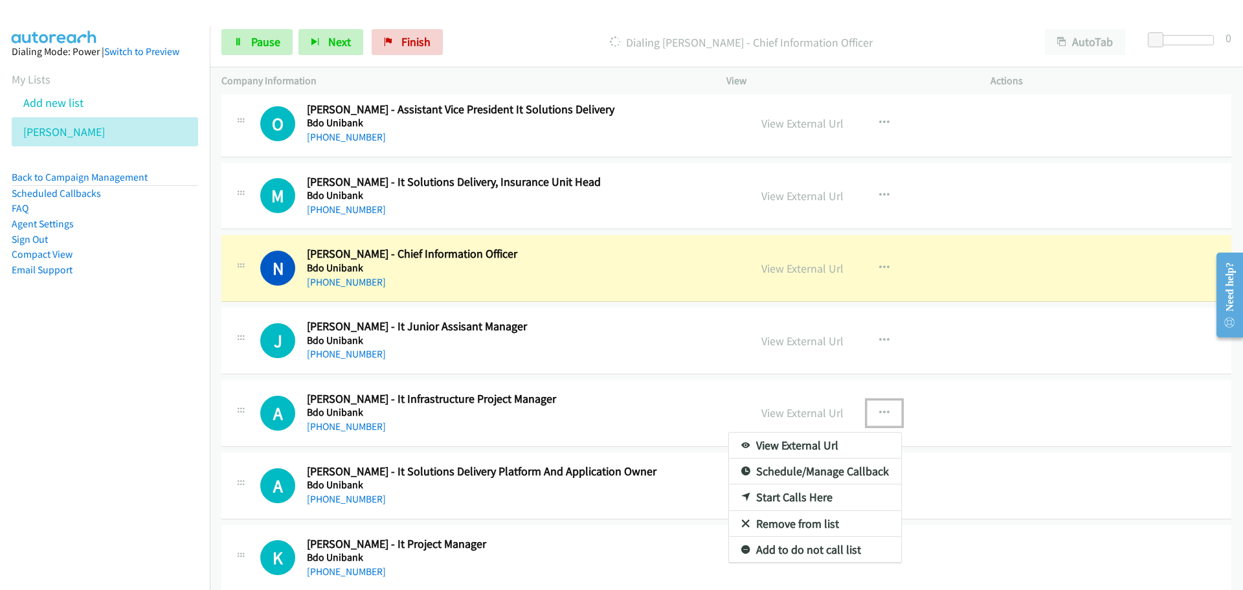
click at [753, 500] on link "Start Calls Here" at bounding box center [815, 497] width 172 height 26
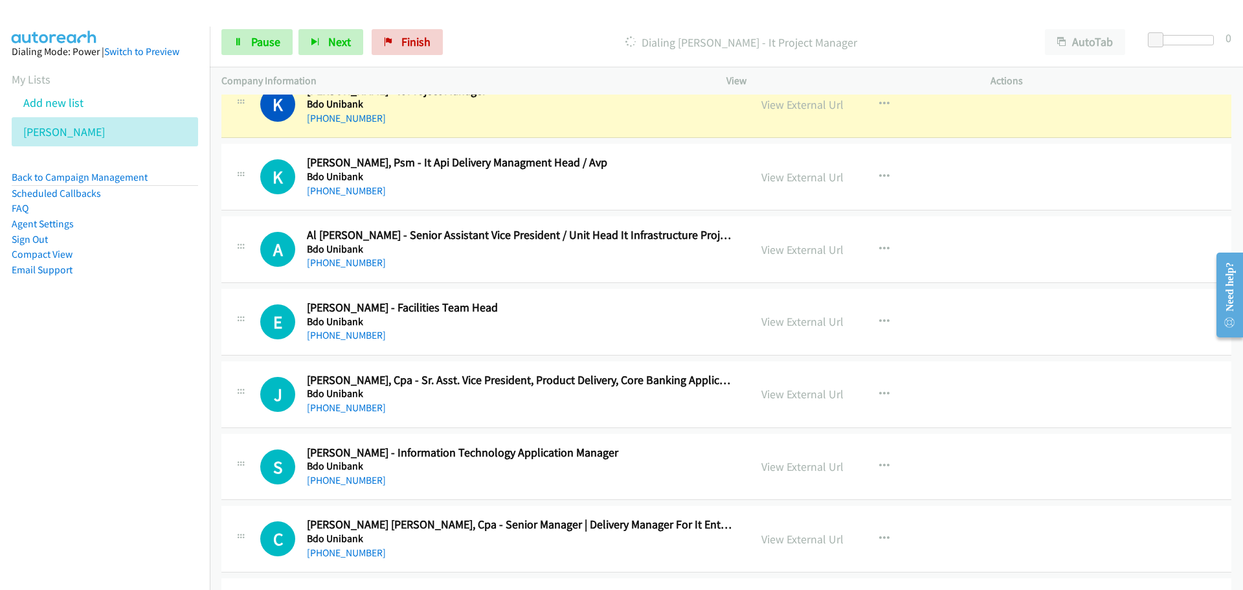
scroll to position [10743, 0]
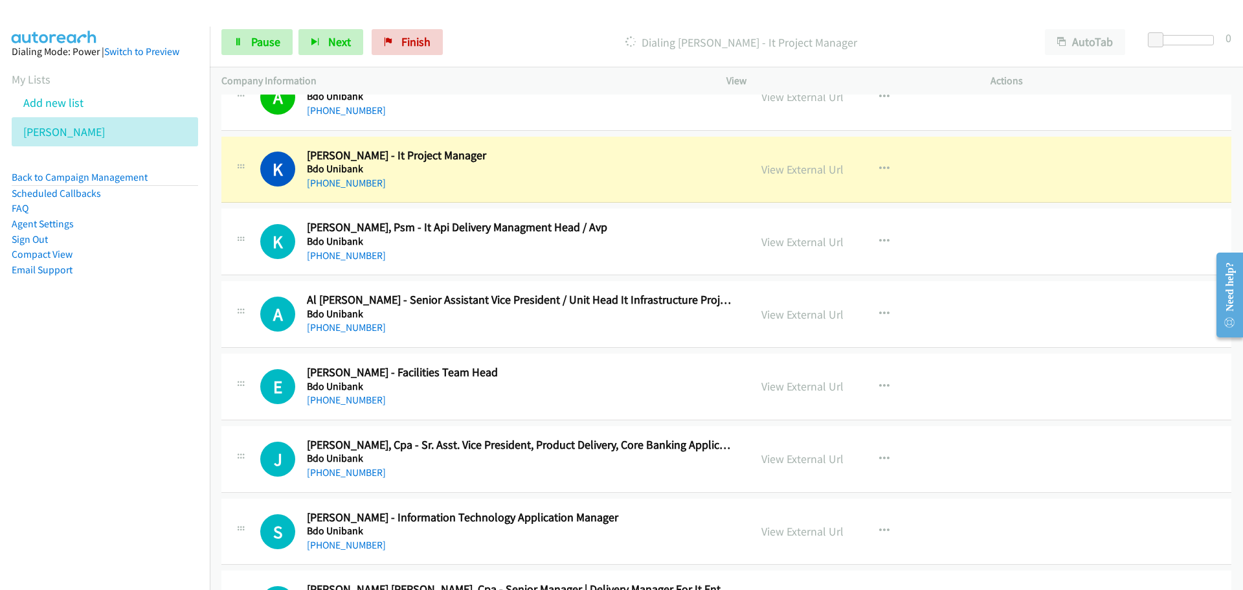
drag, startPoint x: 903, startPoint y: 381, endPoint x: 900, endPoint y: 386, distance: 7.0
click at [903, 381] on div "View External Url View External Url Schedule/Manage Callback Start Calls Here R…" at bounding box center [887, 386] width 276 height 43
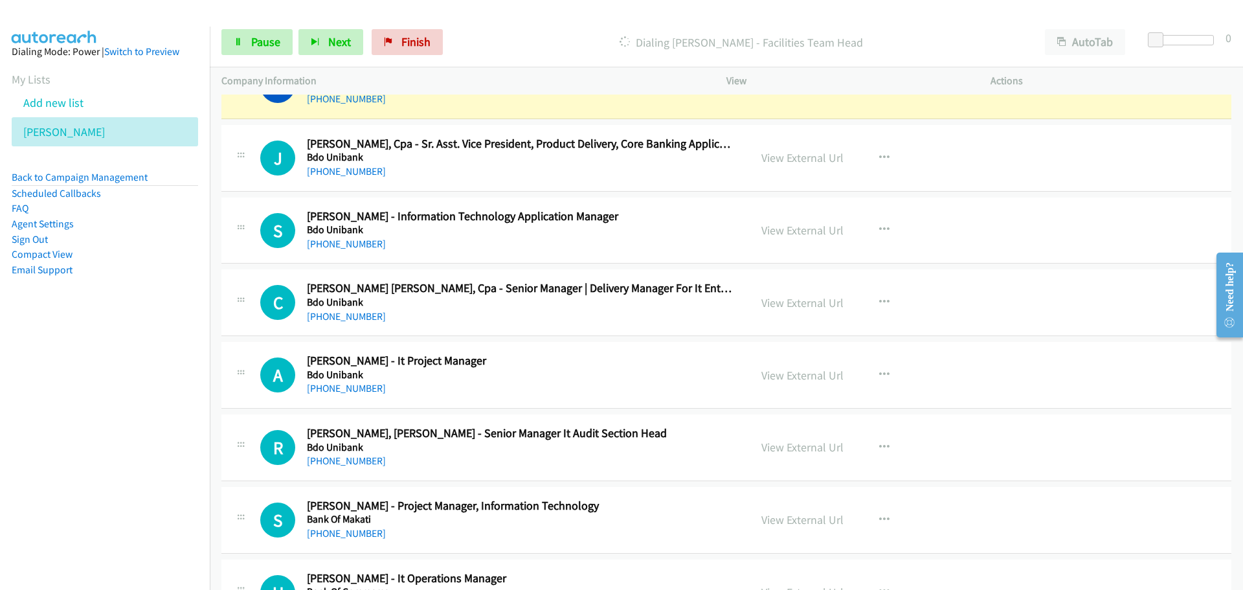
scroll to position [11067, 0]
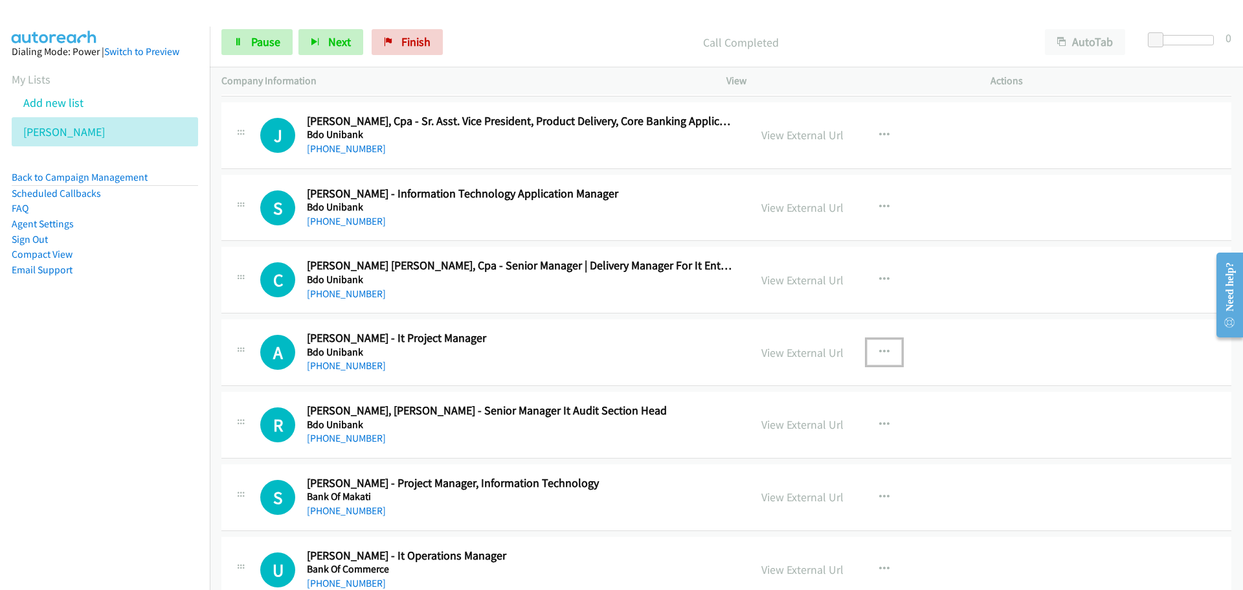
drag, startPoint x: 878, startPoint y: 353, endPoint x: 870, endPoint y: 357, distance: 9.3
click at [879, 353] on icon "button" at bounding box center [884, 352] width 10 height 10
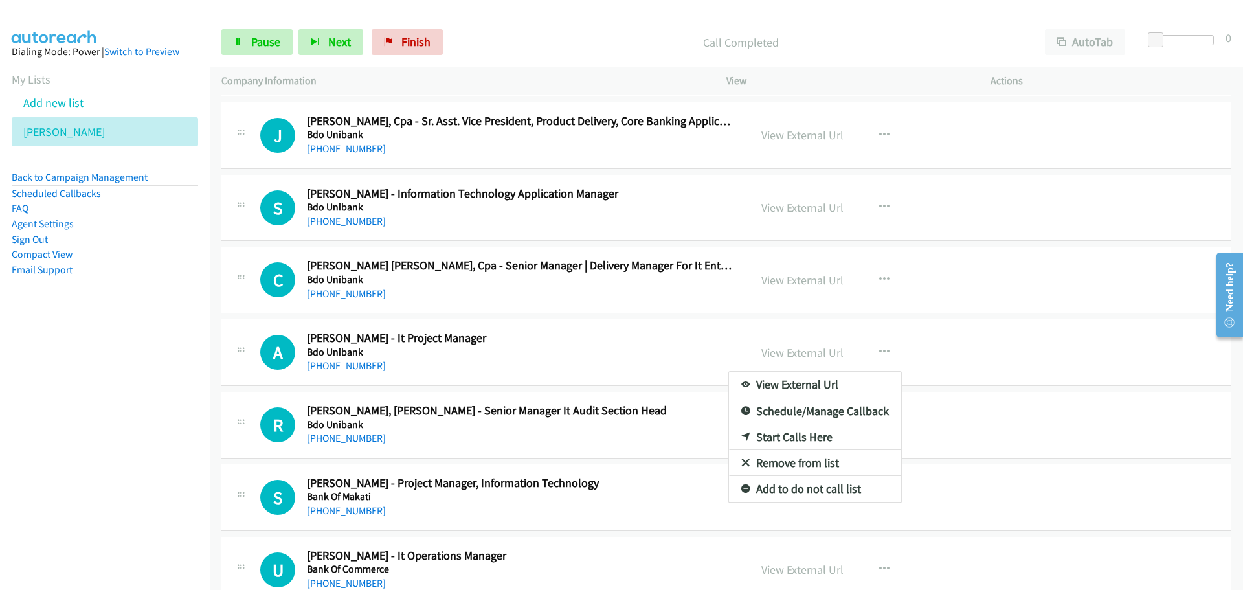
click at [787, 440] on link "Start Calls Here" at bounding box center [815, 437] width 172 height 26
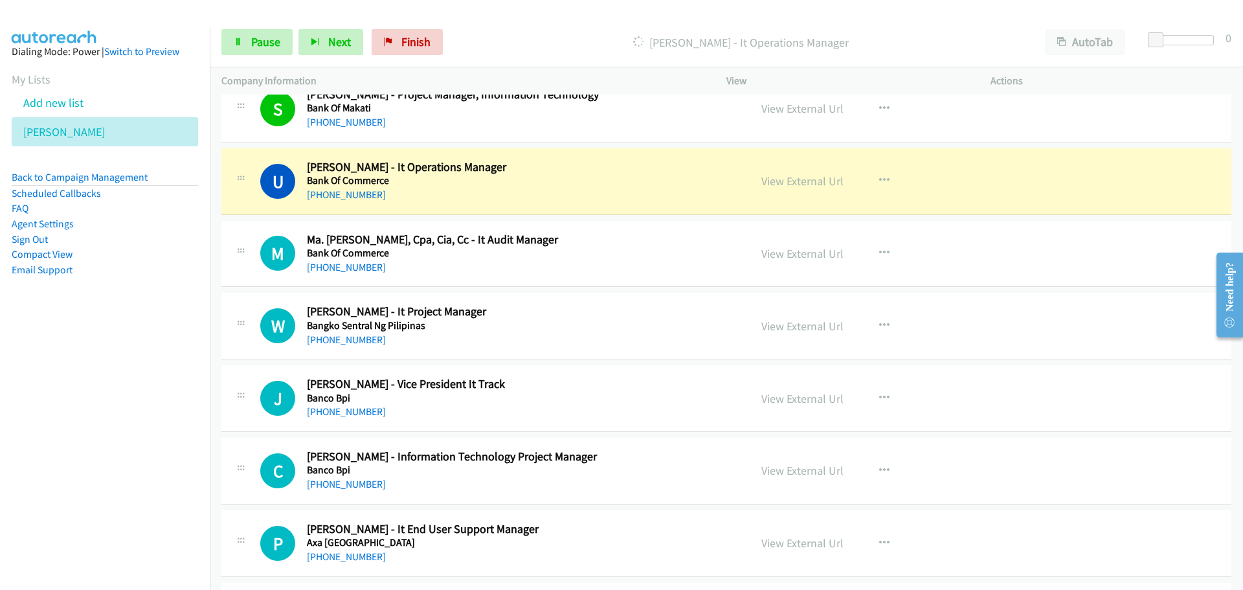
scroll to position [11520, 0]
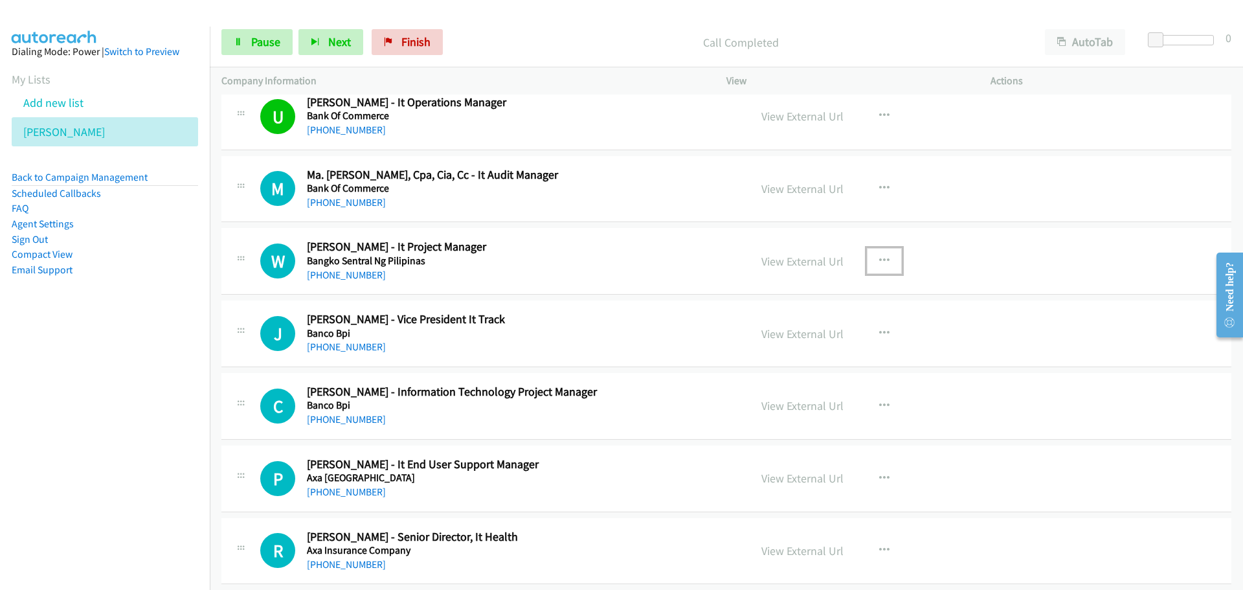
drag, startPoint x: 885, startPoint y: 259, endPoint x: 868, endPoint y: 280, distance: 27.2
click at [885, 259] on button "button" at bounding box center [884, 261] width 35 height 26
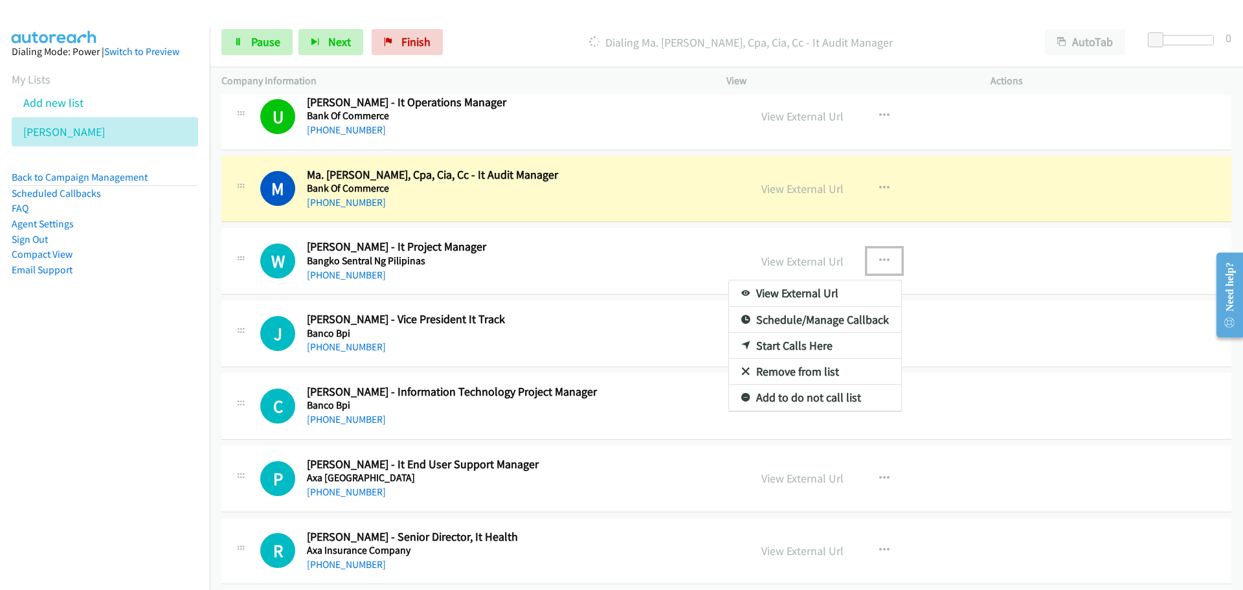
click at [783, 344] on link "Start Calls Here" at bounding box center [815, 346] width 172 height 26
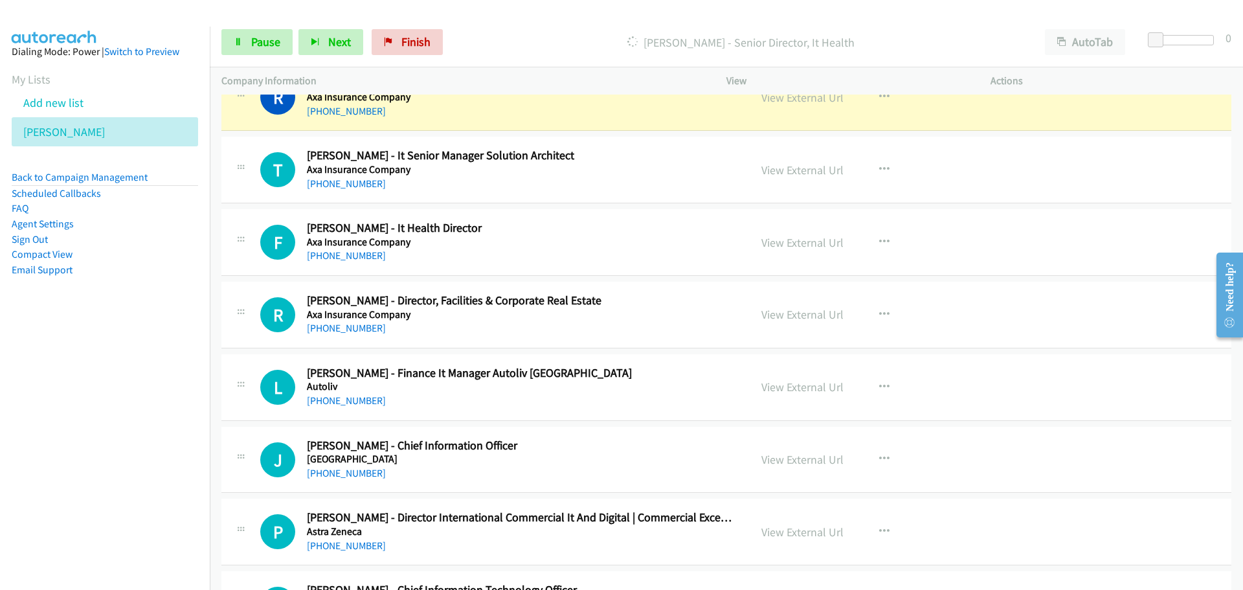
scroll to position [11908, 0]
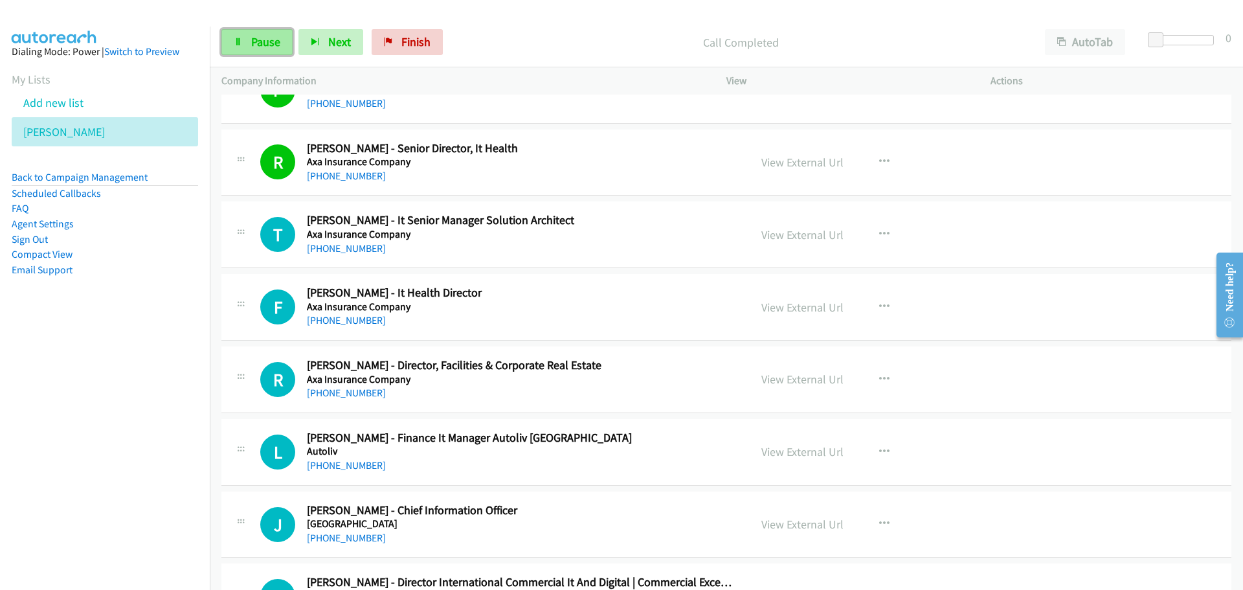
click at [258, 52] on link "Pause" at bounding box center [256, 42] width 71 height 26
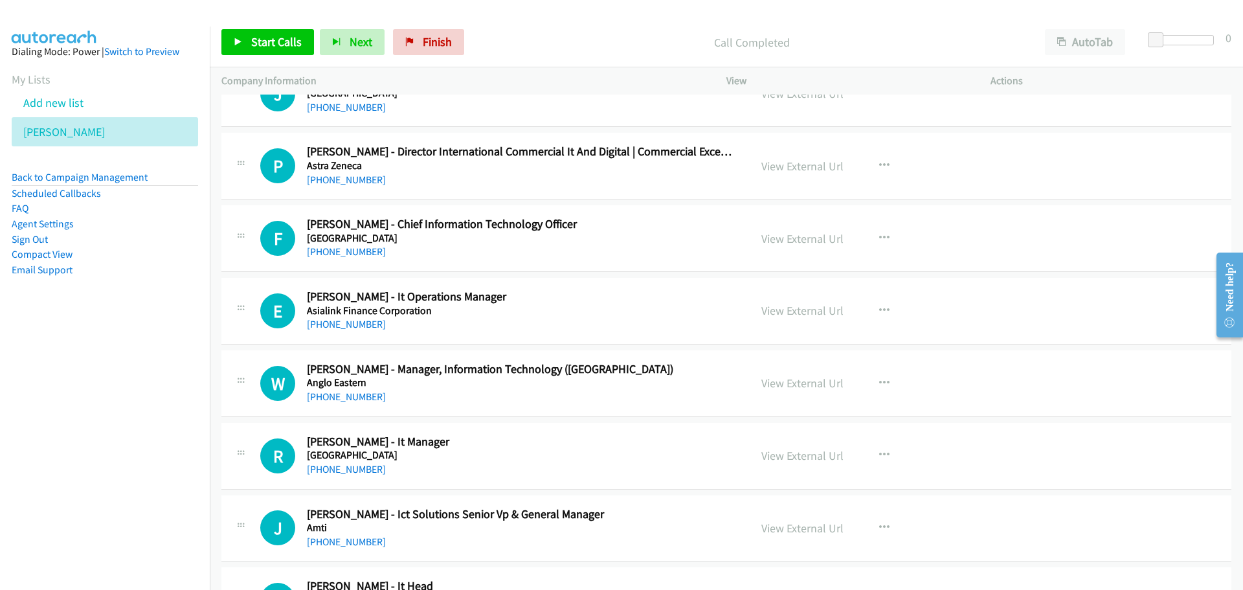
scroll to position [12361, 0]
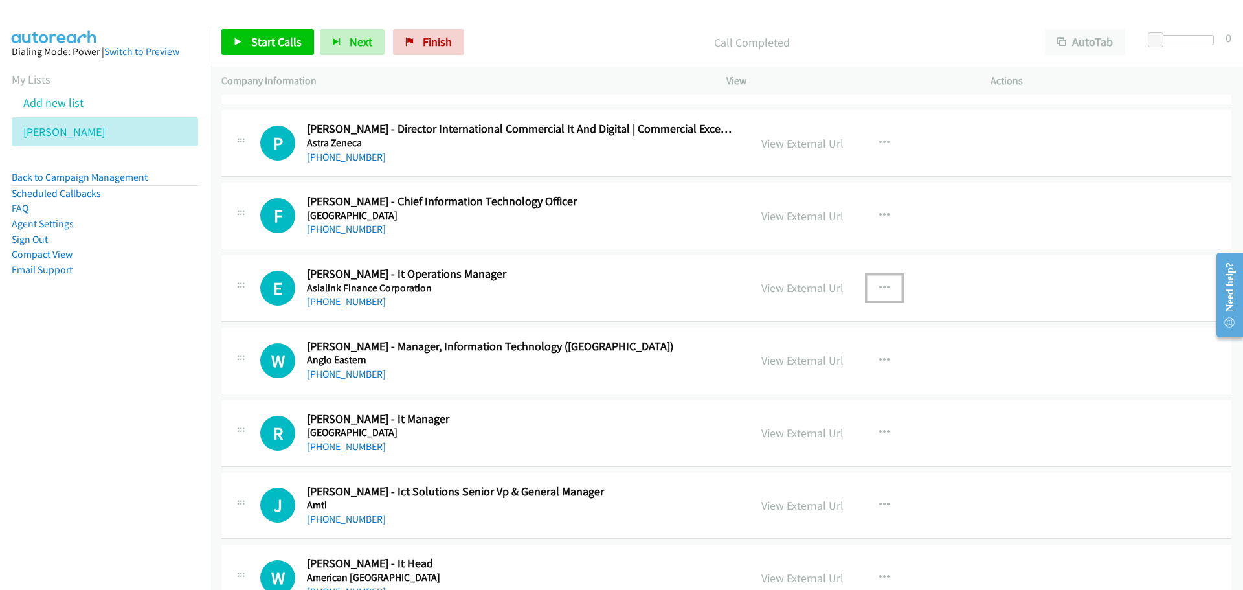
click at [883, 287] on icon "button" at bounding box center [884, 288] width 10 height 10
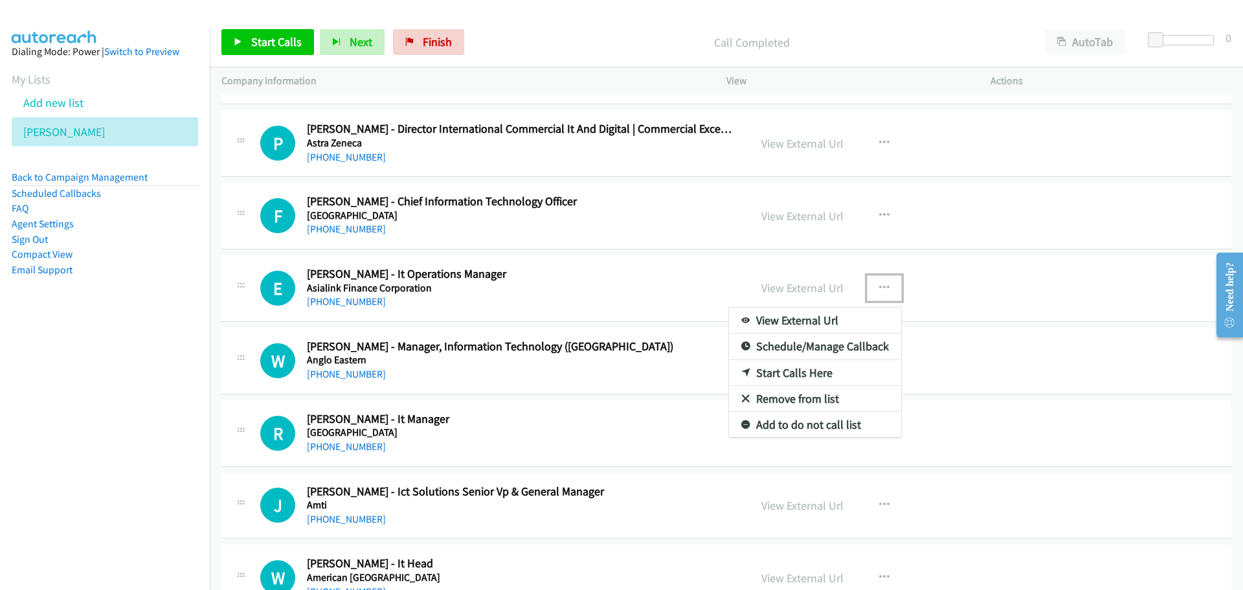
click at [752, 372] on link "Start Calls Here" at bounding box center [815, 373] width 172 height 26
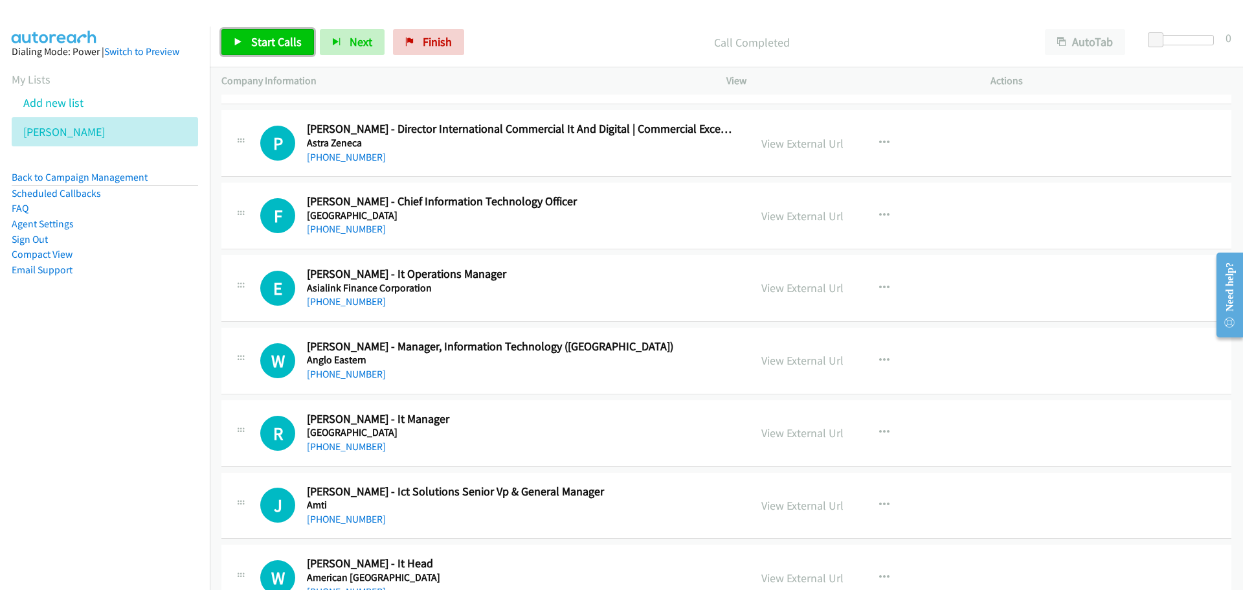
click at [277, 48] on span "Start Calls" at bounding box center [276, 41] width 50 height 15
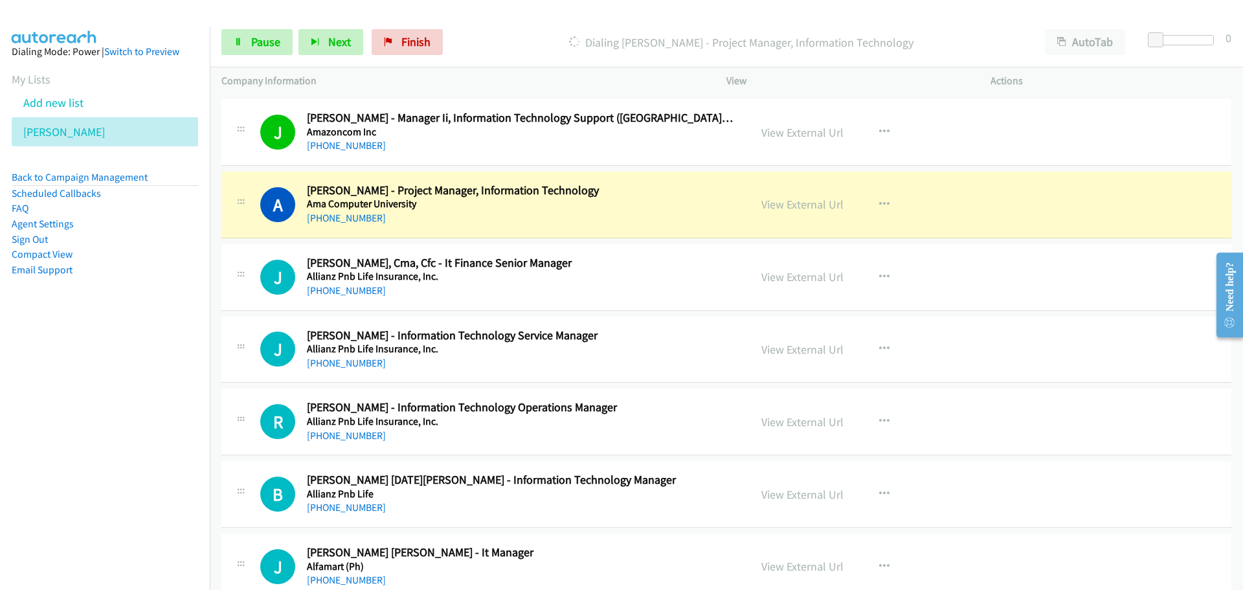
scroll to position [12944, 0]
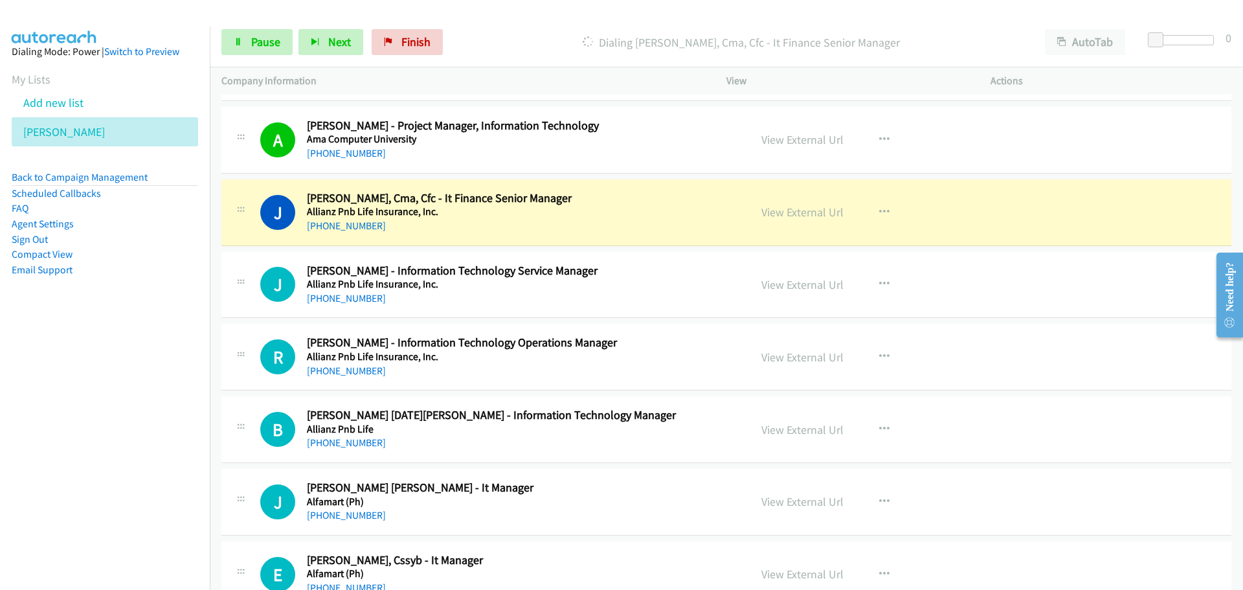
click at [263, 61] on div "Start Calls Pause Next Finish Dialing Joyce Macaisa, Cma, Cfc - It Finance Seni…" at bounding box center [726, 42] width 1033 height 50
click at [259, 52] on link "Pause" at bounding box center [256, 42] width 71 height 26
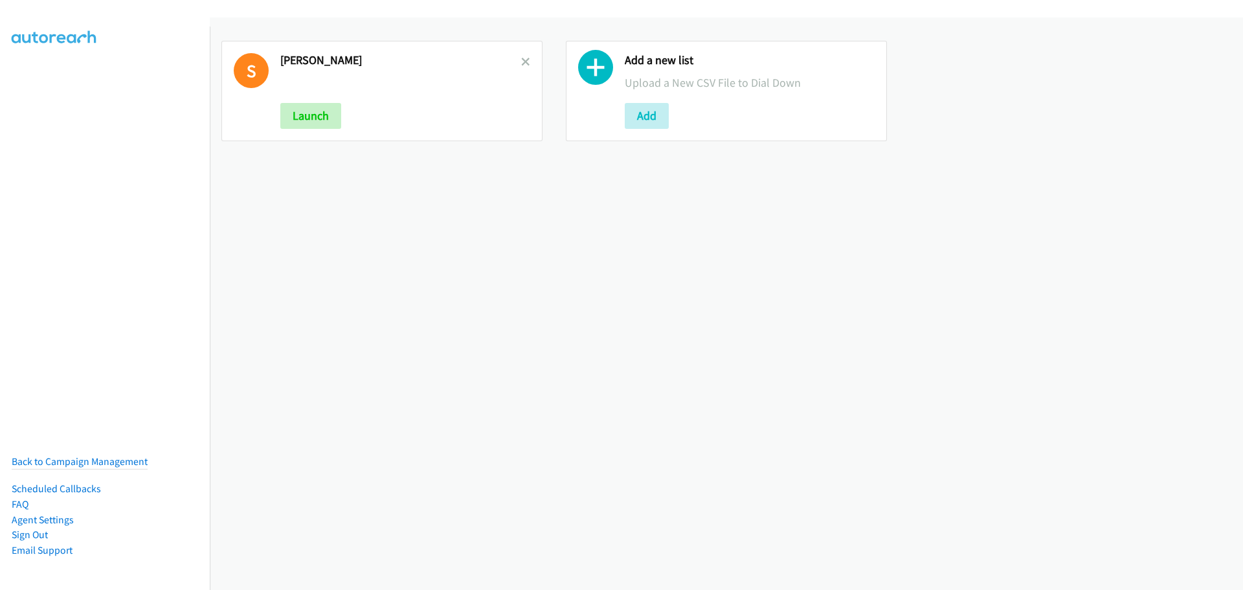
click at [528, 61] on div "S [PERSON_NAME] Launch" at bounding box center [381, 91] width 321 height 100
drag, startPoint x: 524, startPoint y: 61, endPoint x: 511, endPoint y: 65, distance: 14.0
click at [524, 62] on icon at bounding box center [525, 62] width 9 height 9
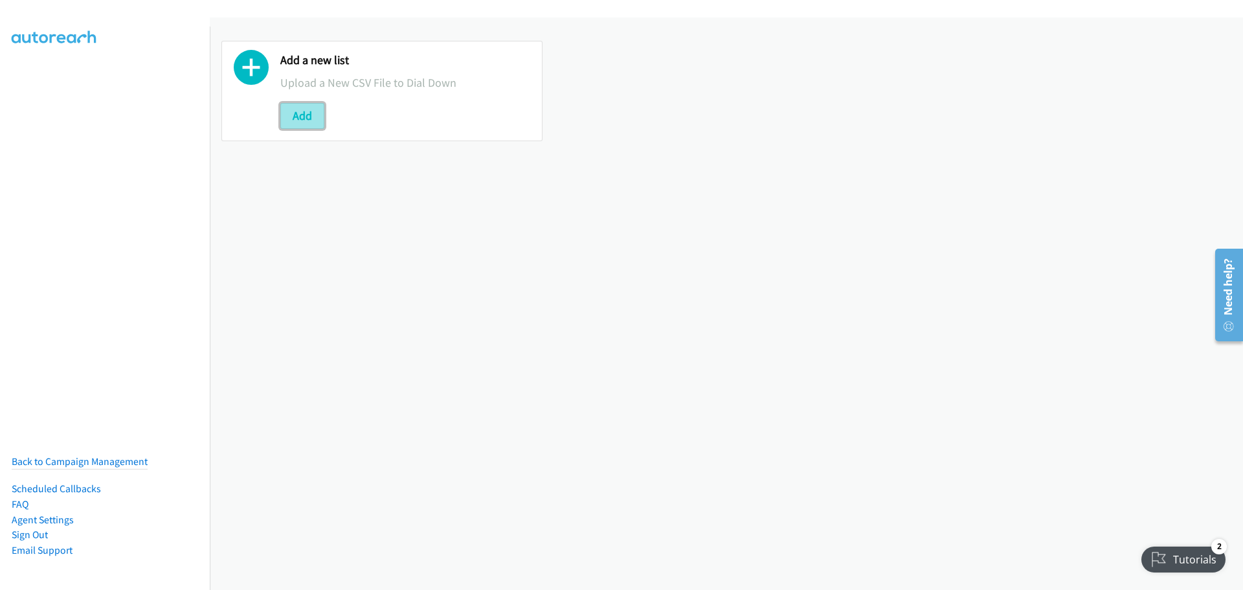
click at [308, 121] on button "Add" at bounding box center [302, 116] width 44 height 26
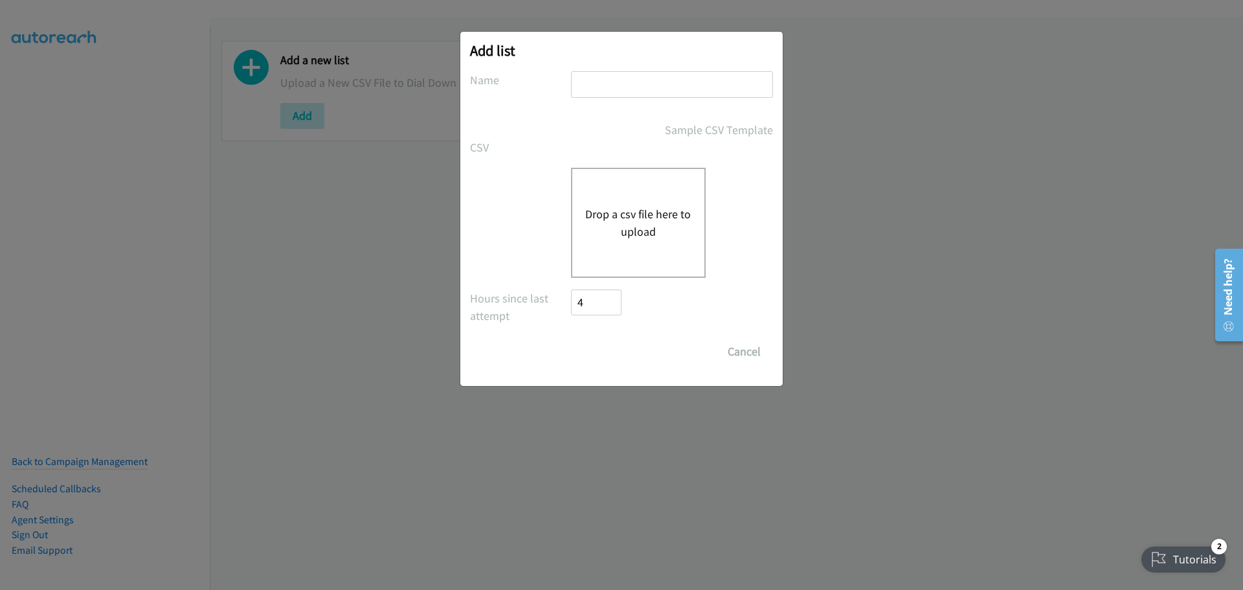
click at [653, 204] on div "Drop a csv file here to upload" at bounding box center [638, 223] width 135 height 110
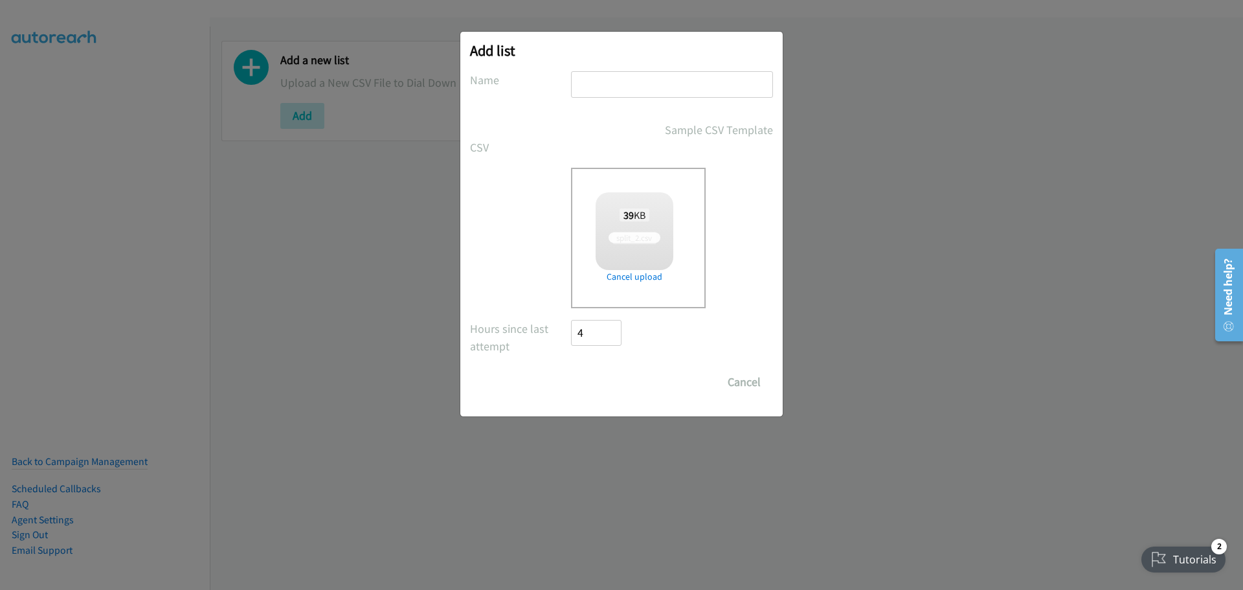
click at [628, 74] on input "text" at bounding box center [672, 84] width 202 height 27
type input "[PERSON_NAME]"
checkbox input "true"
click at [605, 387] on input "Save List" at bounding box center [605, 382] width 68 height 26
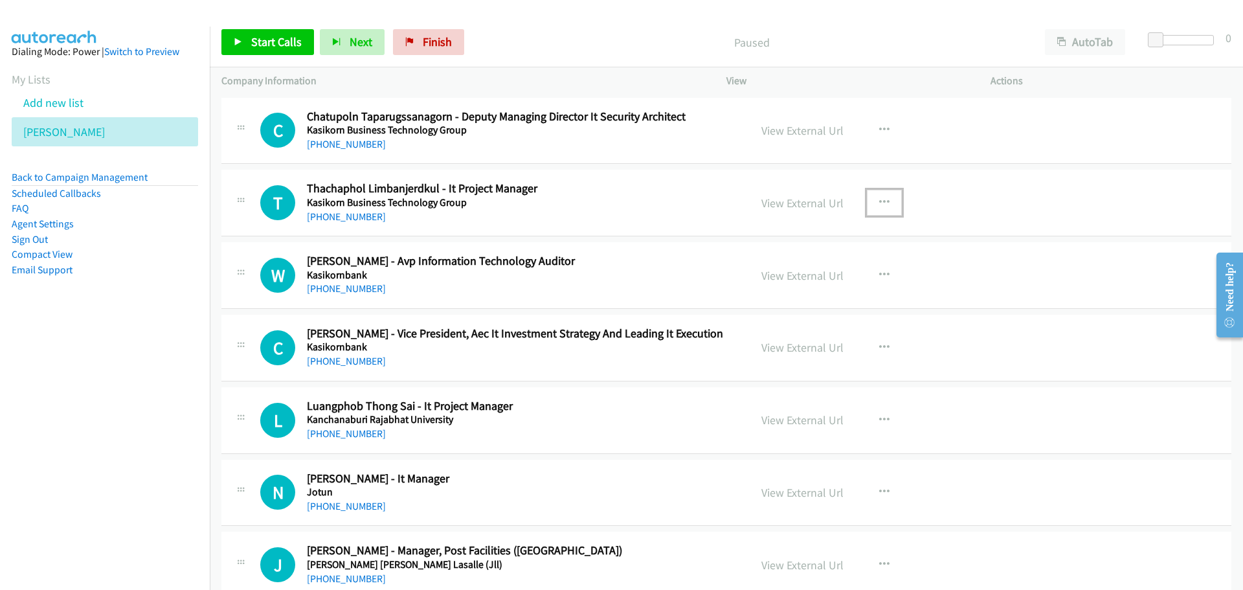
click at [891, 205] on button "button" at bounding box center [884, 203] width 35 height 26
click at [821, 292] on link "Start Calls Here" at bounding box center [815, 287] width 172 height 26
click at [250, 36] on link "Start Calls" at bounding box center [267, 42] width 93 height 26
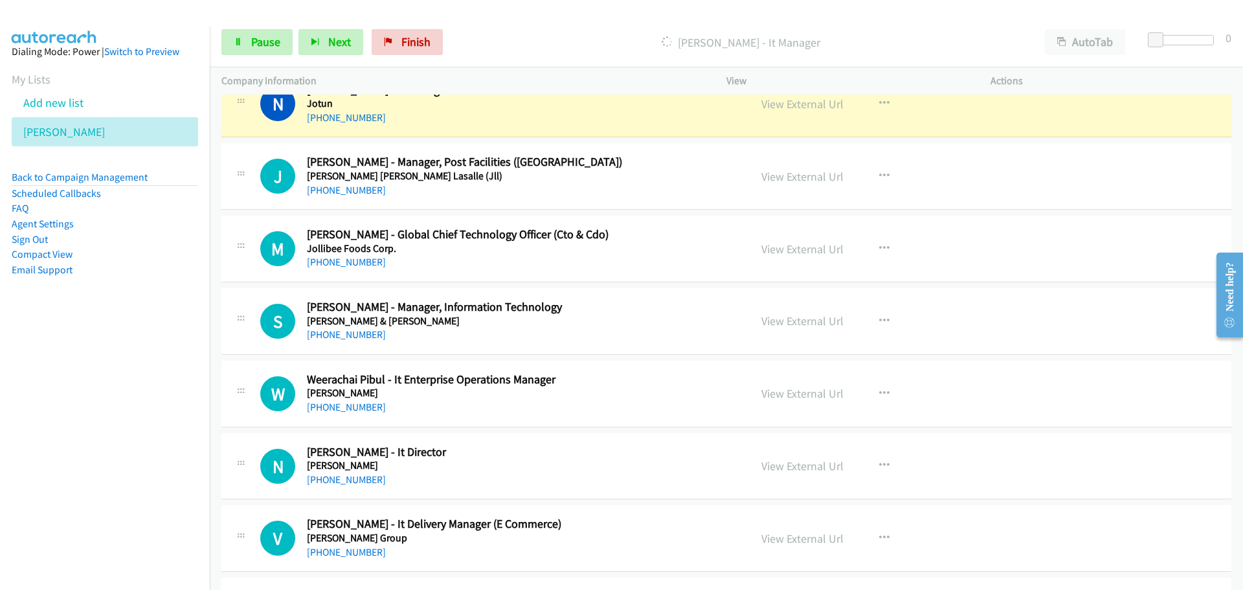
scroll to position [324, 0]
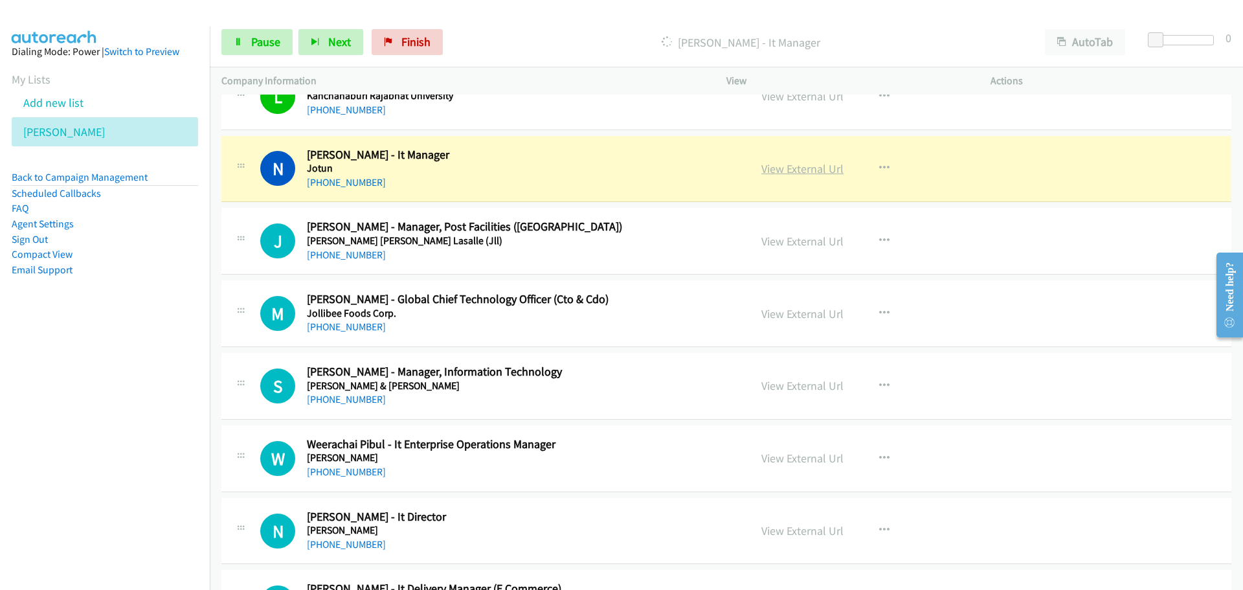
click at [804, 172] on link "View External Url" at bounding box center [802, 168] width 82 height 15
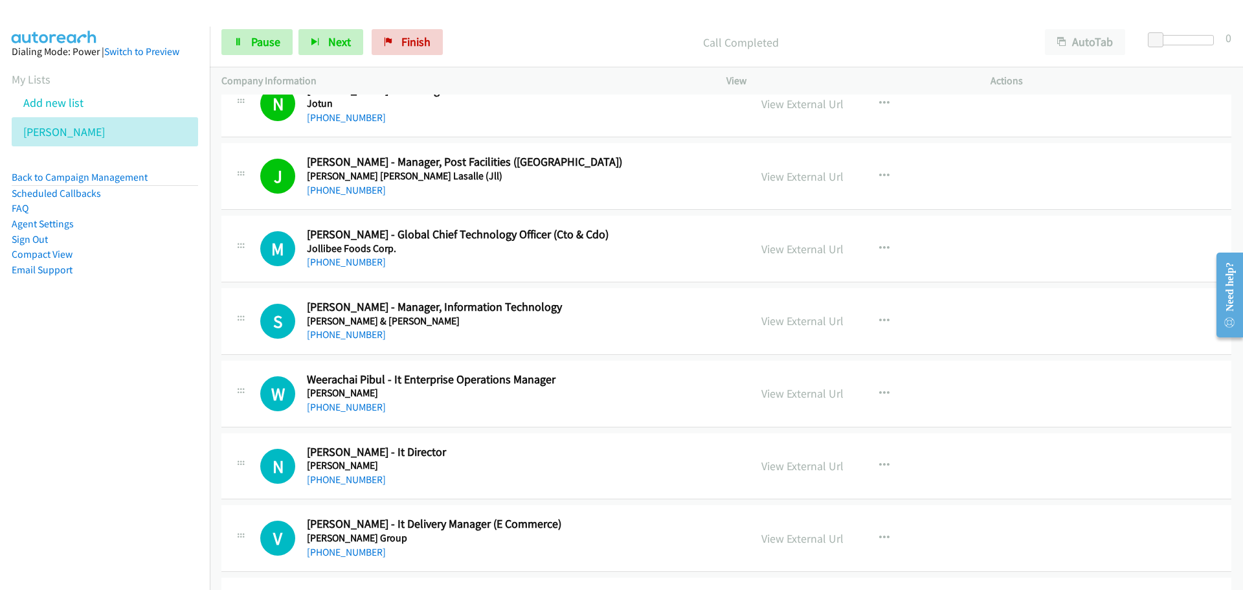
scroll to position [453, 0]
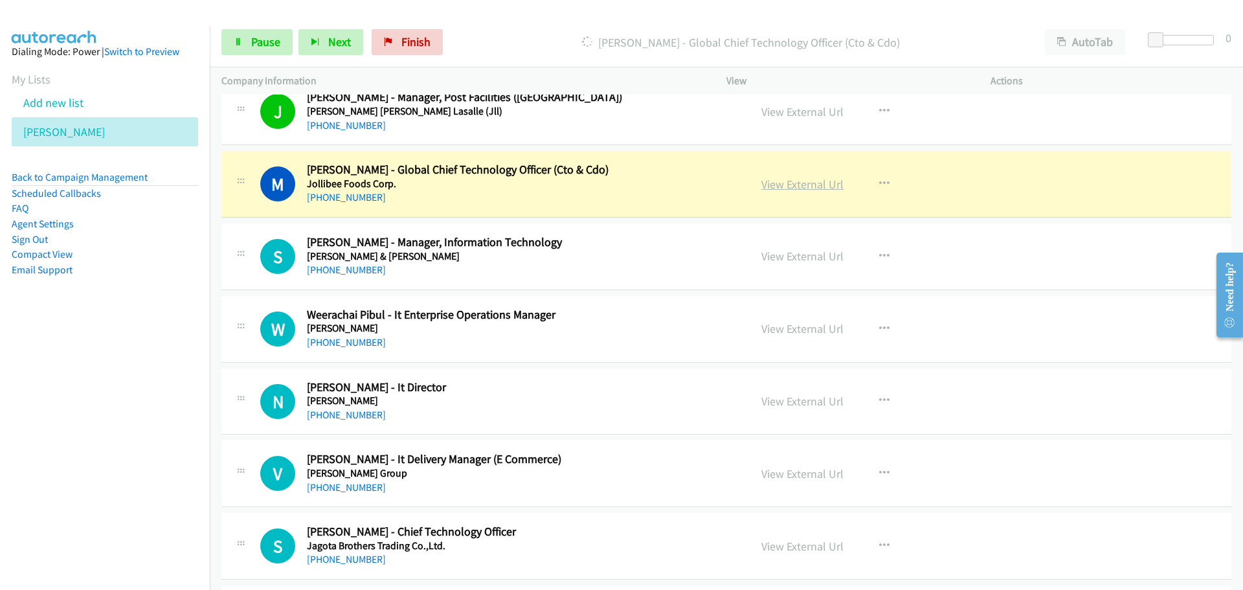
click at [787, 184] on link "View External Url" at bounding box center [802, 184] width 82 height 15
click at [256, 47] on span "Pause" at bounding box center [265, 41] width 29 height 15
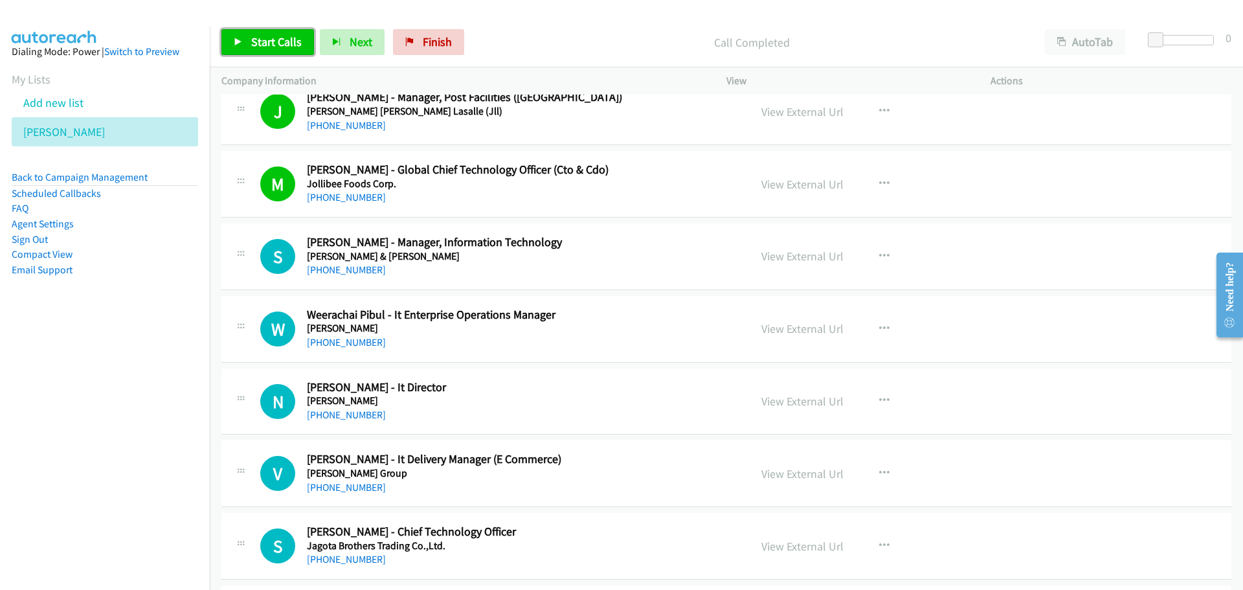
click at [293, 45] on span "Start Calls" at bounding box center [276, 41] width 50 height 15
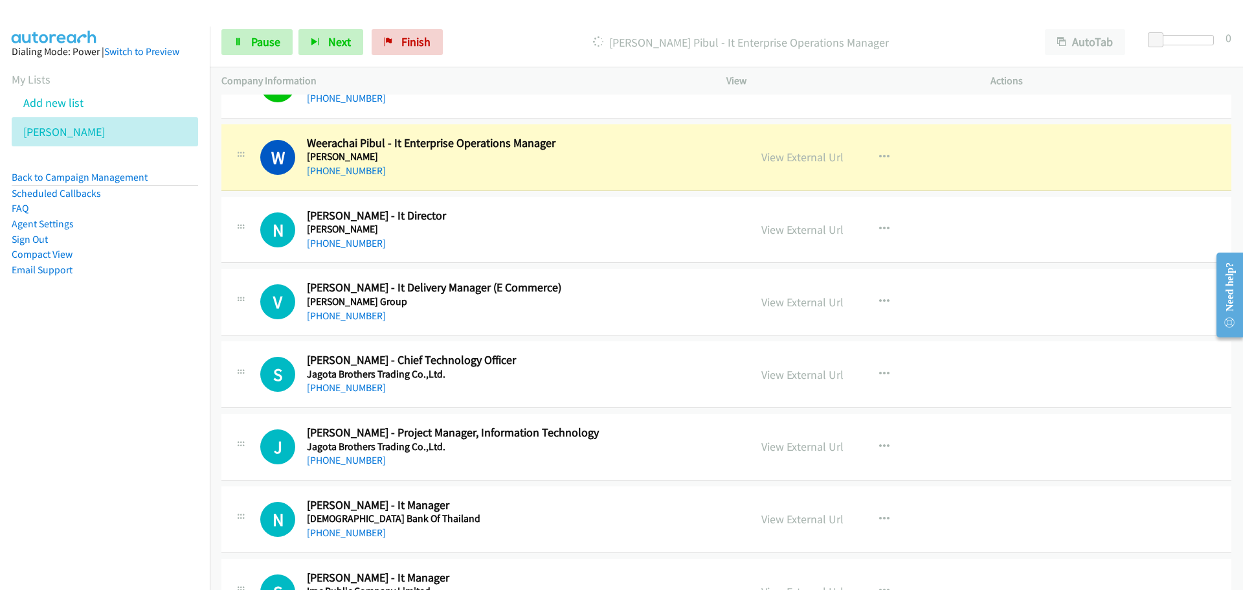
scroll to position [647, 0]
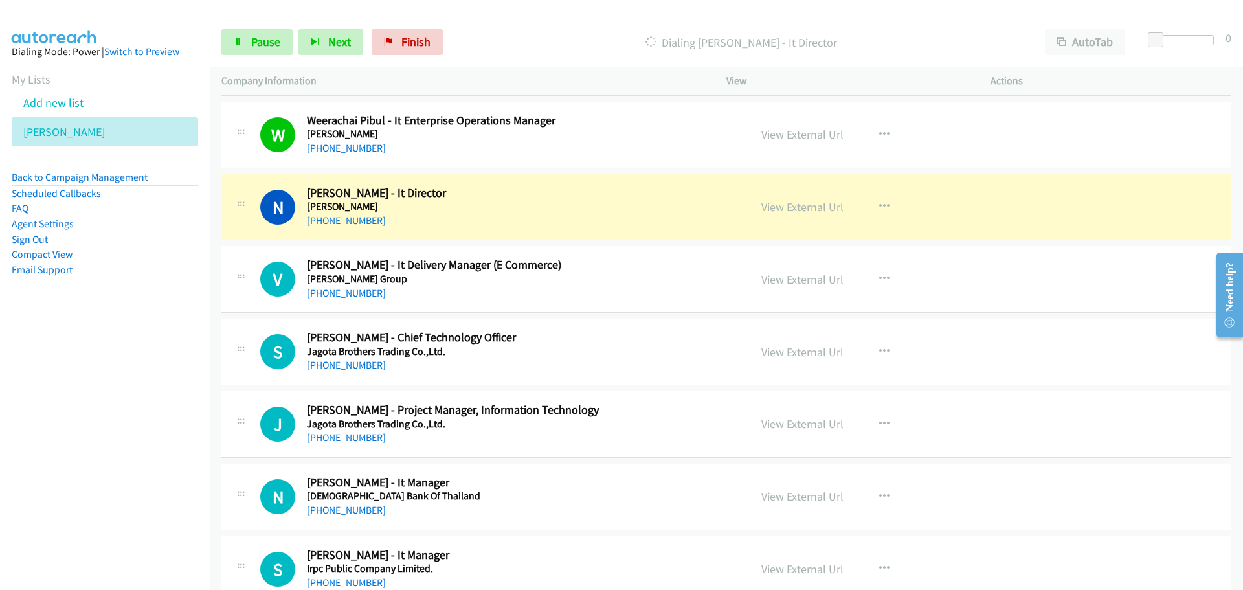
click at [796, 203] on link "View External Url" at bounding box center [802, 206] width 82 height 15
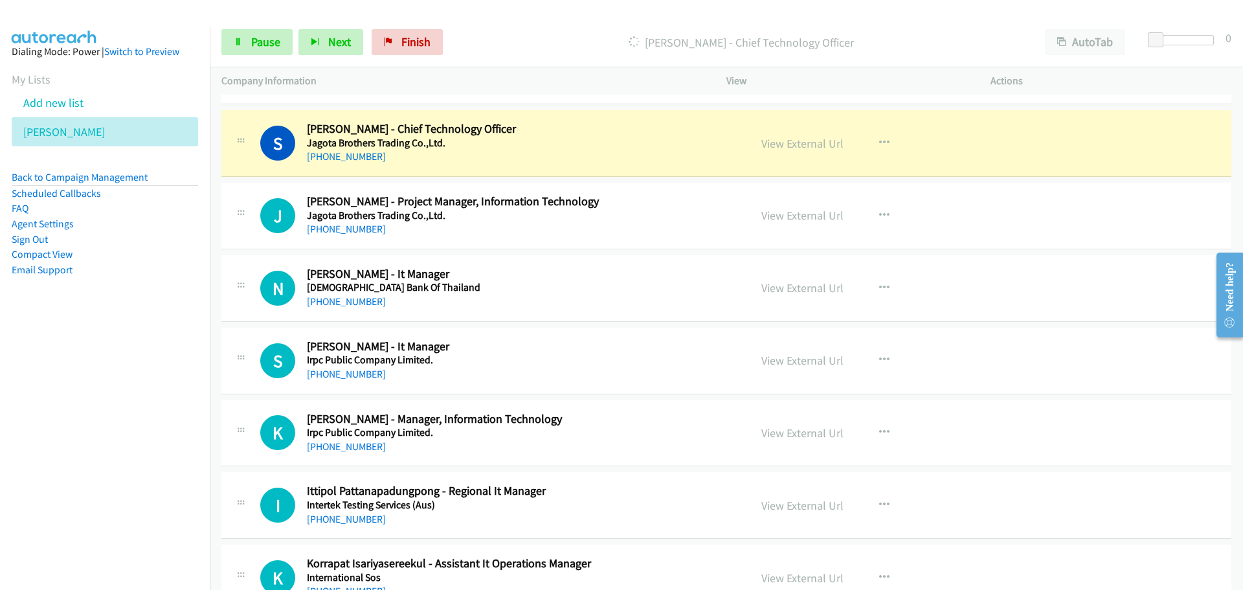
scroll to position [841, 0]
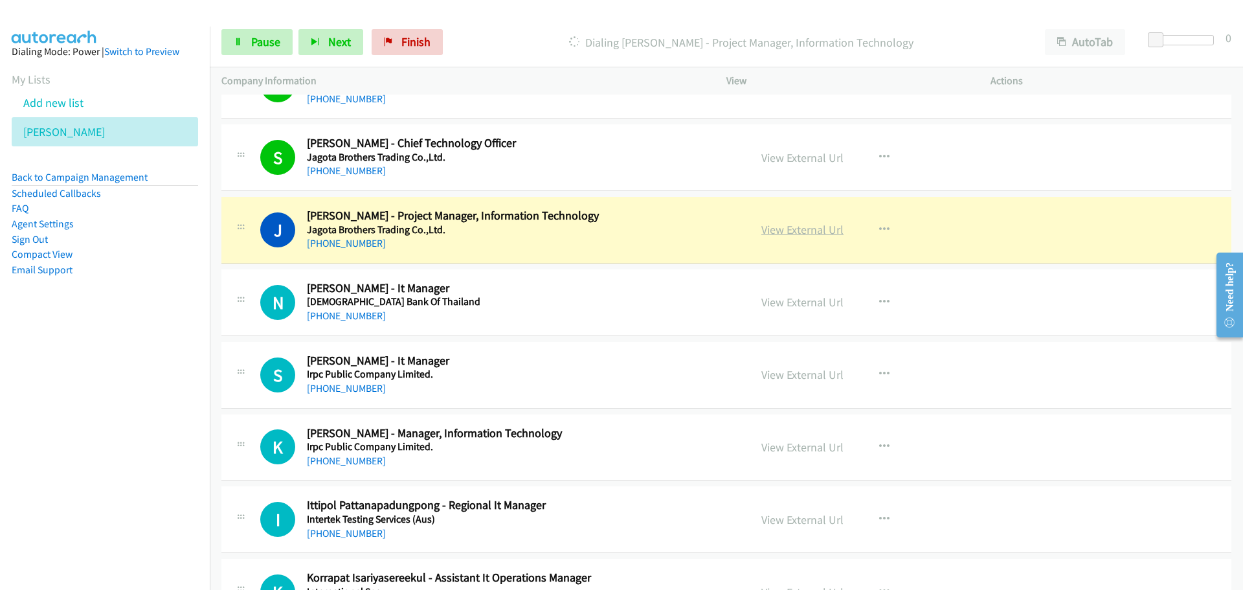
click at [775, 230] on link "View External Url" at bounding box center [802, 229] width 82 height 15
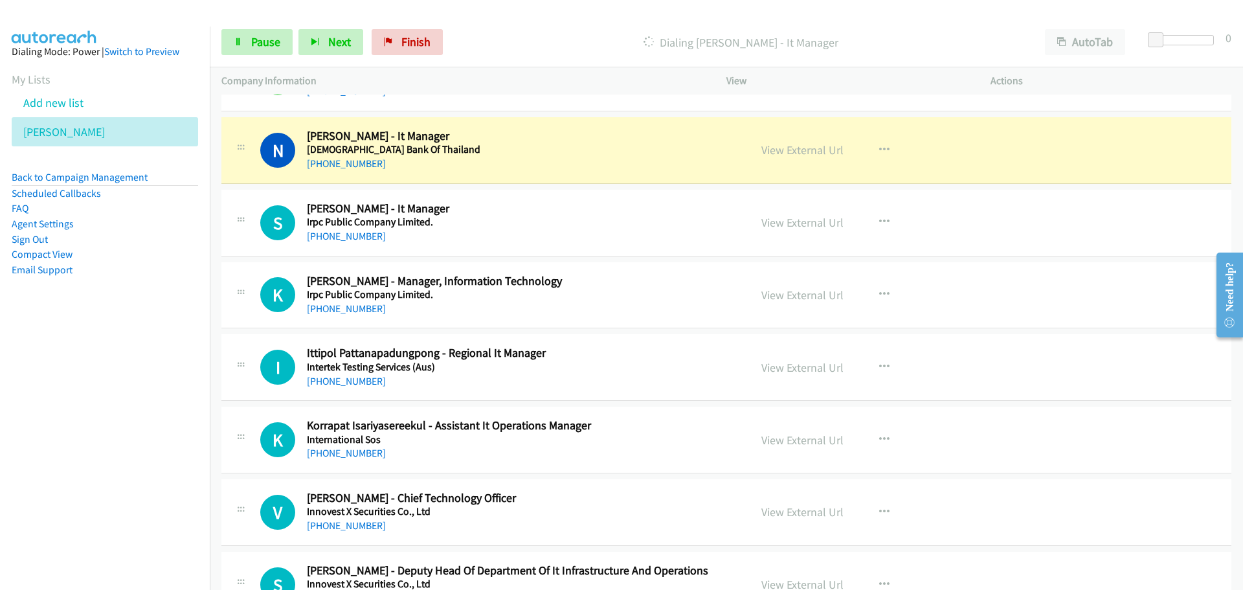
scroll to position [971, 0]
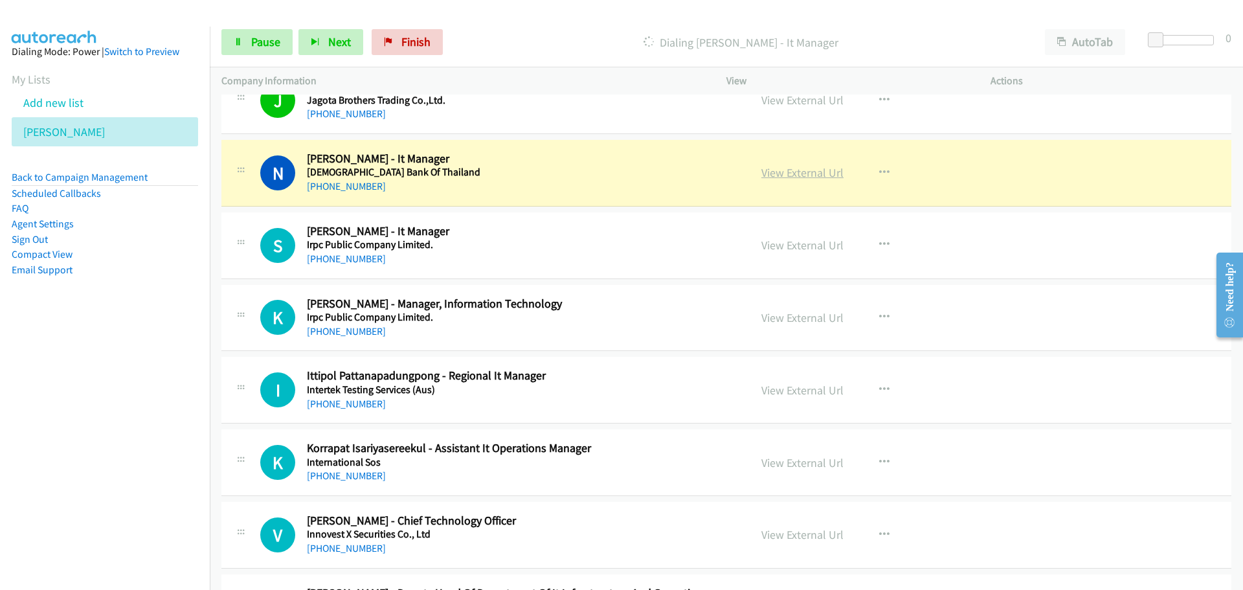
click at [788, 176] on link "View External Url" at bounding box center [802, 172] width 82 height 15
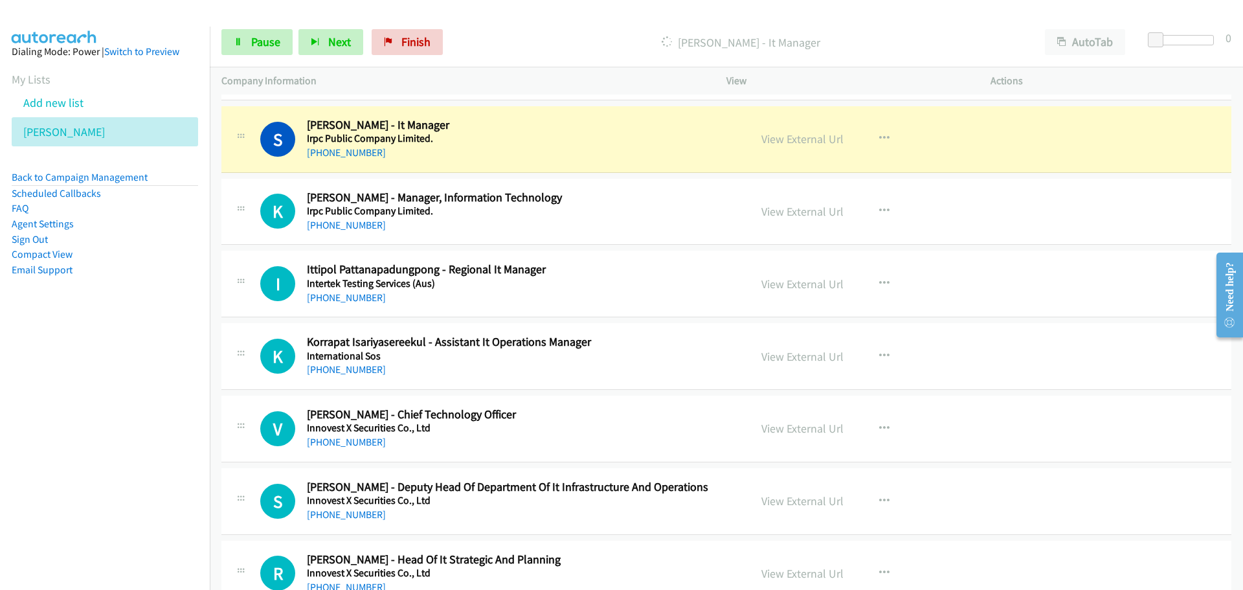
scroll to position [1100, 0]
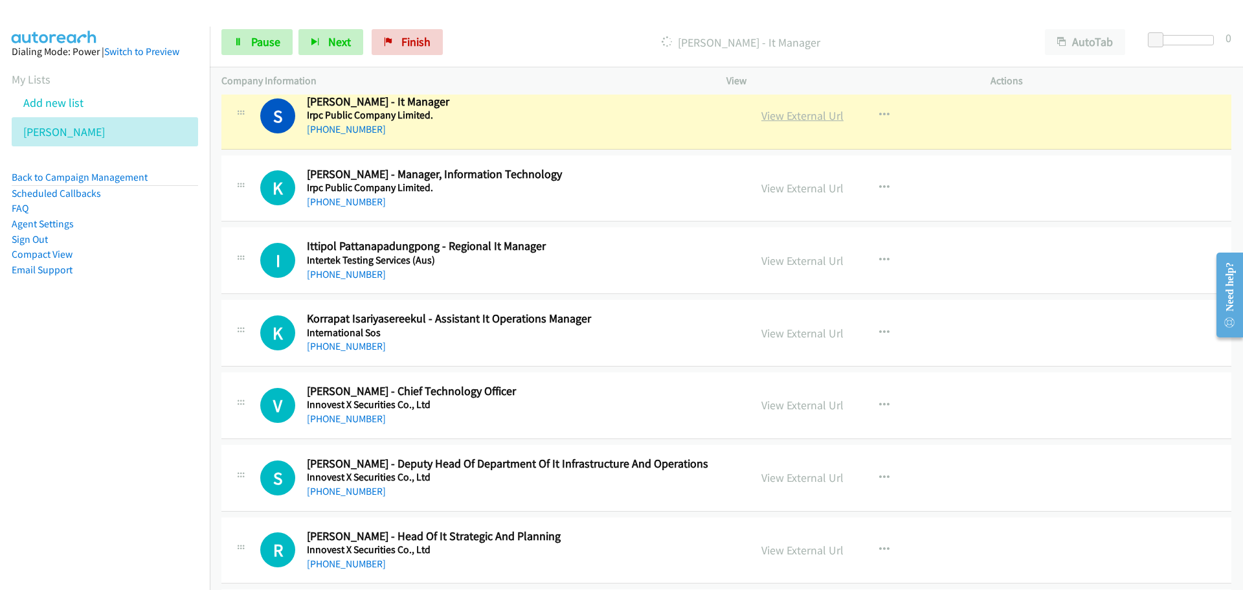
click at [798, 115] on link "View External Url" at bounding box center [802, 115] width 82 height 15
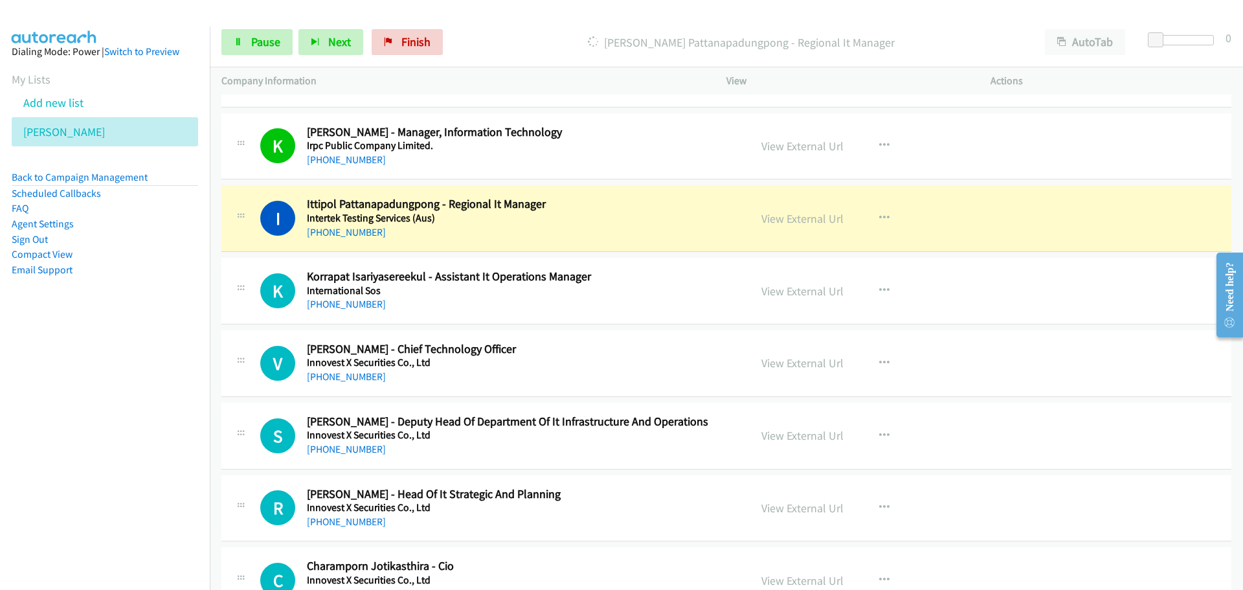
scroll to position [1165, 0]
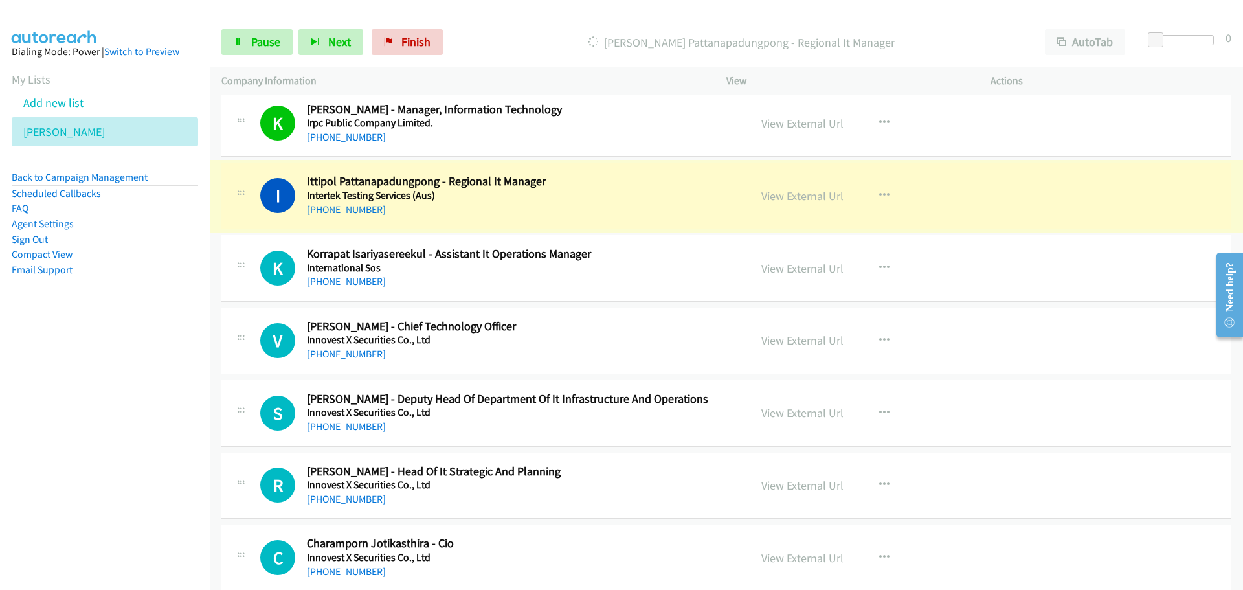
click at [802, 195] on link "View External Url" at bounding box center [802, 195] width 82 height 15
click at [271, 39] on span "Pause" at bounding box center [265, 41] width 29 height 15
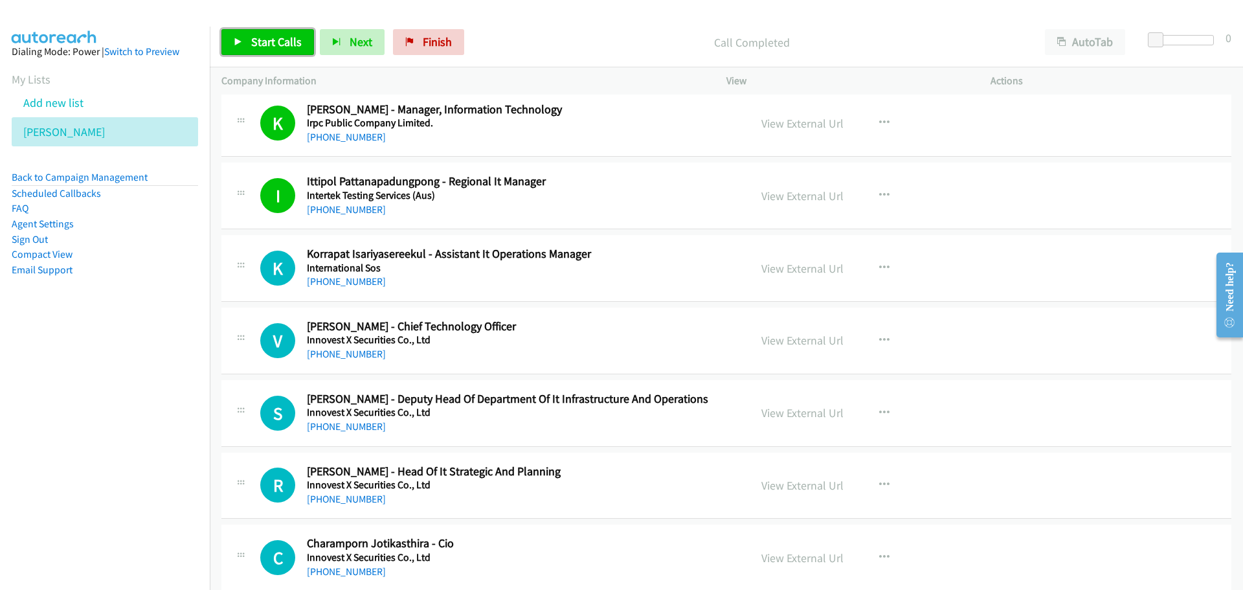
click at [276, 44] on span "Start Calls" at bounding box center [276, 41] width 50 height 15
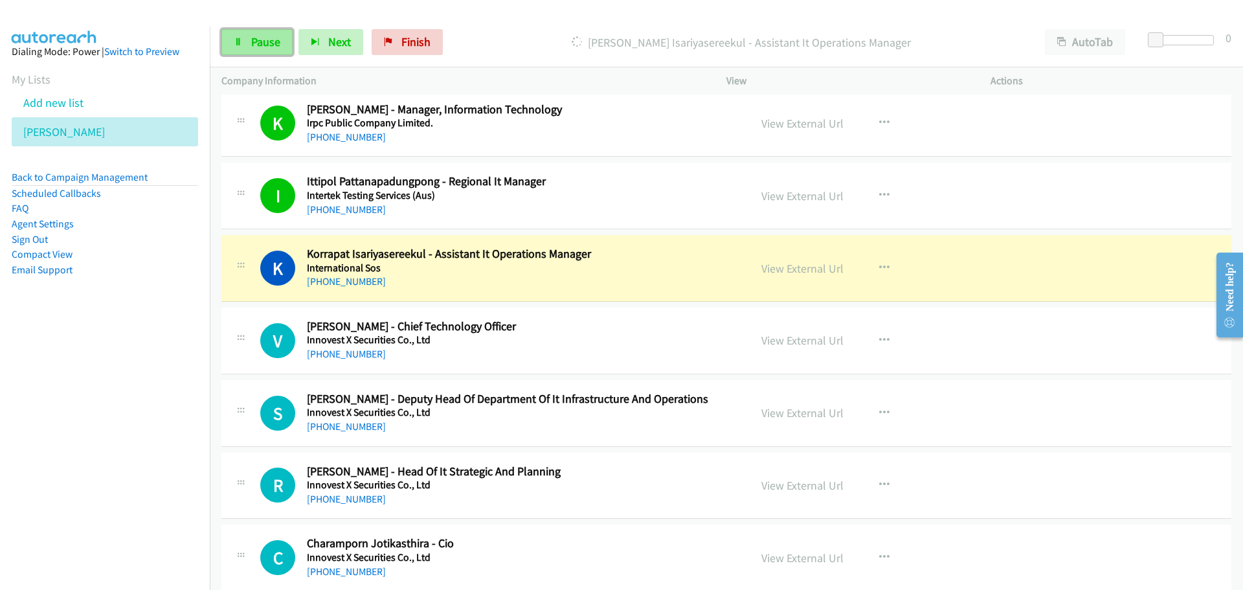
click at [254, 46] on span "Pause" at bounding box center [265, 41] width 29 height 15
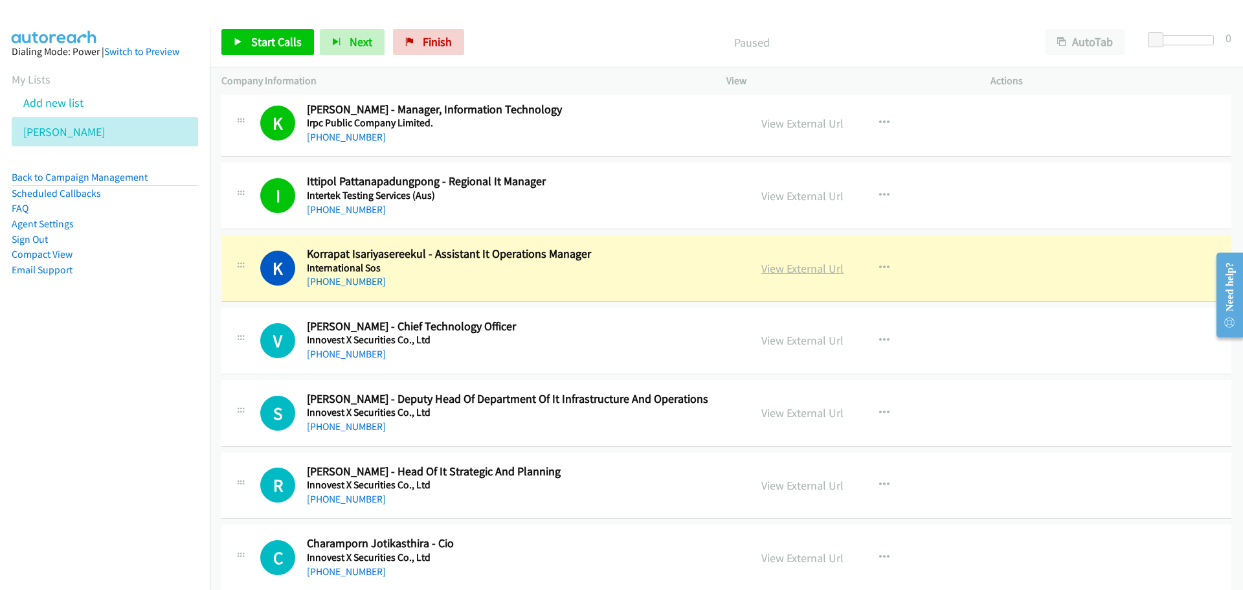
click at [822, 272] on link "View External Url" at bounding box center [802, 268] width 82 height 15
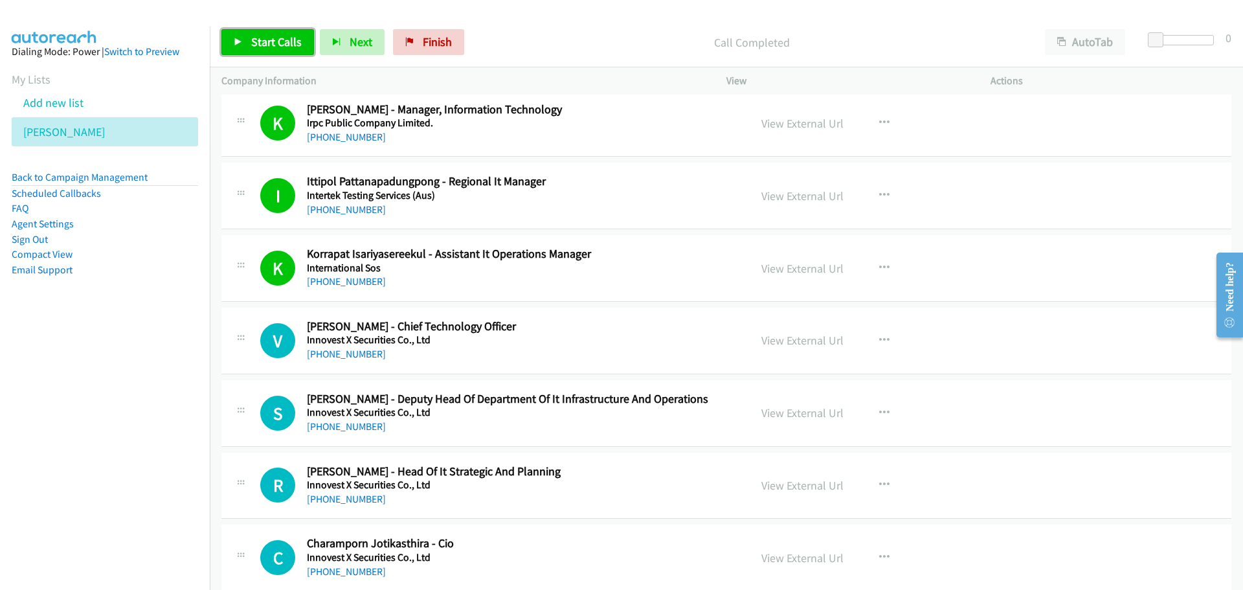
click at [293, 48] on link "Start Calls" at bounding box center [267, 42] width 93 height 26
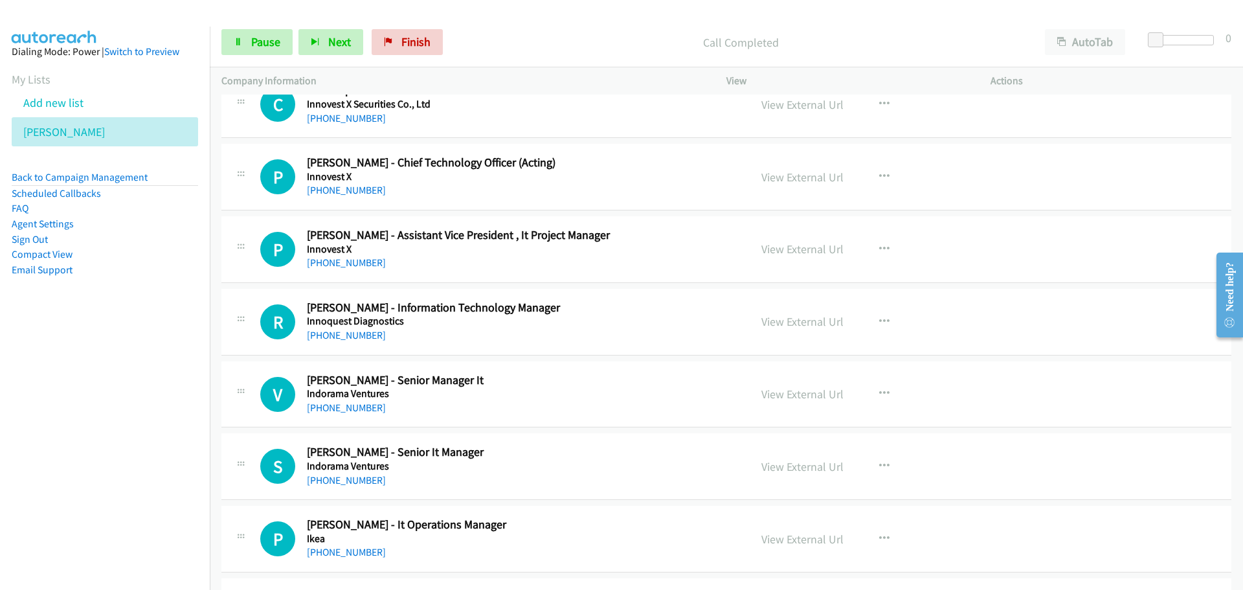
scroll to position [1553, 0]
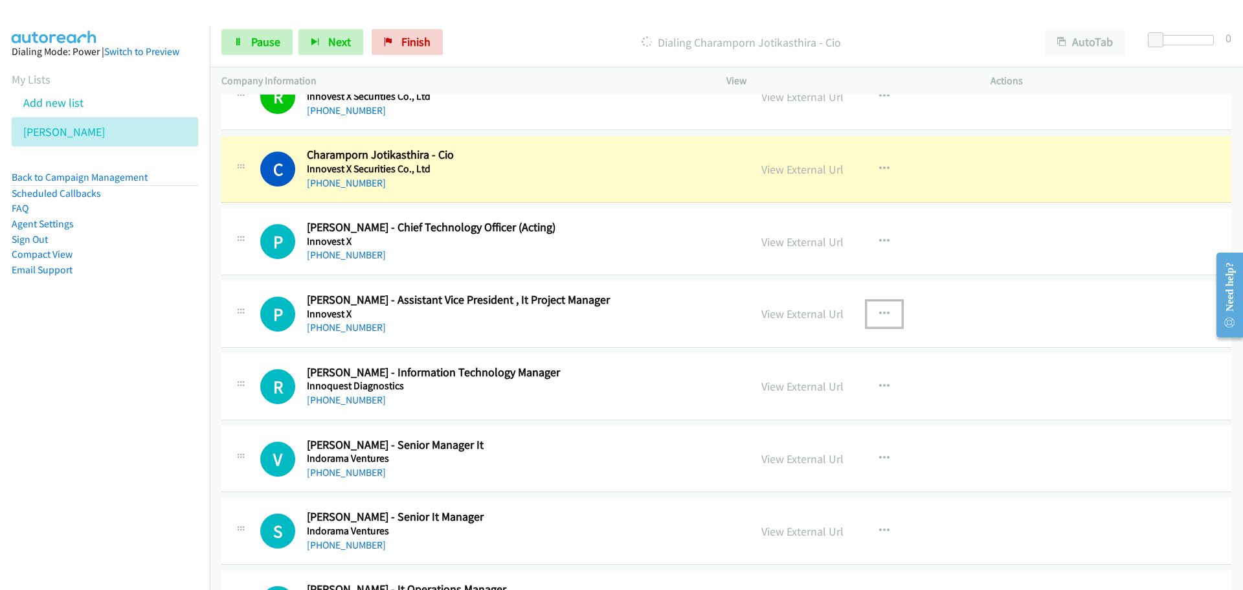
click at [879, 315] on icon "button" at bounding box center [884, 314] width 10 height 10
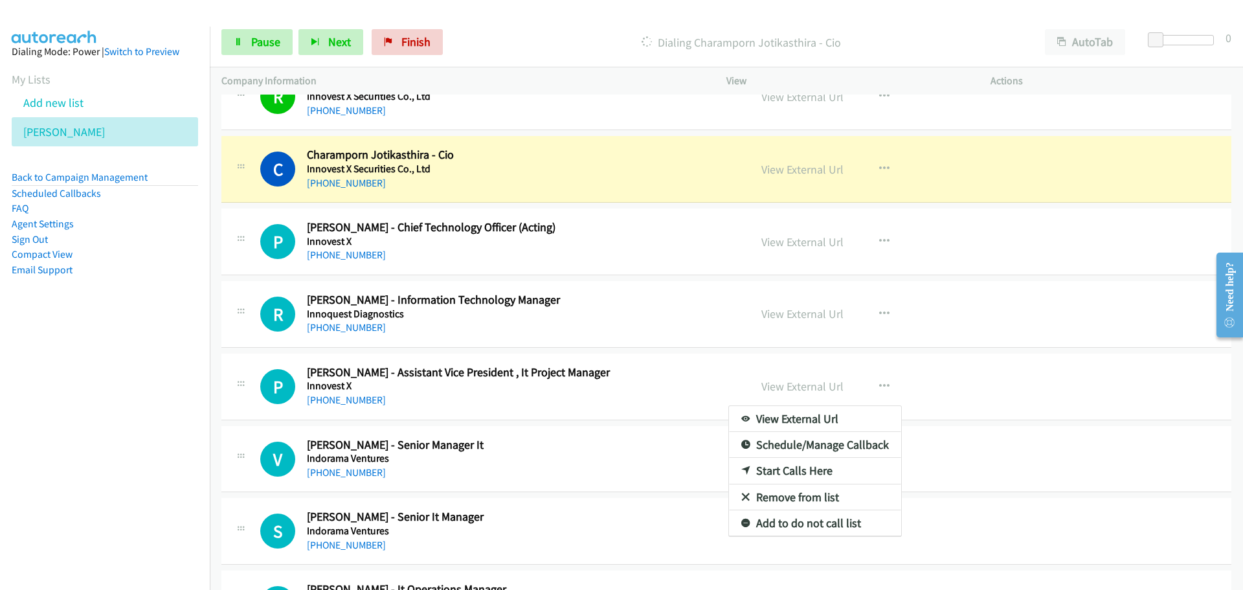
click at [633, 283] on div at bounding box center [621, 295] width 1243 height 590
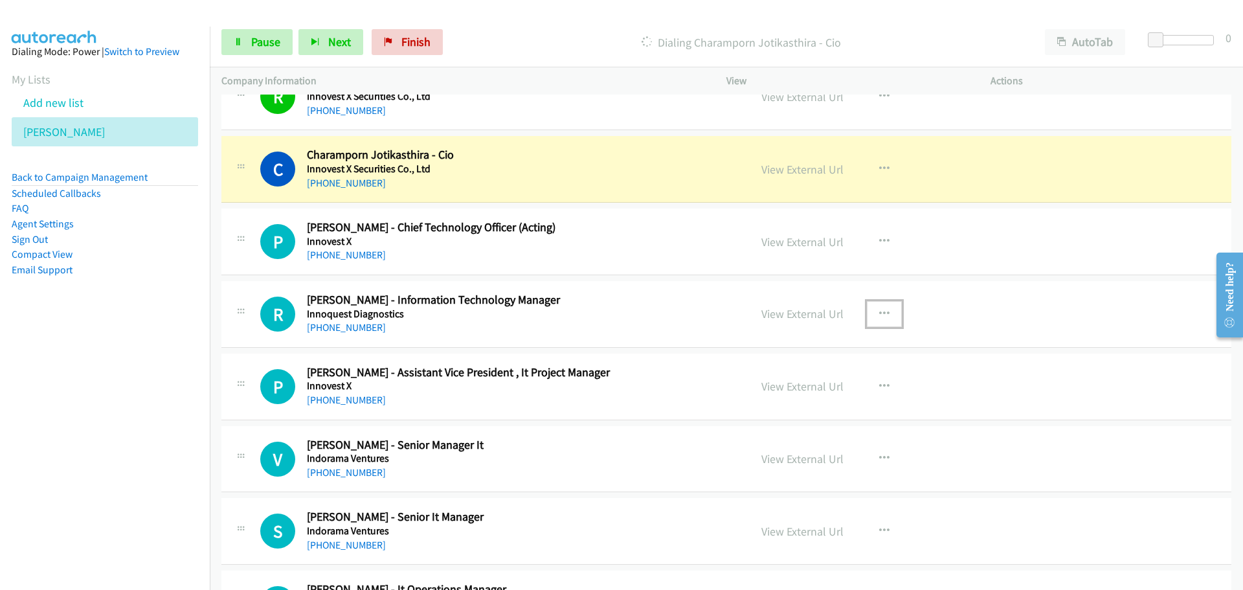
click at [880, 312] on icon "button" at bounding box center [884, 314] width 10 height 10
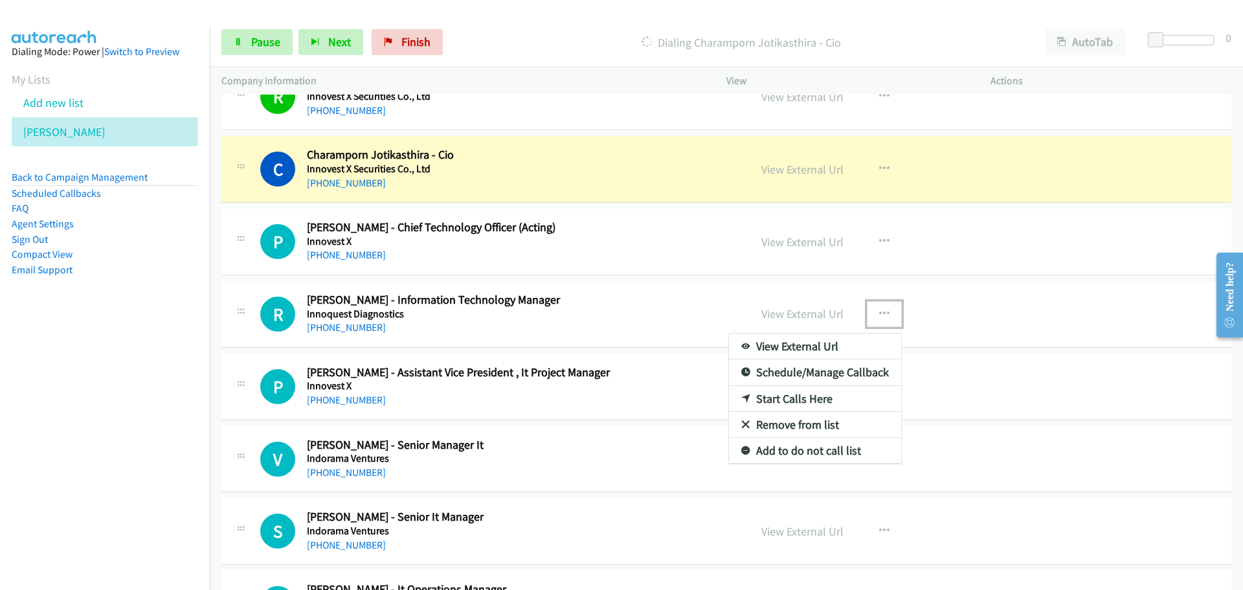
click at [579, 172] on div at bounding box center [621, 295] width 1243 height 590
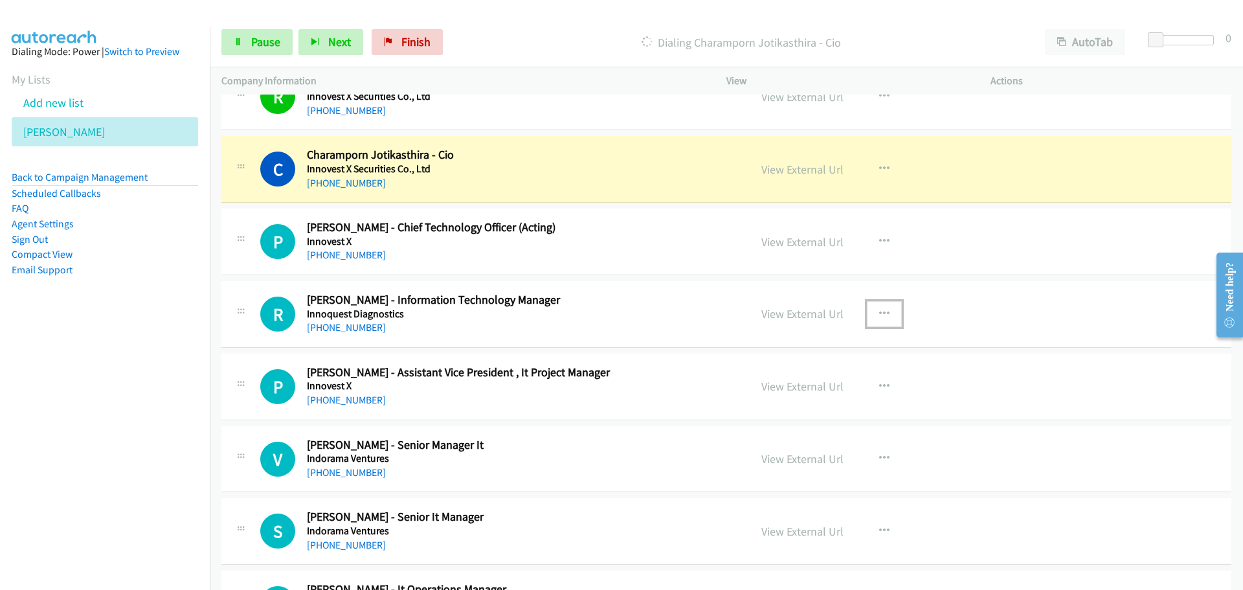
click at [773, 171] on link "View External Url" at bounding box center [802, 169] width 82 height 15
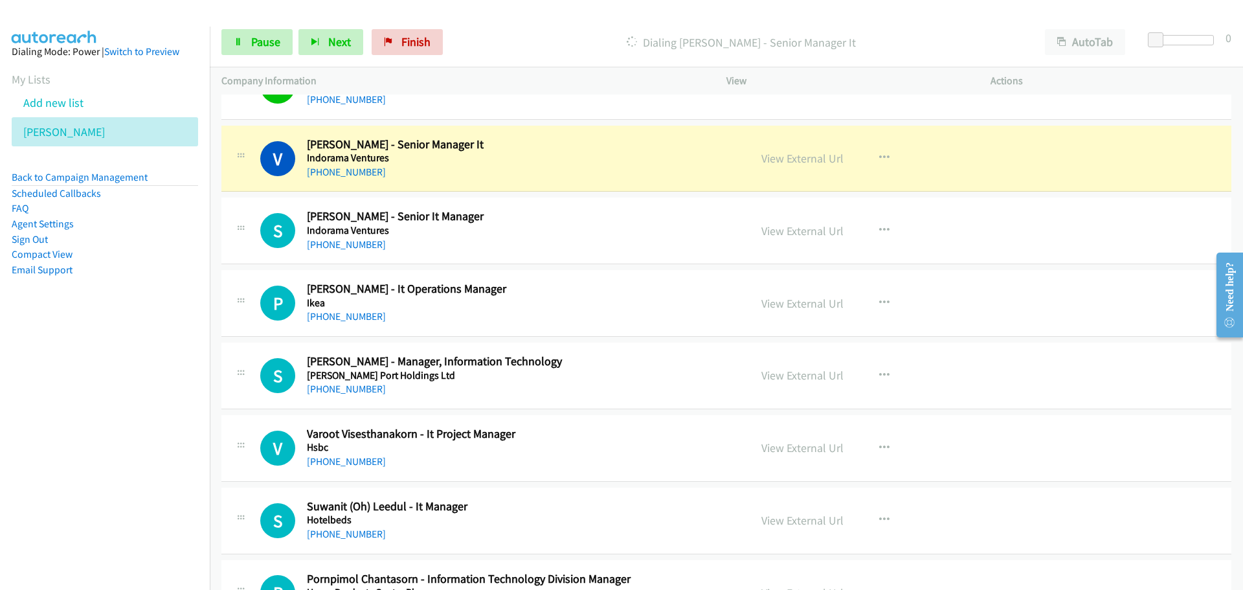
scroll to position [1877, 0]
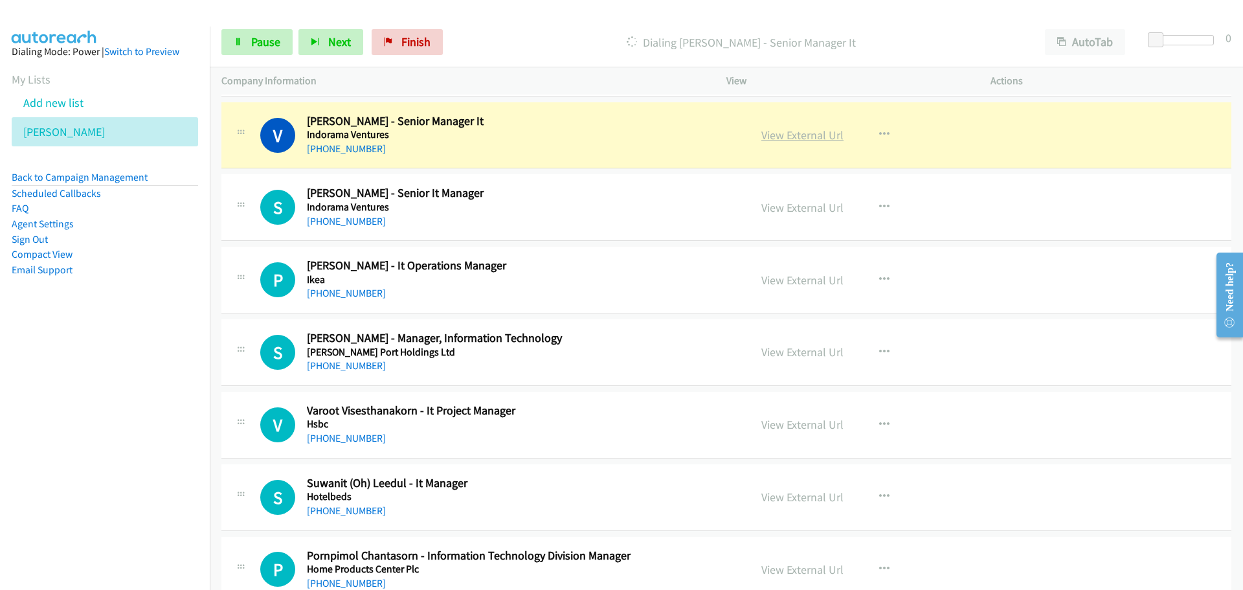
click at [801, 138] on link "View External Url" at bounding box center [802, 134] width 82 height 15
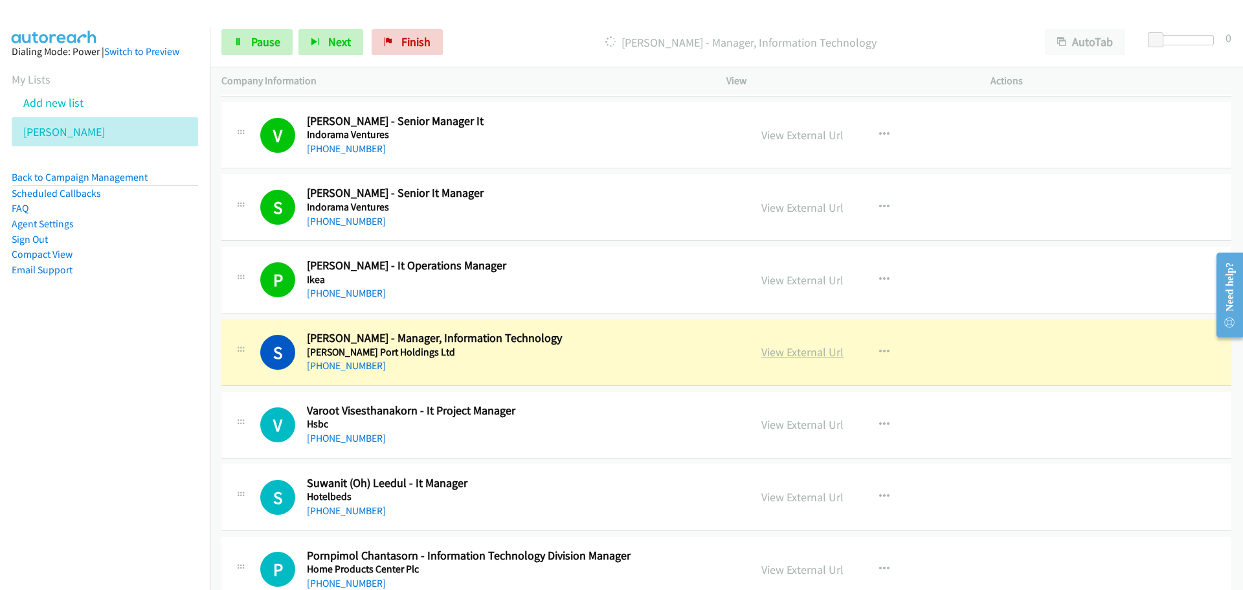
click at [777, 353] on link "View External Url" at bounding box center [802, 351] width 82 height 15
click at [258, 47] on span "Pause" at bounding box center [265, 41] width 29 height 15
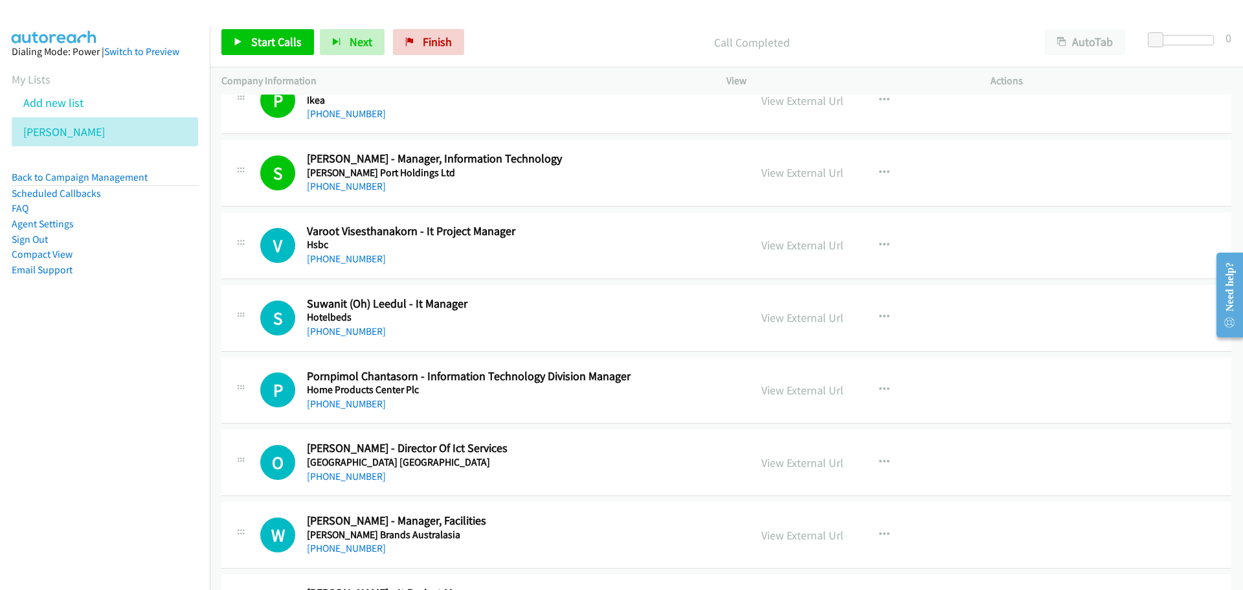
scroll to position [2071, 0]
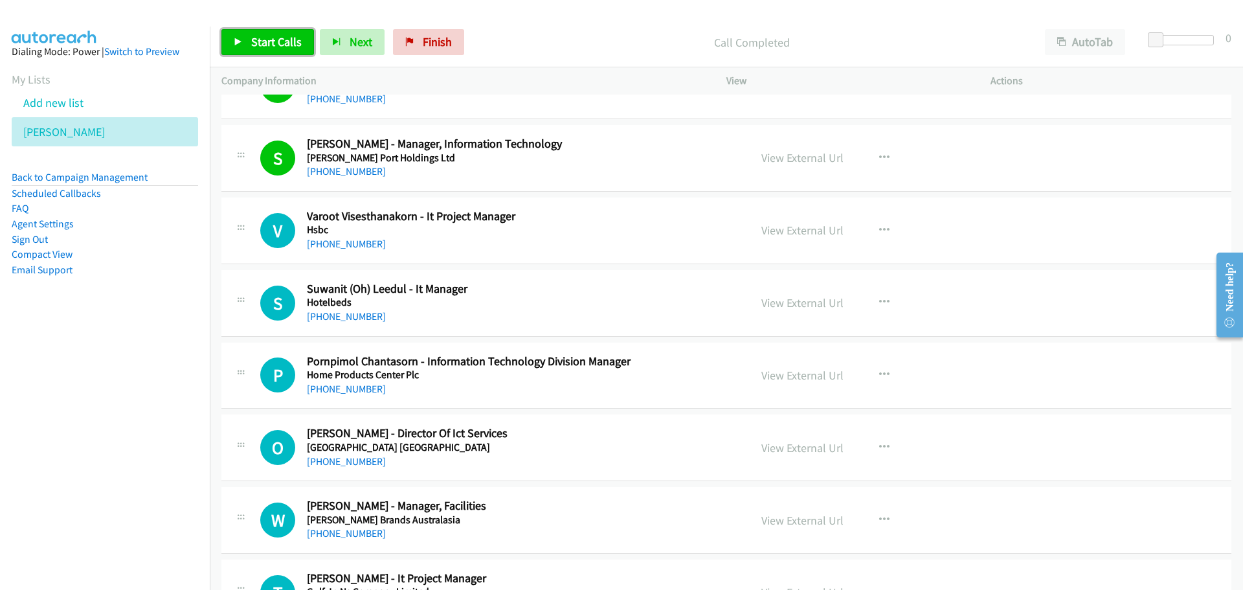
click at [271, 42] on span "Start Calls" at bounding box center [276, 41] width 50 height 15
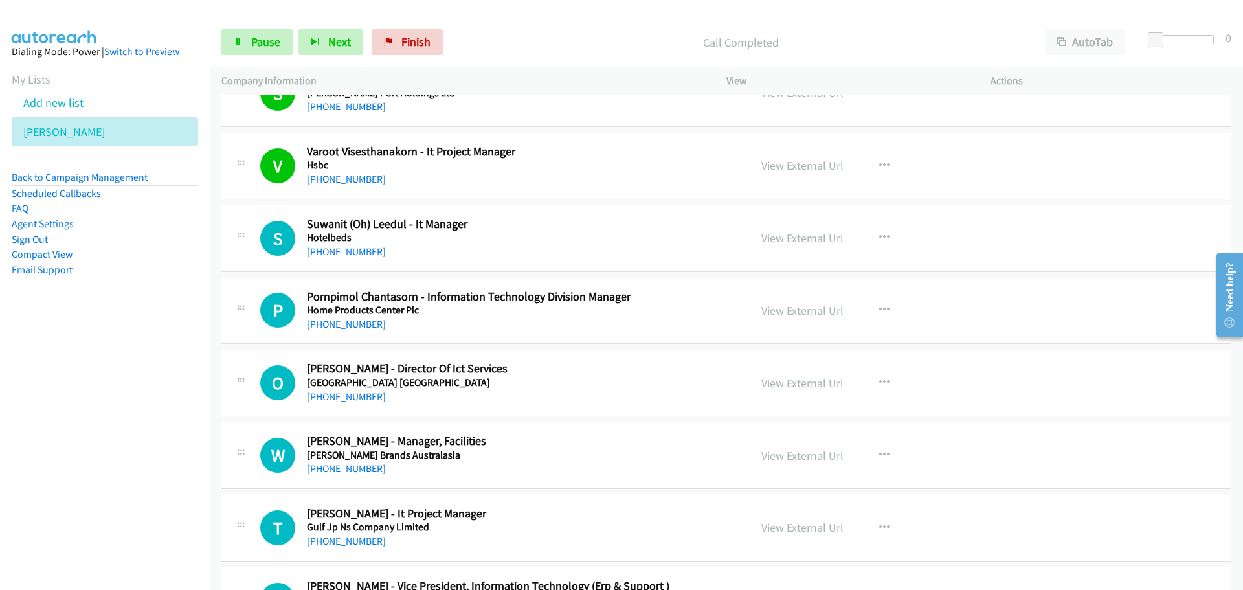
scroll to position [2200, 0]
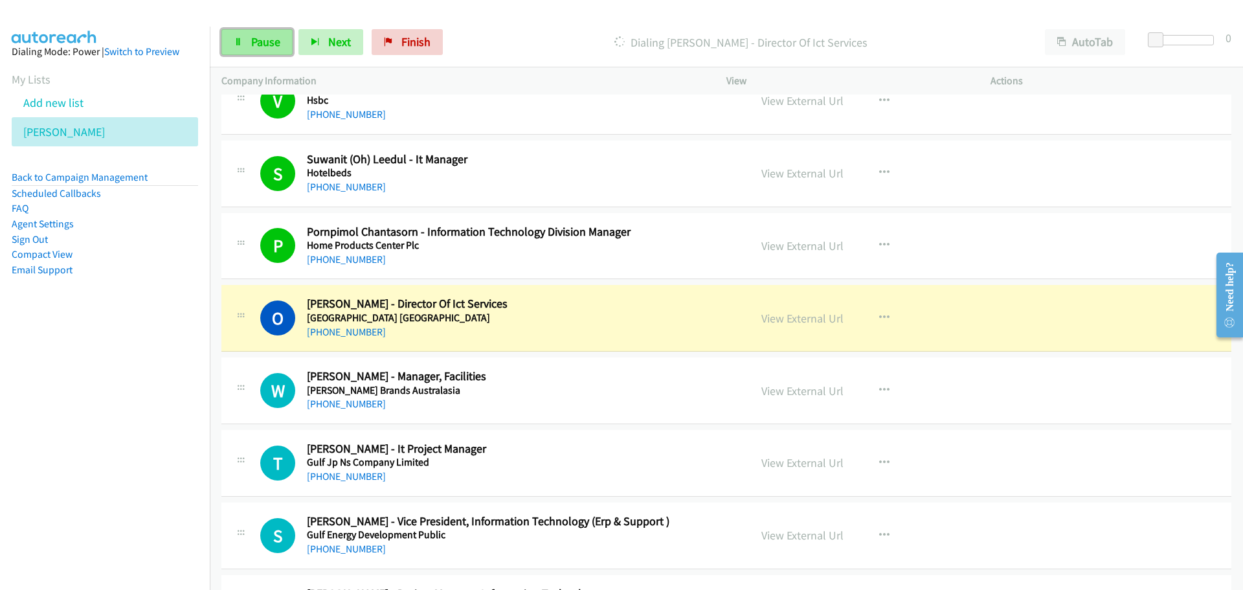
click at [241, 50] on link "Pause" at bounding box center [256, 42] width 71 height 26
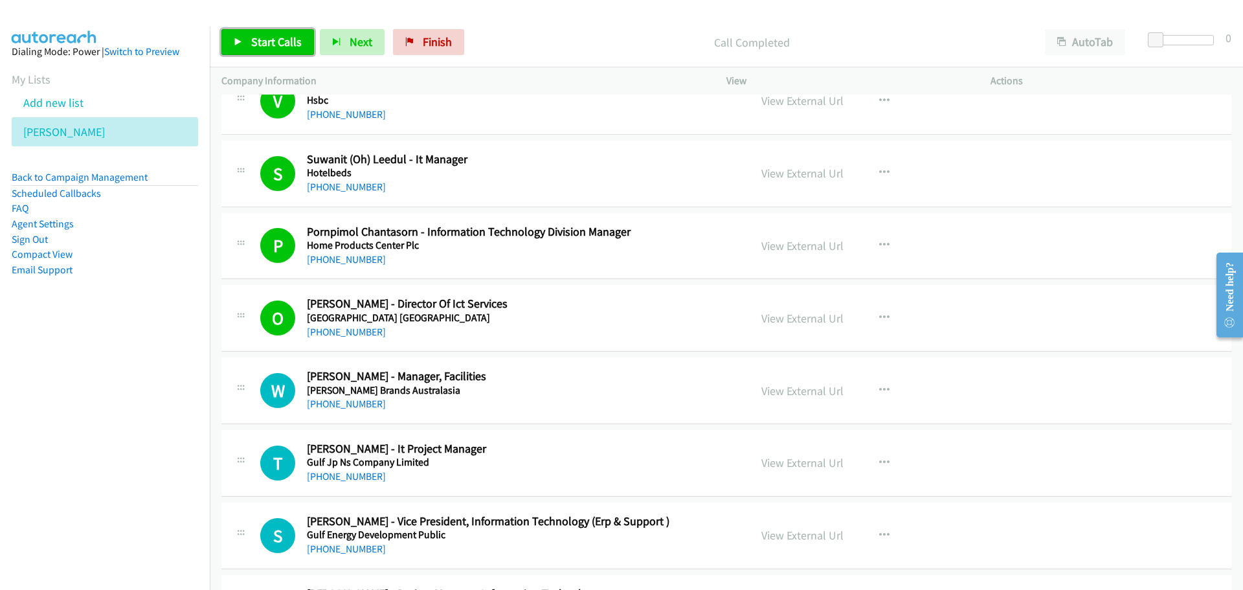
click at [280, 54] on link "Start Calls" at bounding box center [267, 42] width 93 height 26
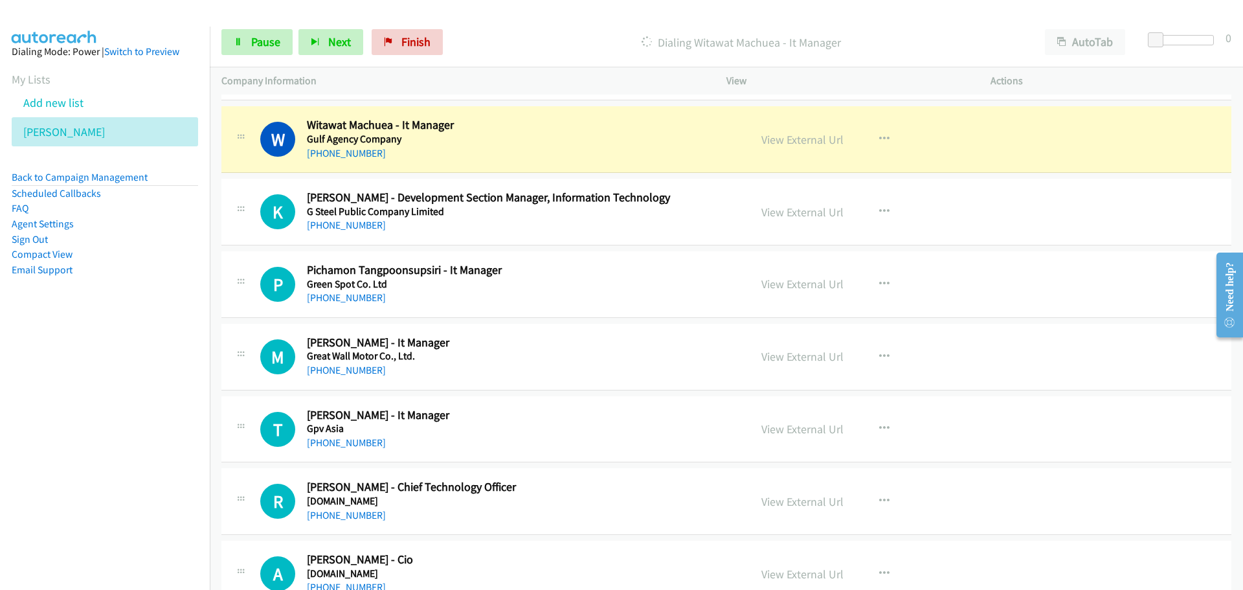
scroll to position [2718, 0]
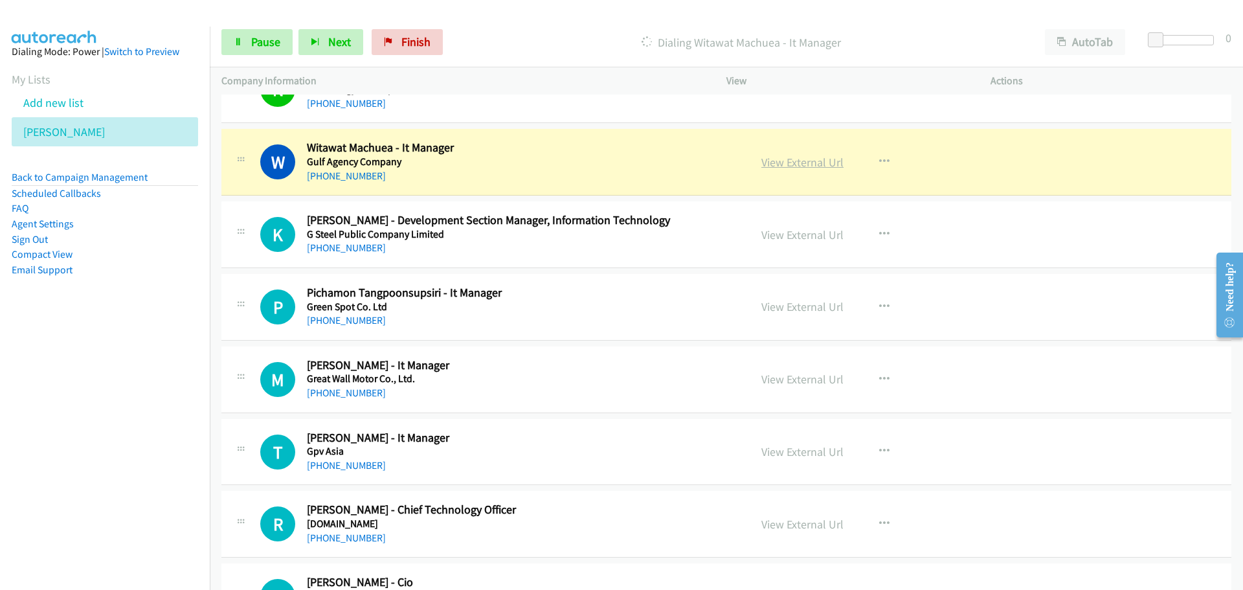
click at [786, 161] on link "View External Url" at bounding box center [802, 162] width 82 height 15
click at [267, 42] on span "Pause" at bounding box center [265, 41] width 29 height 15
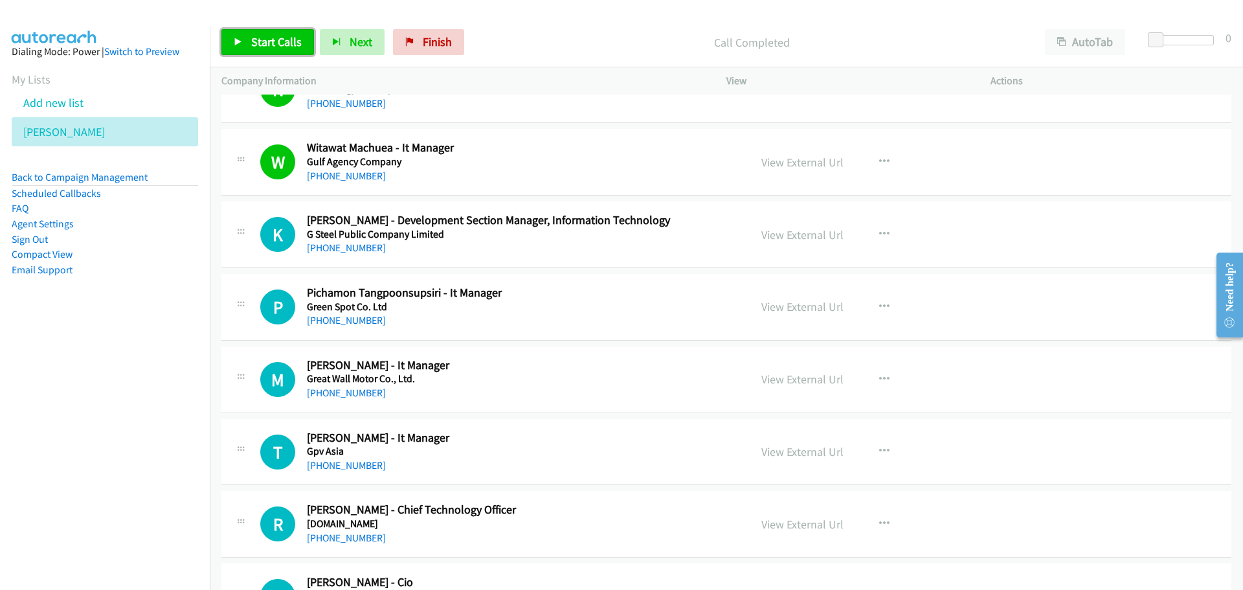
click at [289, 36] on span "Start Calls" at bounding box center [276, 41] width 50 height 15
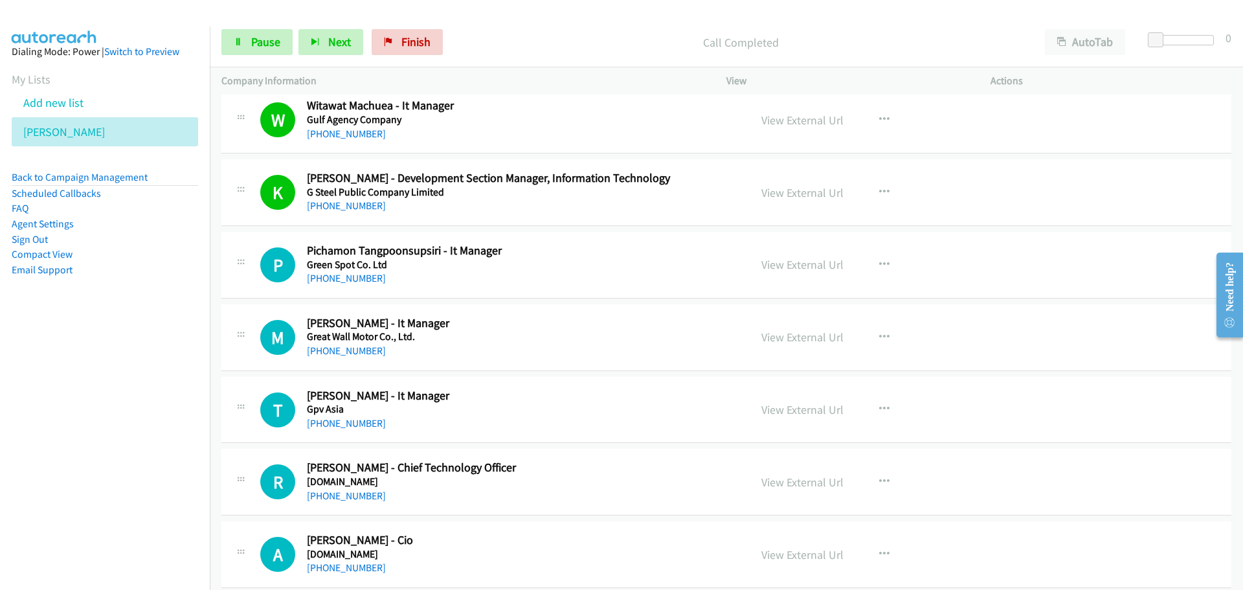
scroll to position [2783, 0]
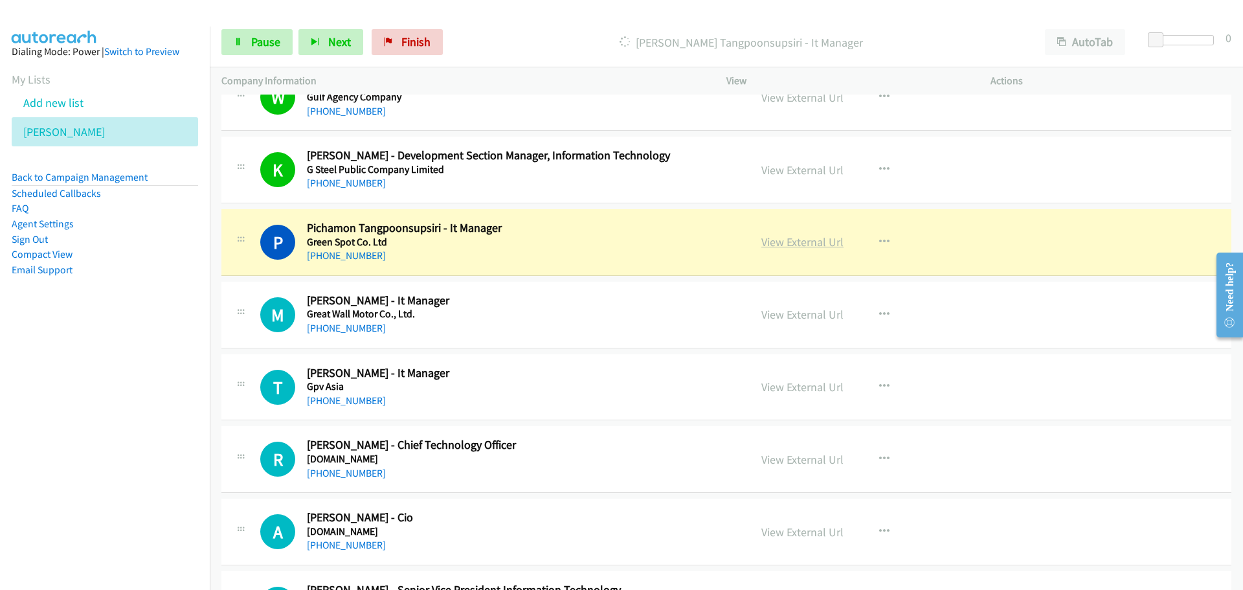
click at [792, 241] on link "View External Url" at bounding box center [802, 241] width 82 height 15
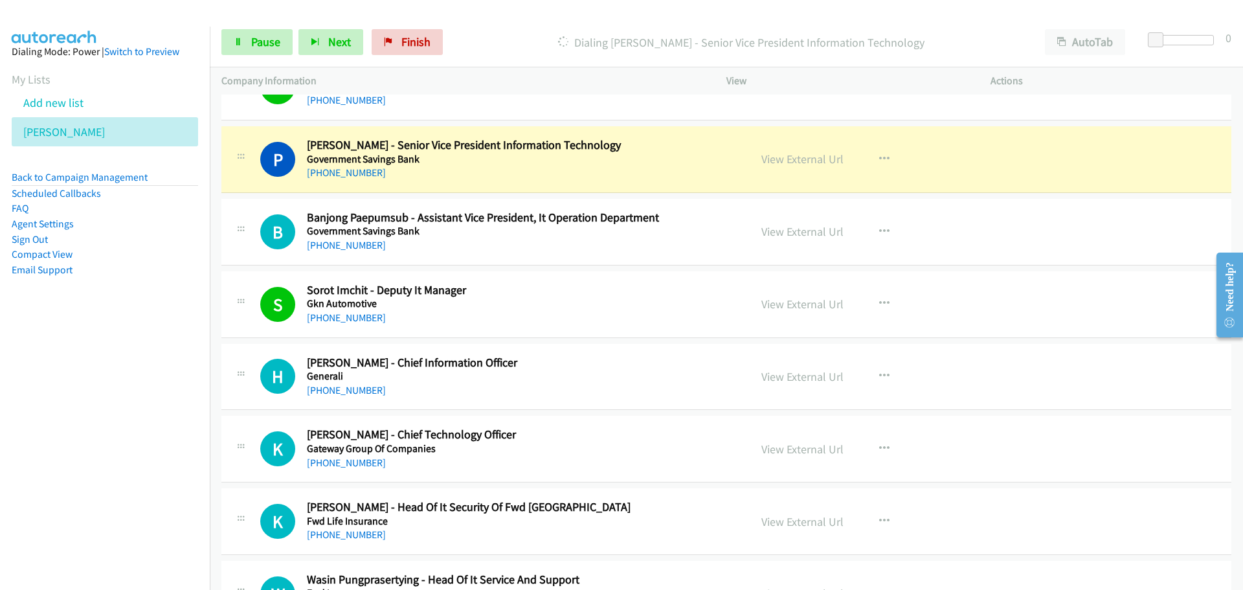
scroll to position [3236, 0]
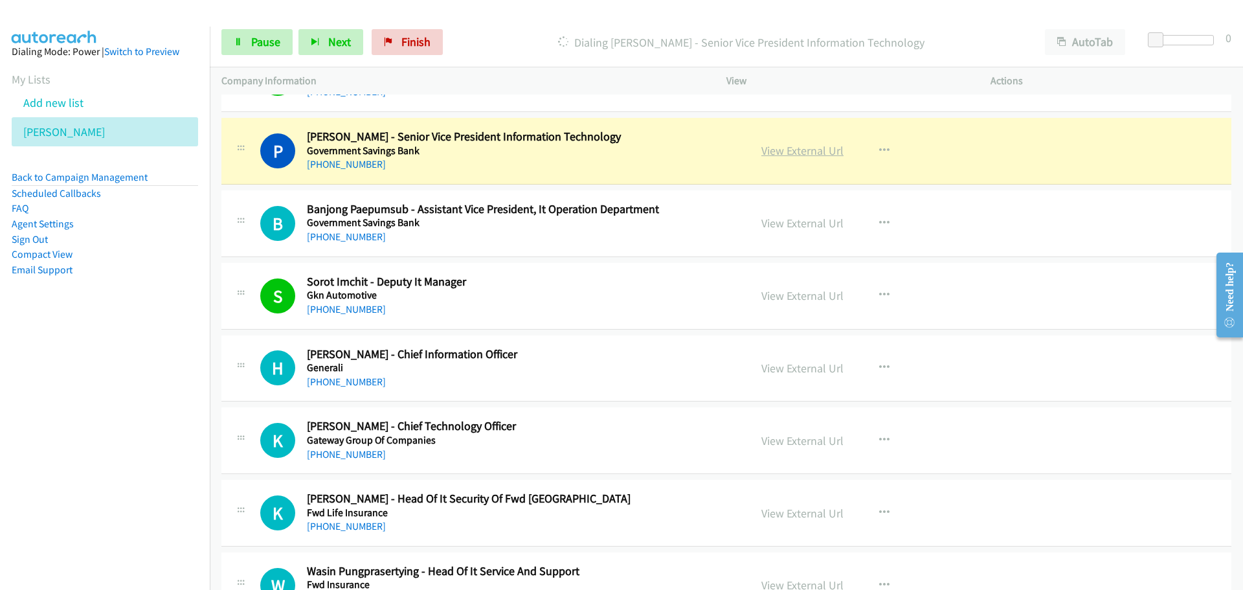
click at [771, 144] on link "View External Url" at bounding box center [802, 150] width 82 height 15
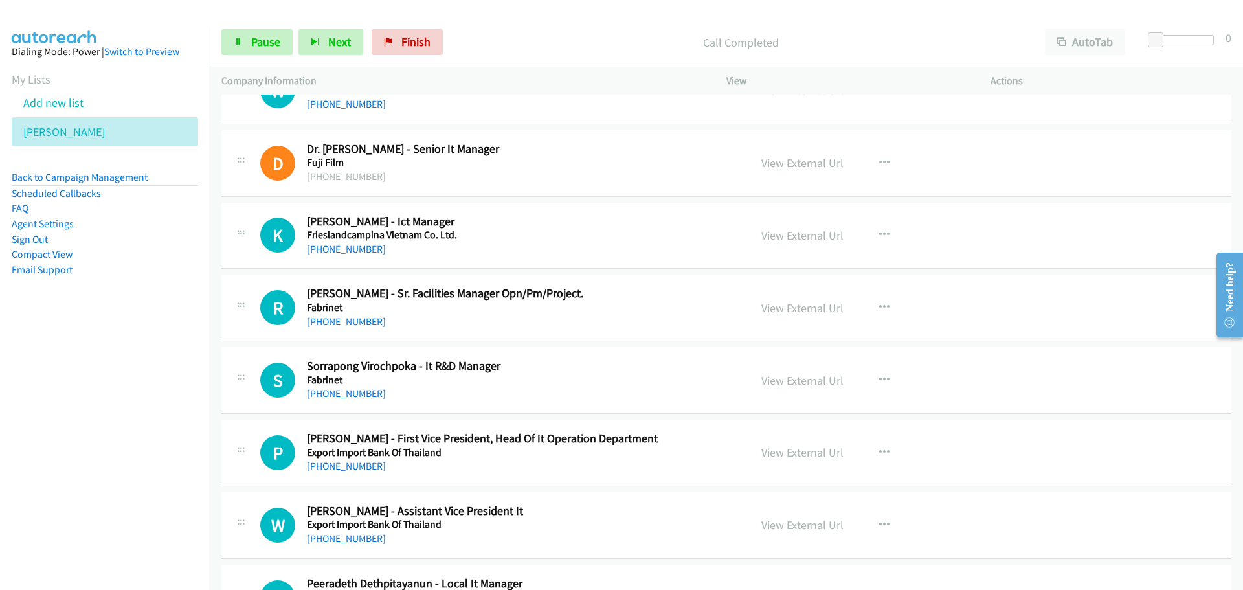
scroll to position [3754, 0]
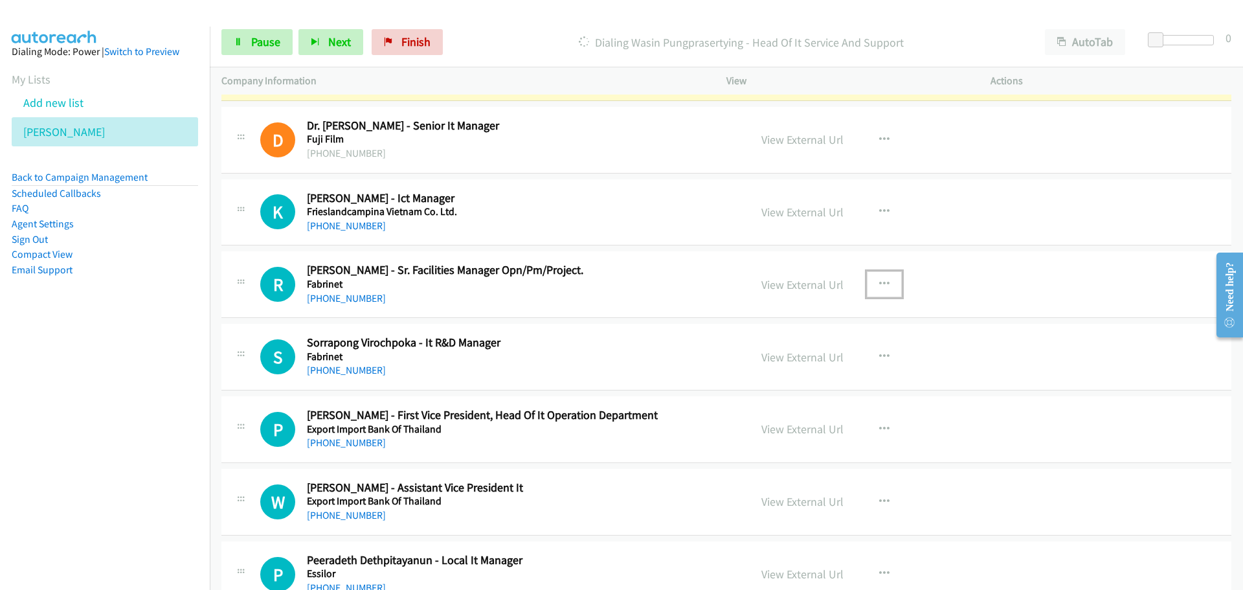
click at [879, 280] on icon "button" at bounding box center [884, 284] width 10 height 10
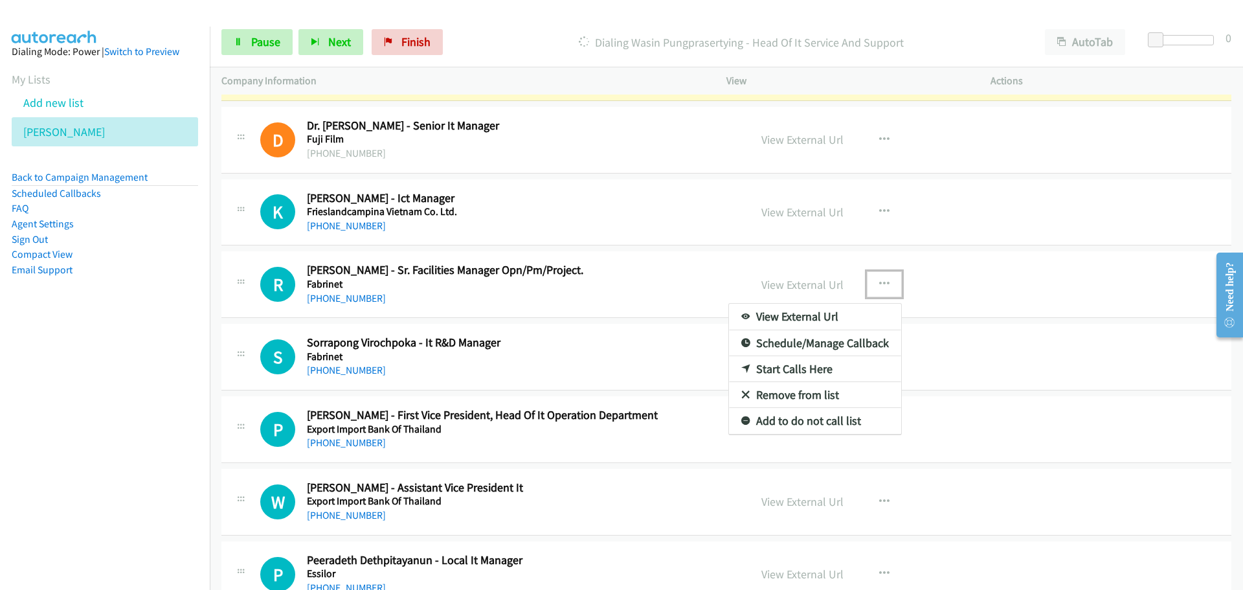
click at [770, 368] on link "Start Calls Here" at bounding box center [815, 369] width 172 height 26
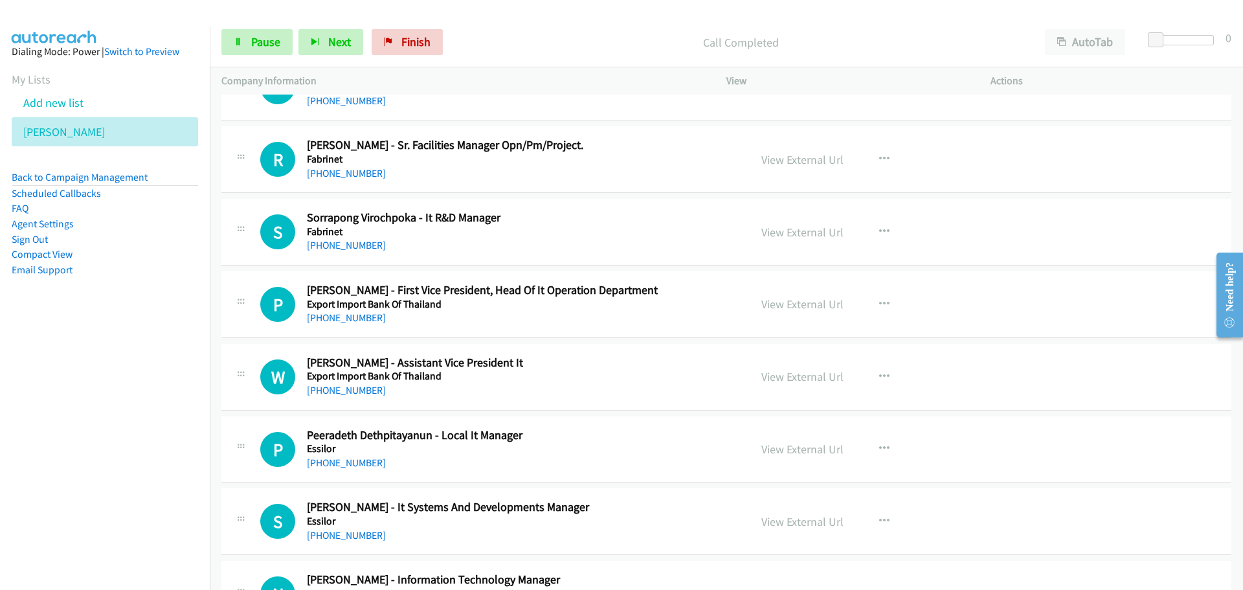
scroll to position [3883, 0]
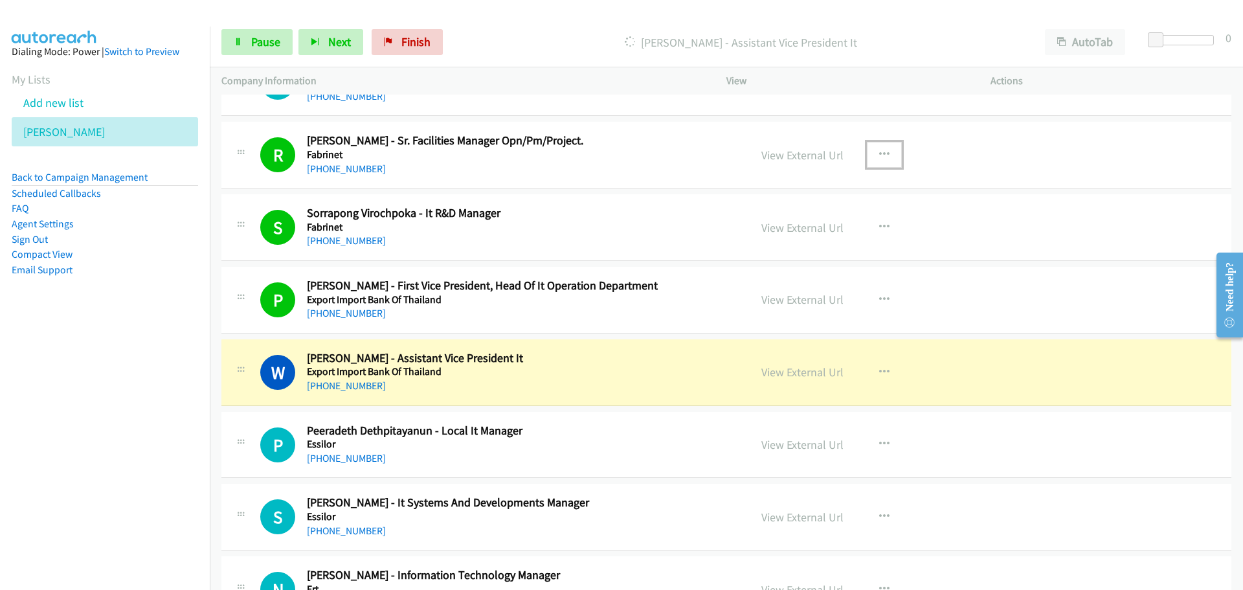
drag, startPoint x: 787, startPoint y: 379, endPoint x: 772, endPoint y: 380, distance: 14.9
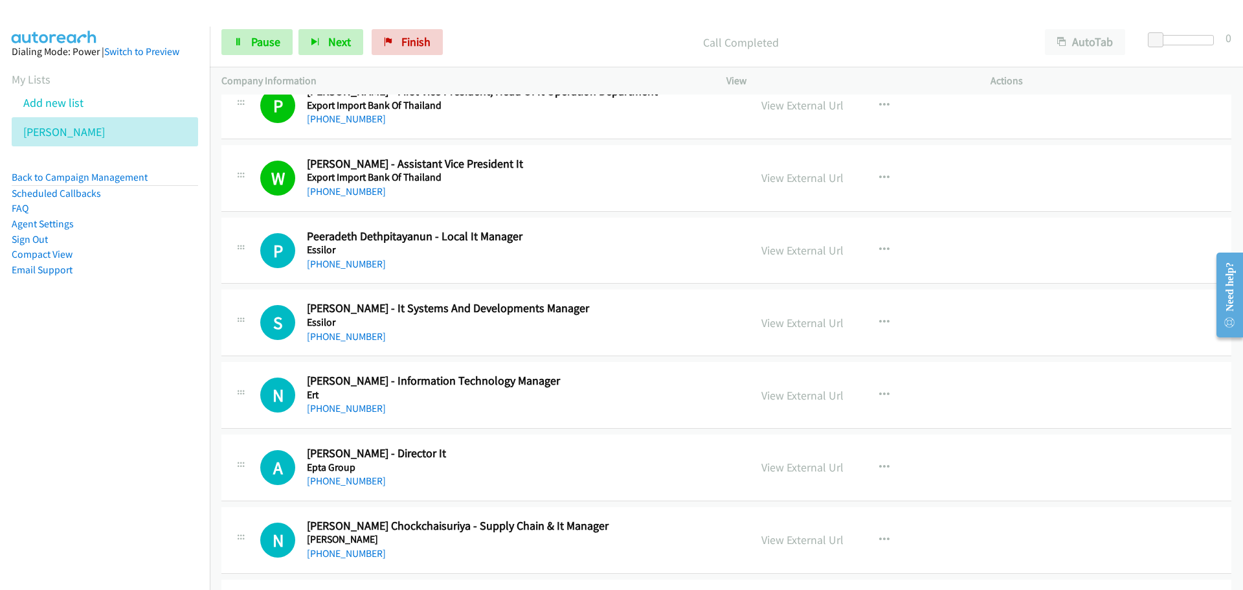
scroll to position [4142, 0]
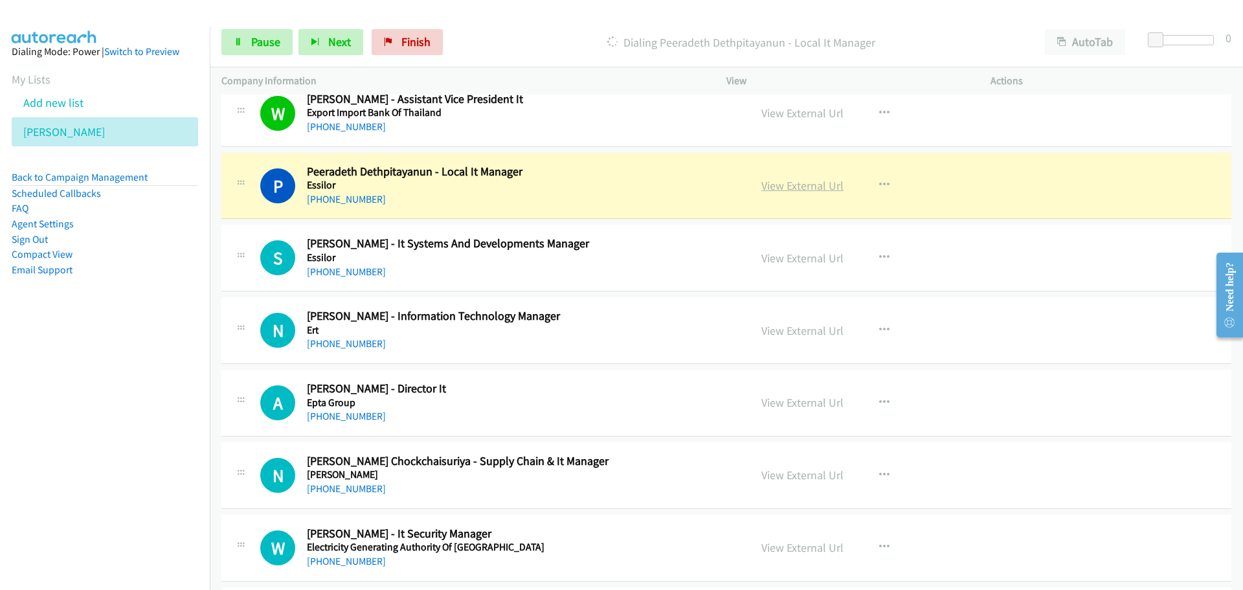
click at [773, 190] on link "View External Url" at bounding box center [802, 185] width 82 height 15
click at [260, 34] on span "Pause" at bounding box center [265, 41] width 29 height 15
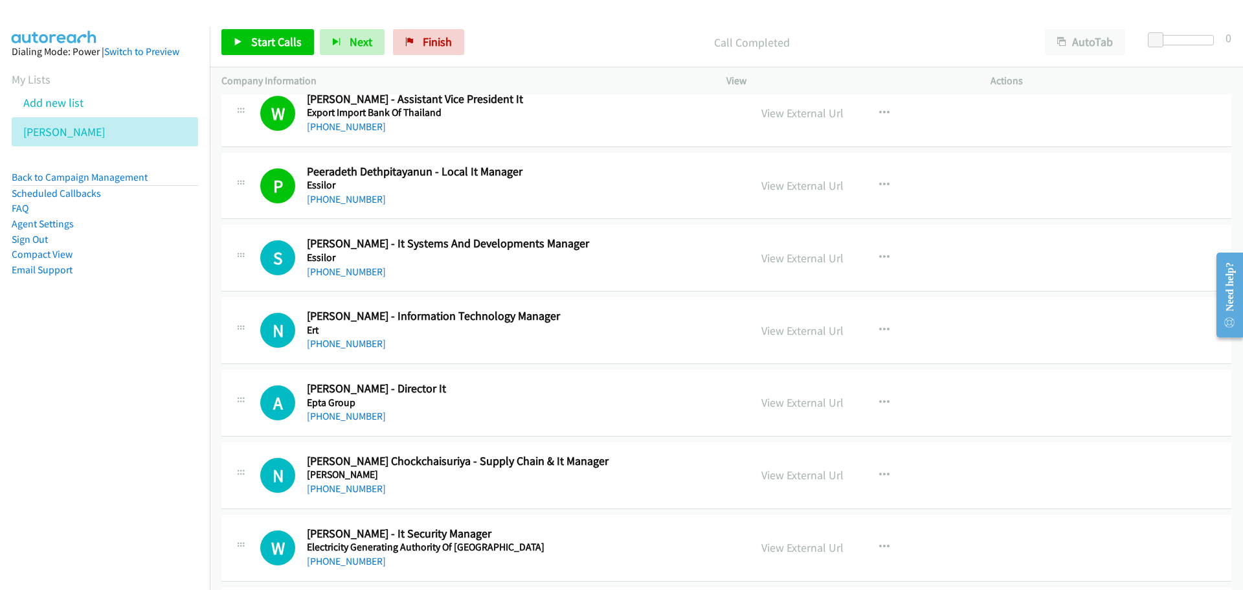
click at [268, 58] on div "Start Calls Pause Next Finish Call Completed AutoTab AutoTab 0" at bounding box center [726, 42] width 1033 height 50
click at [269, 49] on span "Start Calls" at bounding box center [276, 41] width 50 height 15
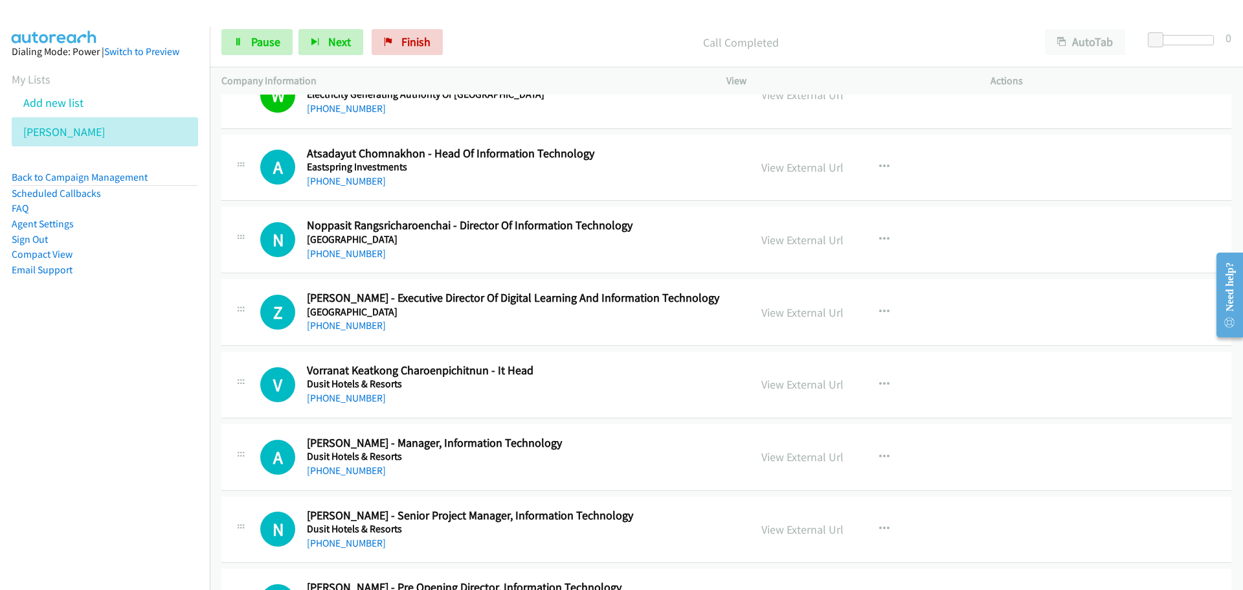
scroll to position [4595, 0]
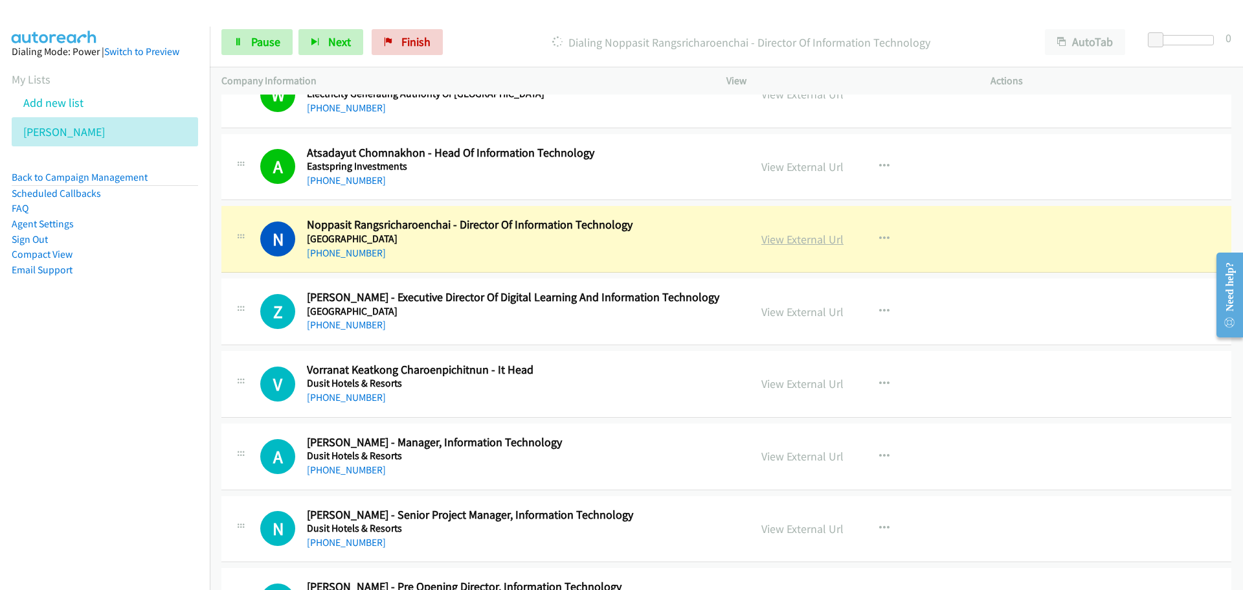
click at [799, 242] on link "View External Url" at bounding box center [802, 239] width 82 height 15
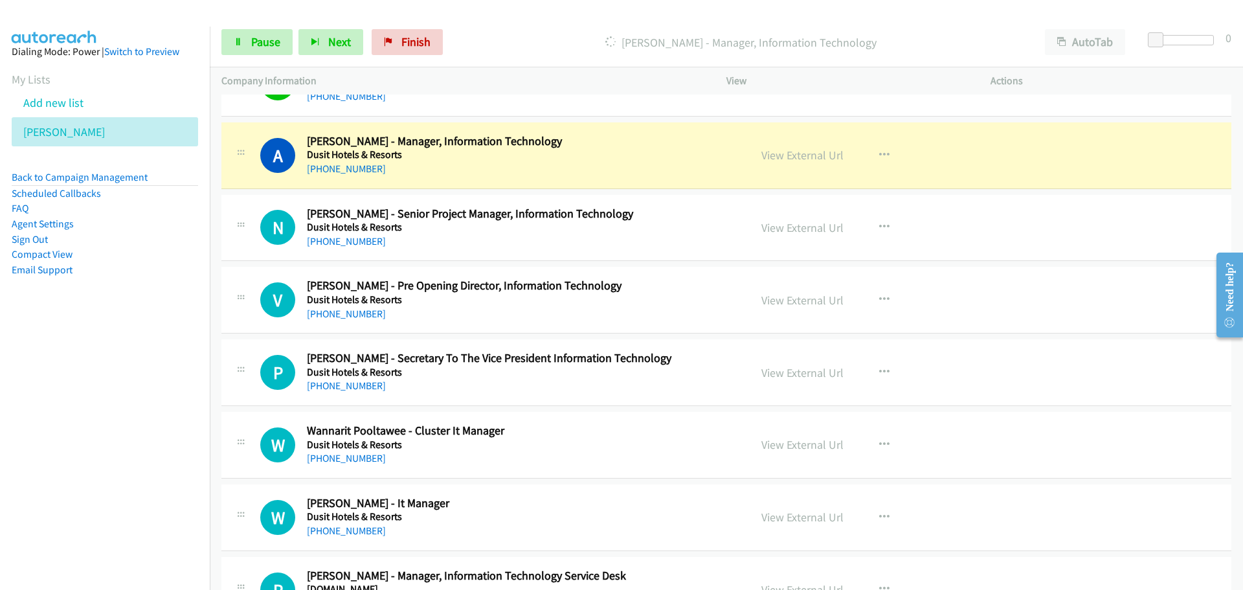
scroll to position [4919, 0]
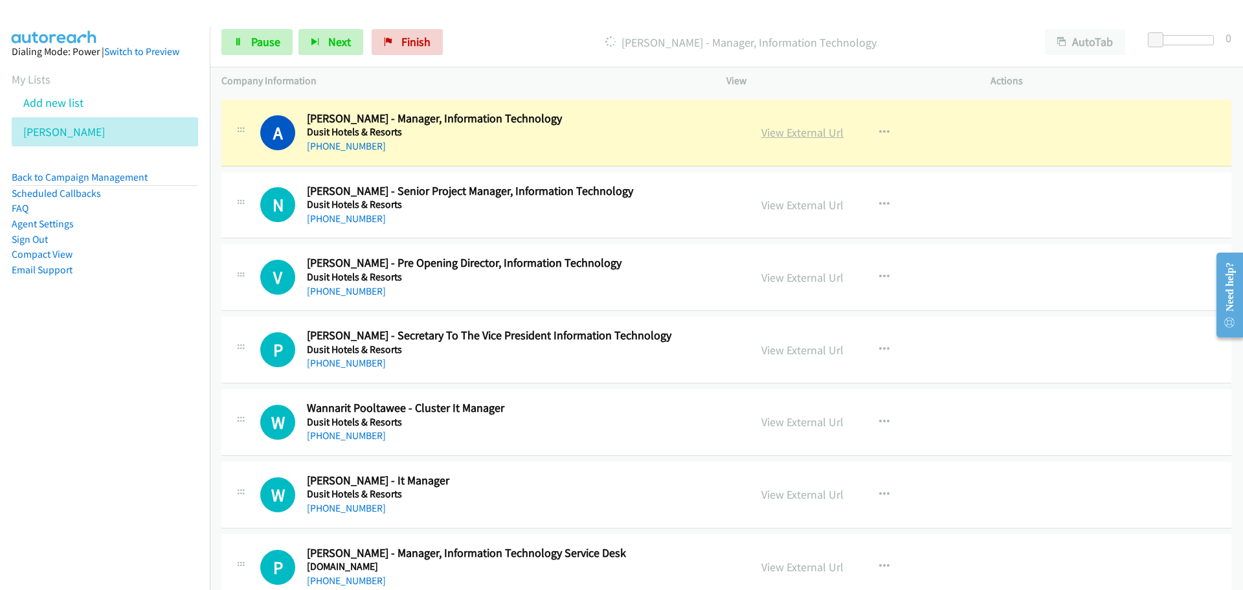
click at [783, 135] on link "View External Url" at bounding box center [802, 132] width 82 height 15
click at [244, 47] on link "Pause" at bounding box center [256, 42] width 71 height 26
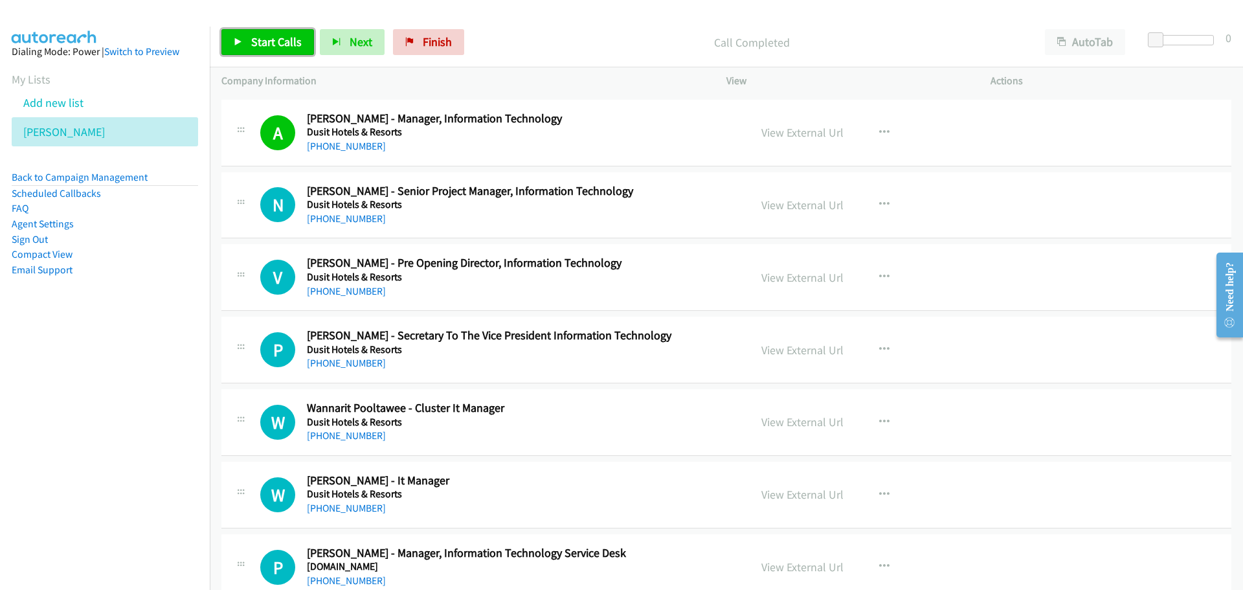
click at [279, 34] on link "Start Calls" at bounding box center [267, 42] width 93 height 26
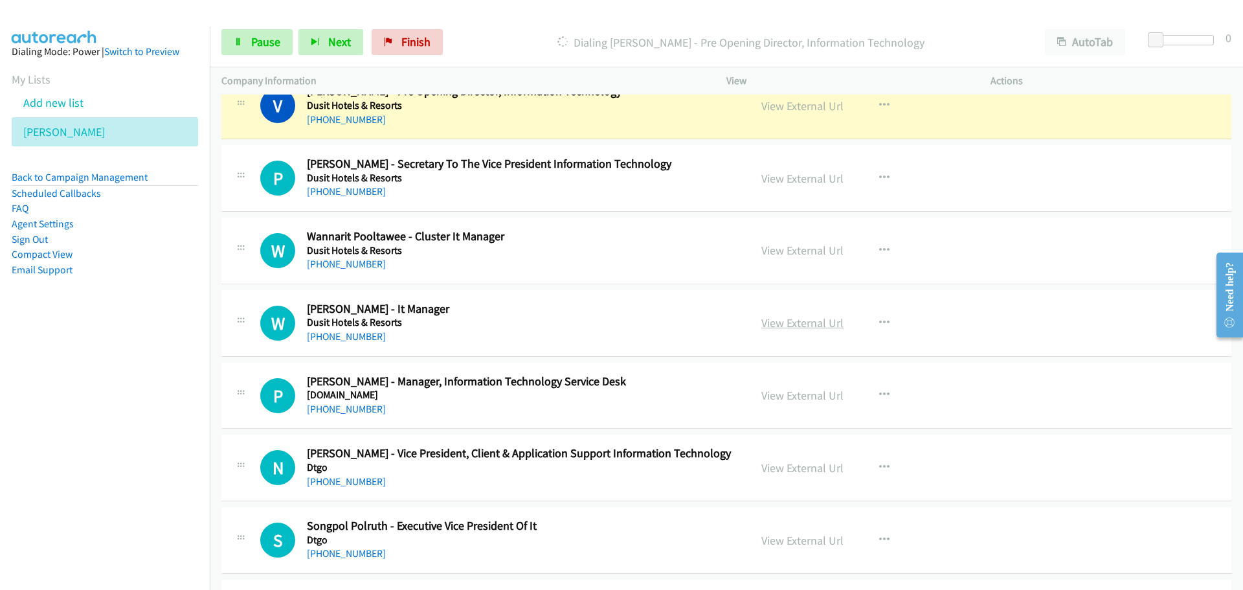
scroll to position [5113, 0]
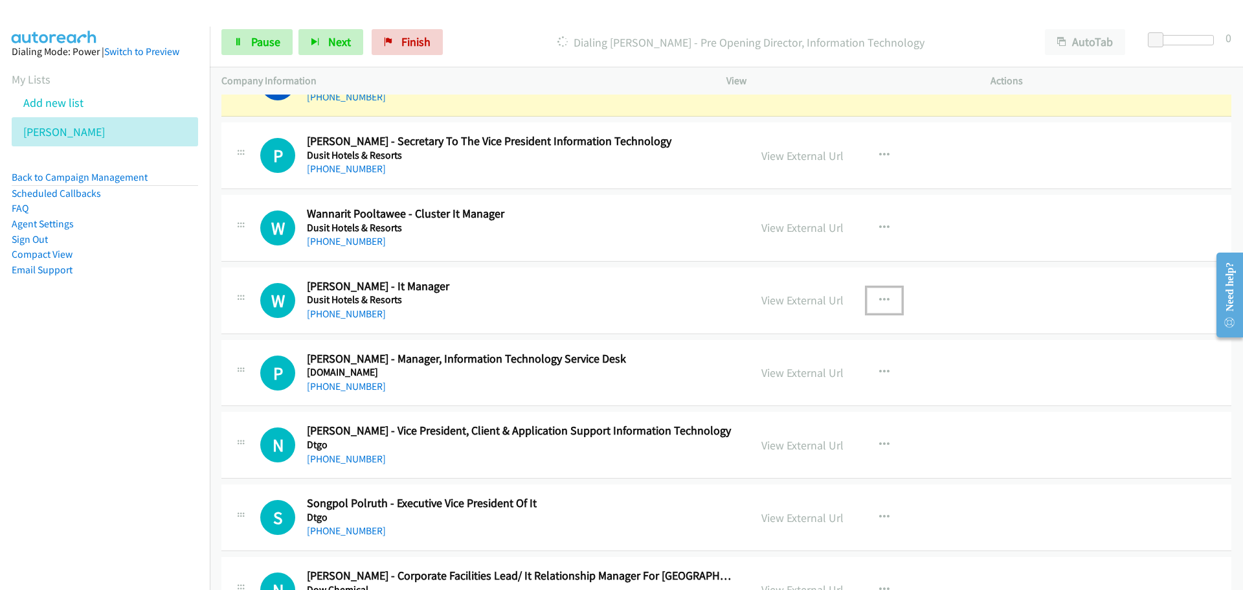
click at [872, 298] on button "button" at bounding box center [884, 300] width 35 height 26
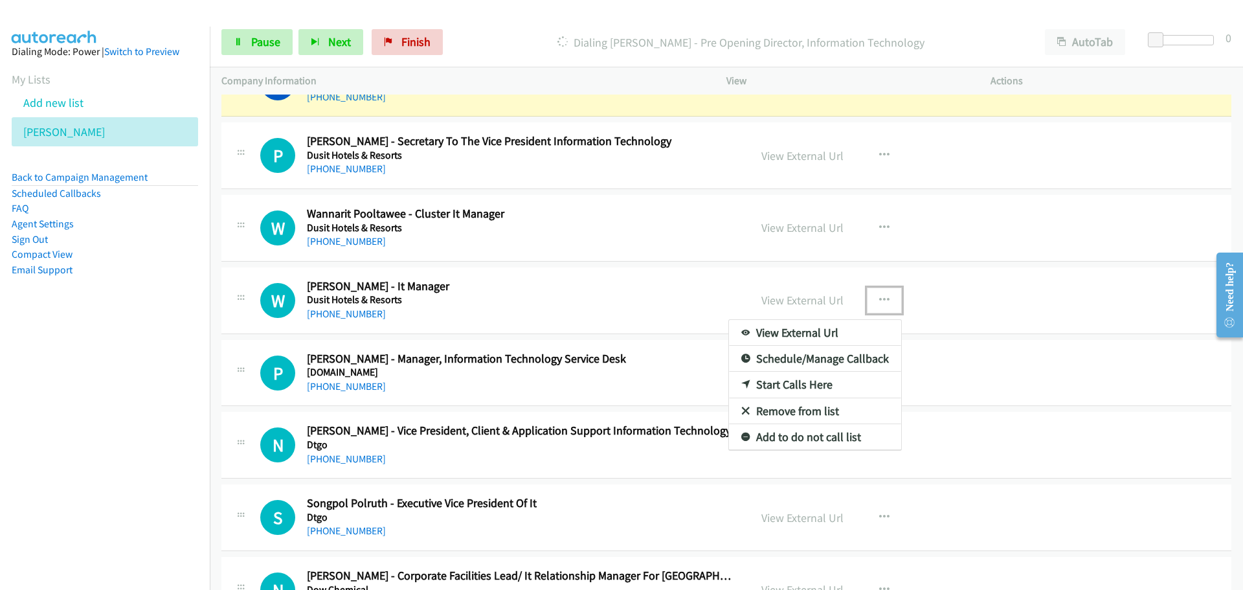
click at [787, 382] on link "Start Calls Here" at bounding box center [815, 384] width 172 height 26
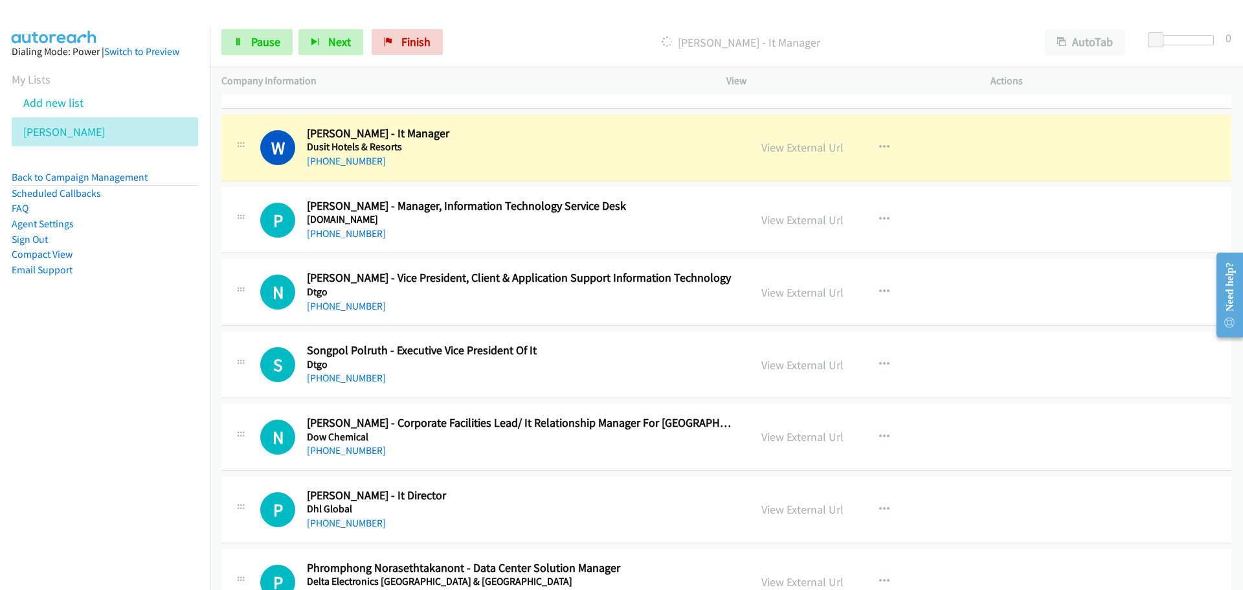
scroll to position [5242, 0]
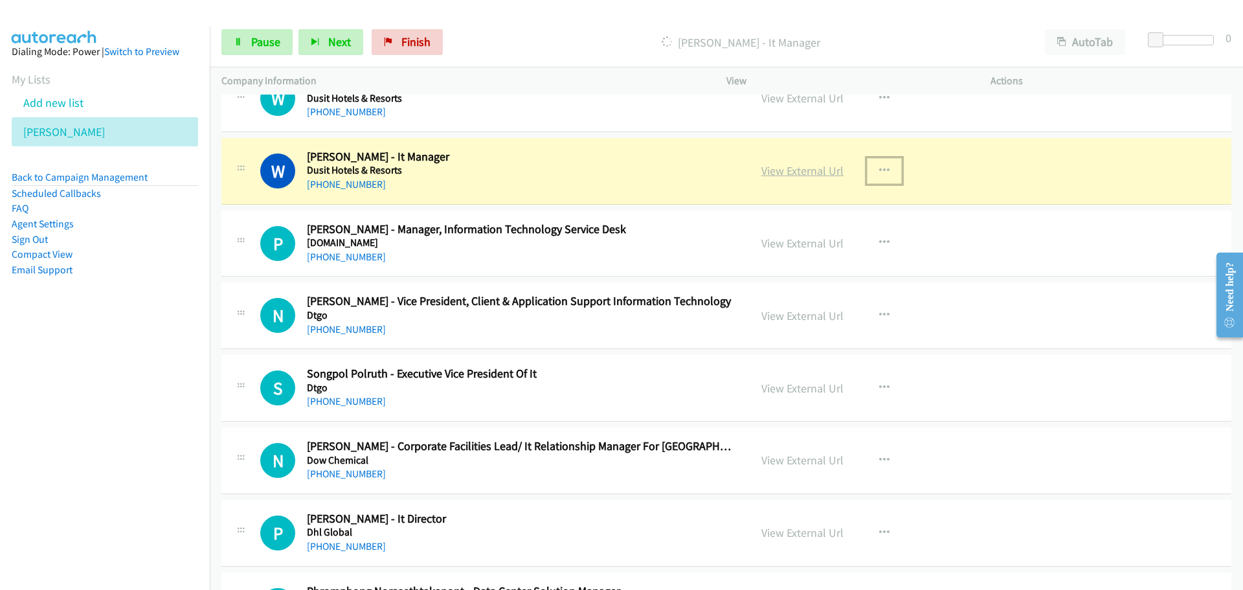
click at [795, 173] on link "View External Url" at bounding box center [802, 170] width 82 height 15
click at [267, 50] on link "Pause" at bounding box center [256, 42] width 71 height 26
